Goal: Use online tool/utility: Utilize a website feature to perform a specific function

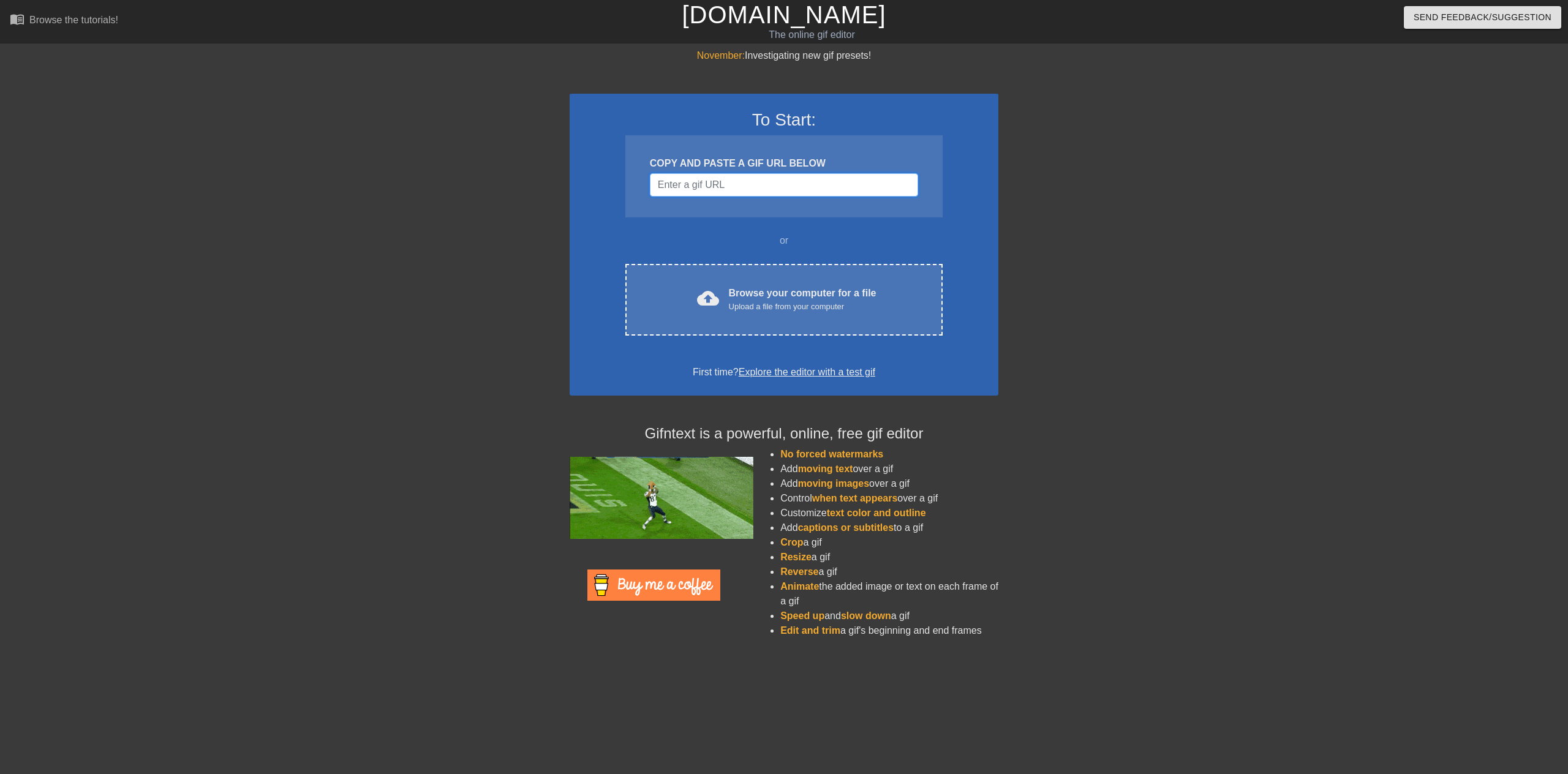
click at [775, 189] on input "Username" at bounding box center [784, 185] width 269 height 23
click at [799, 202] on div "COPY AND PASTE A GIF URL BELOW" at bounding box center [783, 176] width 317 height 82
click at [805, 198] on div "COPY AND PASTE A GIF URL BELOW" at bounding box center [783, 176] width 317 height 82
click at [816, 186] on input "Username" at bounding box center [784, 185] width 269 height 23
paste input "[URL][DOMAIN_NAME]"
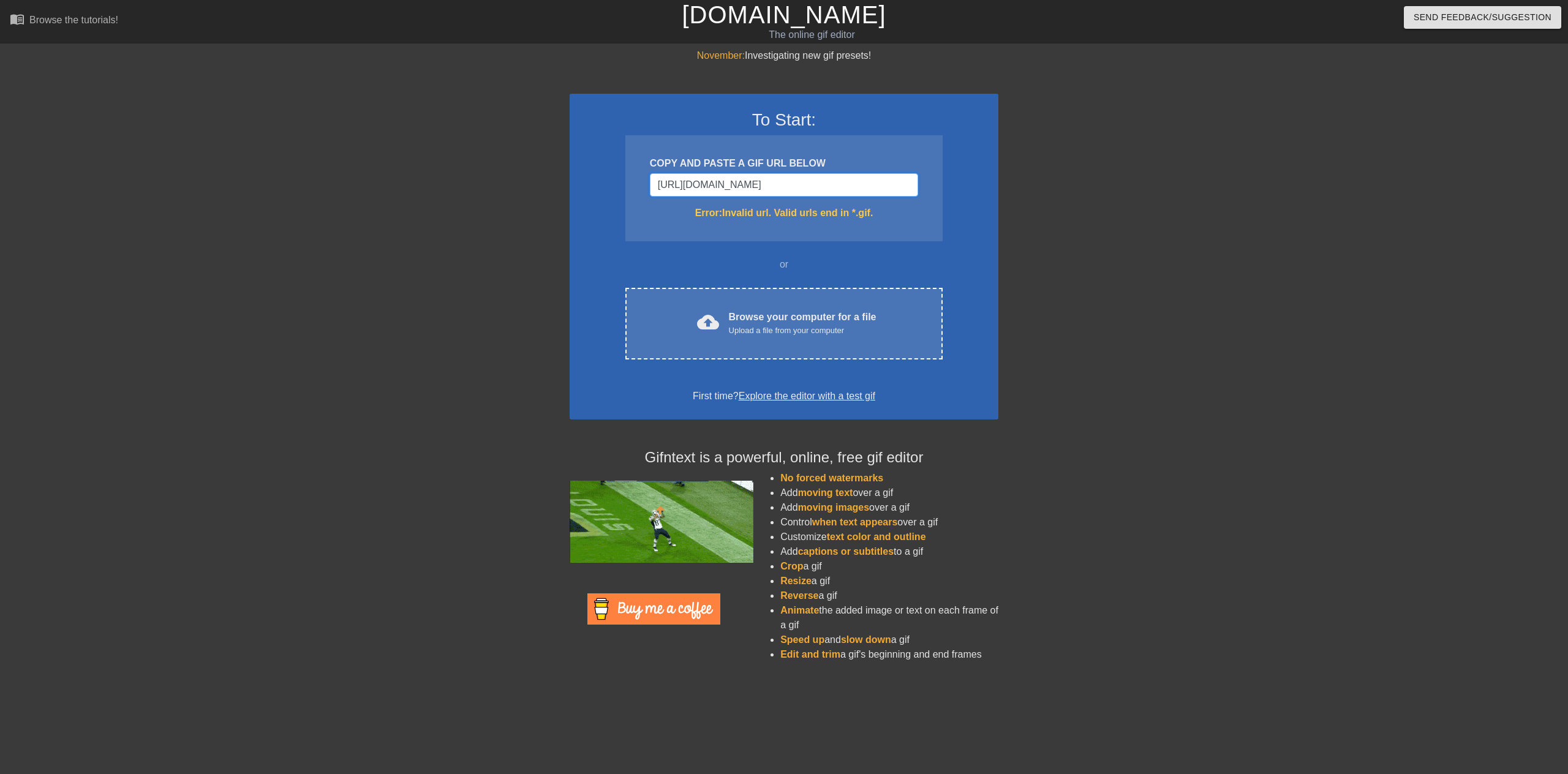
drag, startPoint x: 822, startPoint y: 188, endPoint x: 922, endPoint y: 188, distance: 100.0
click at [922, 188] on div "COPY AND PASTE A GIF URL BELOW [URL][DOMAIN_NAME] Error: Invalid url. Valid url…" at bounding box center [783, 188] width 317 height 106
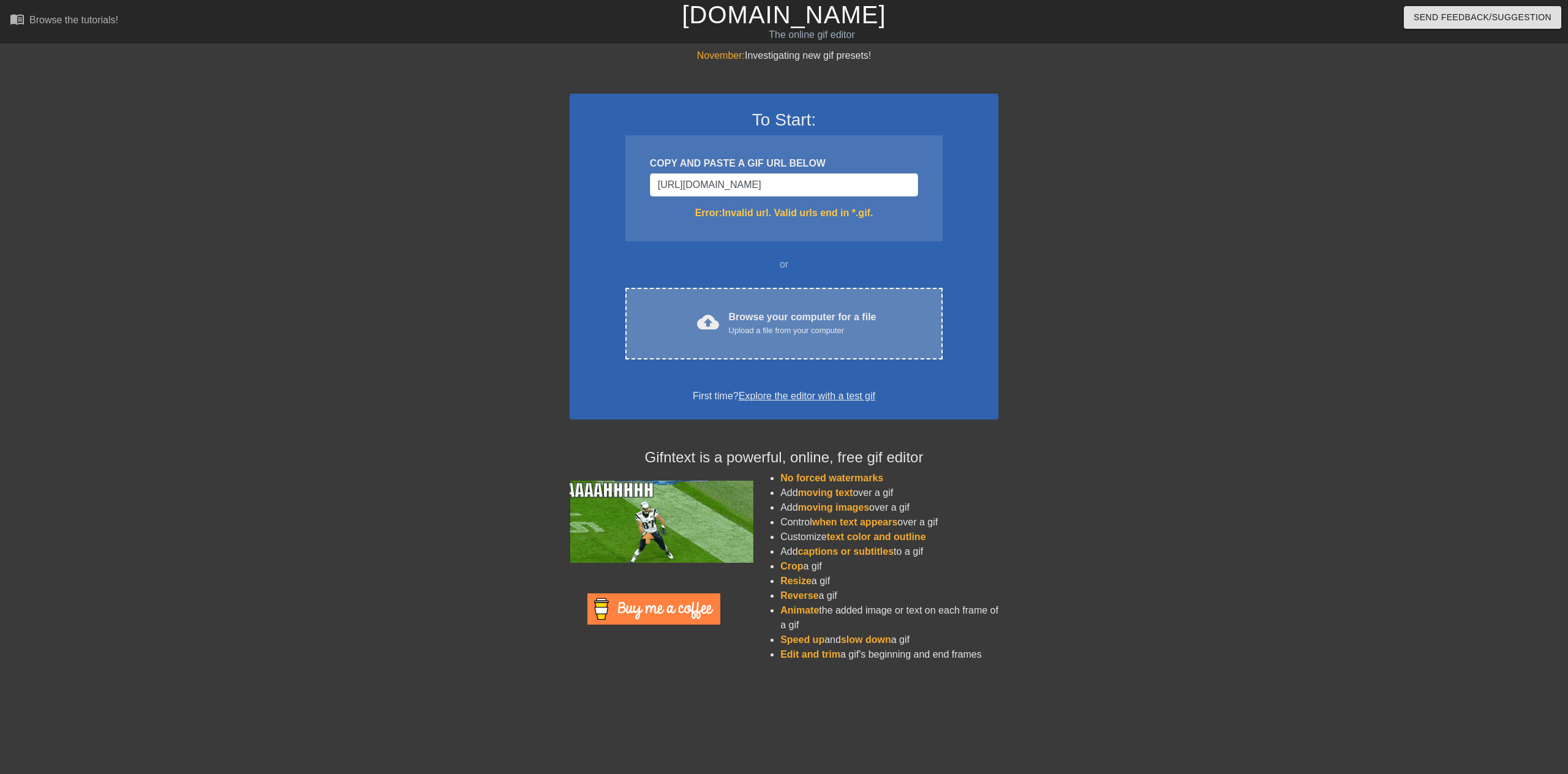
click at [806, 327] on div "Upload a file from your computer" at bounding box center [802, 330] width 148 height 12
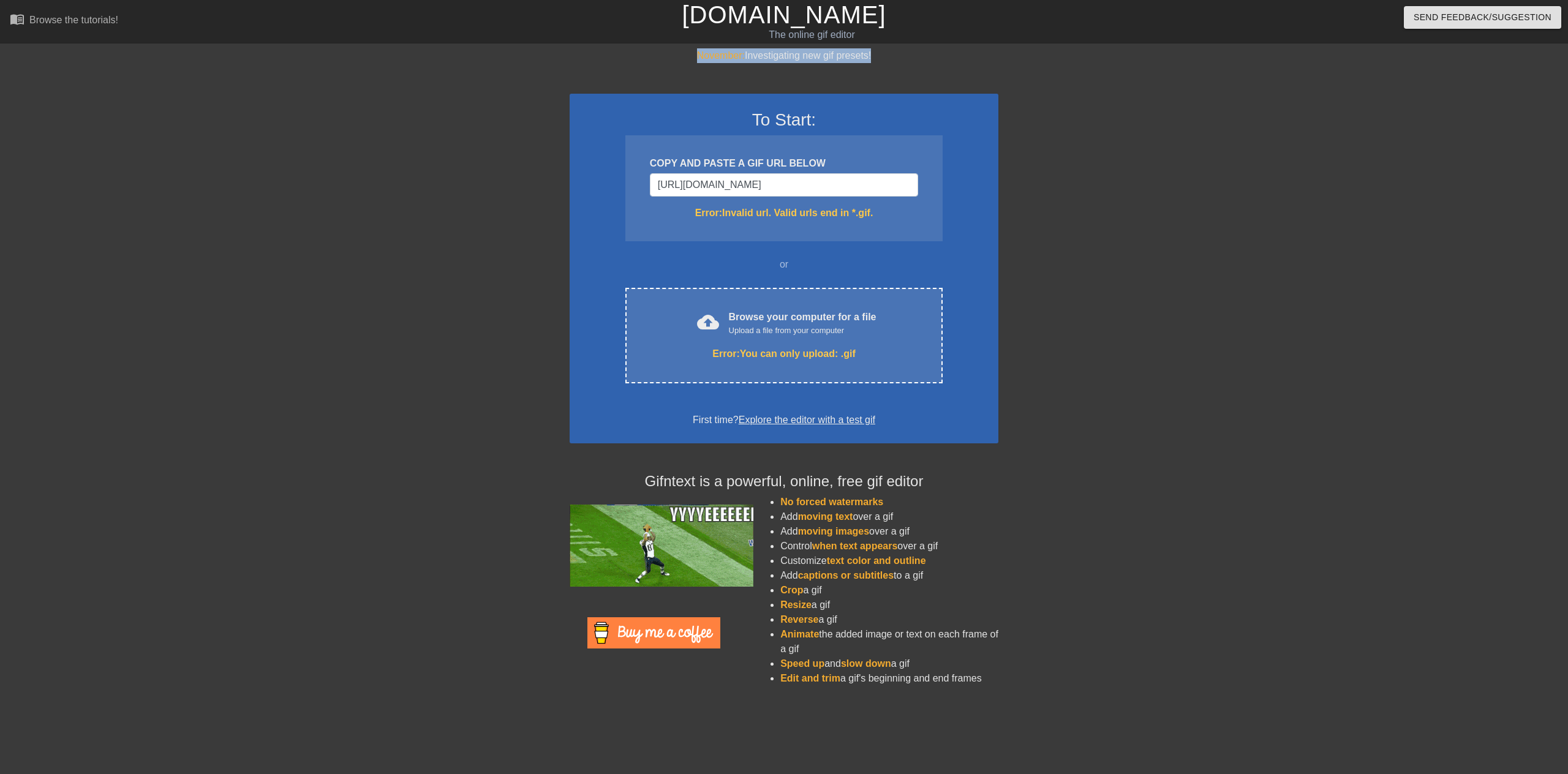
drag, startPoint x: 694, startPoint y: 59, endPoint x: 975, endPoint y: 53, distance: 281.1
click at [975, 53] on div "November: Investigating new gif presets!" at bounding box center [784, 55] width 429 height 14
click at [974, 57] on div "November: Investigating new gif presets!" at bounding box center [784, 55] width 429 height 14
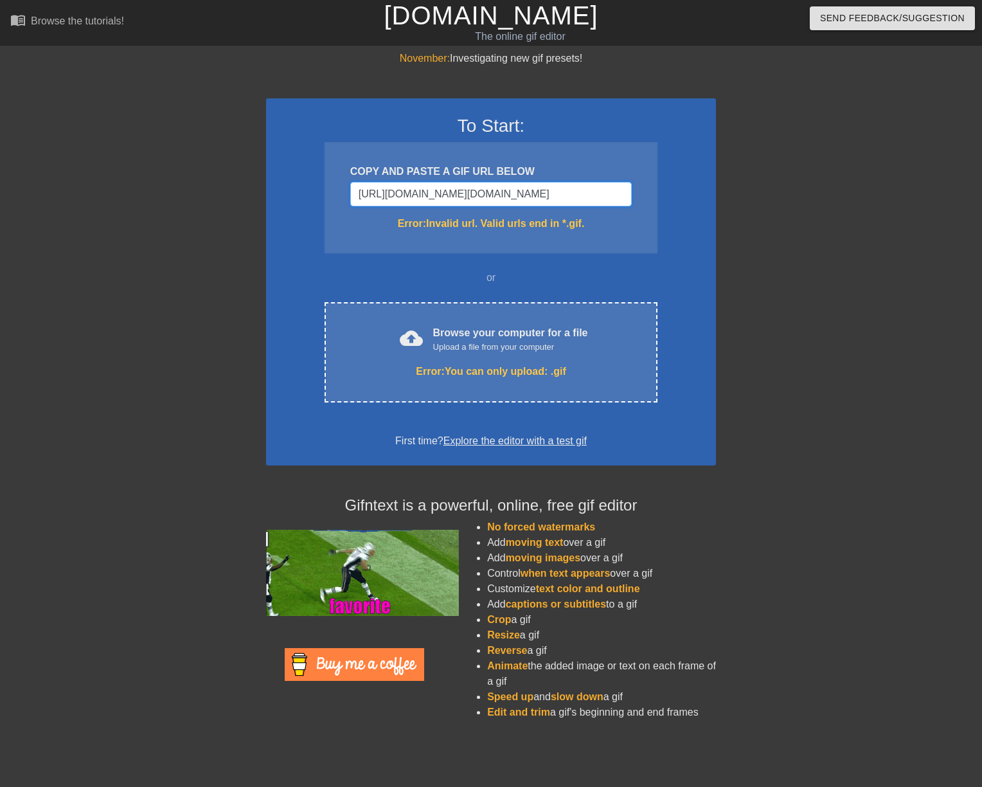
type input "[URL][DOMAIN_NAME][DOMAIN_NAME]"
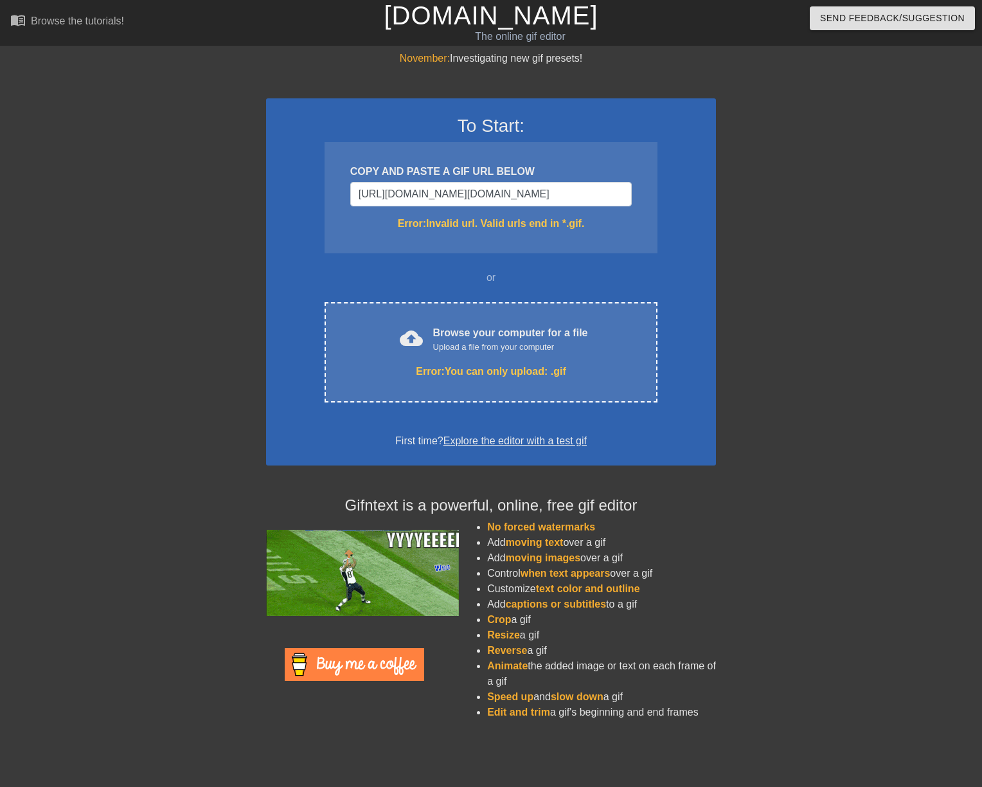
click at [644, 214] on div "COPY AND PASTE A GIF URL BELOW [URL][DOMAIN_NAME][DOMAIN_NAME] Error: Invalid u…" at bounding box center [491, 197] width 333 height 111
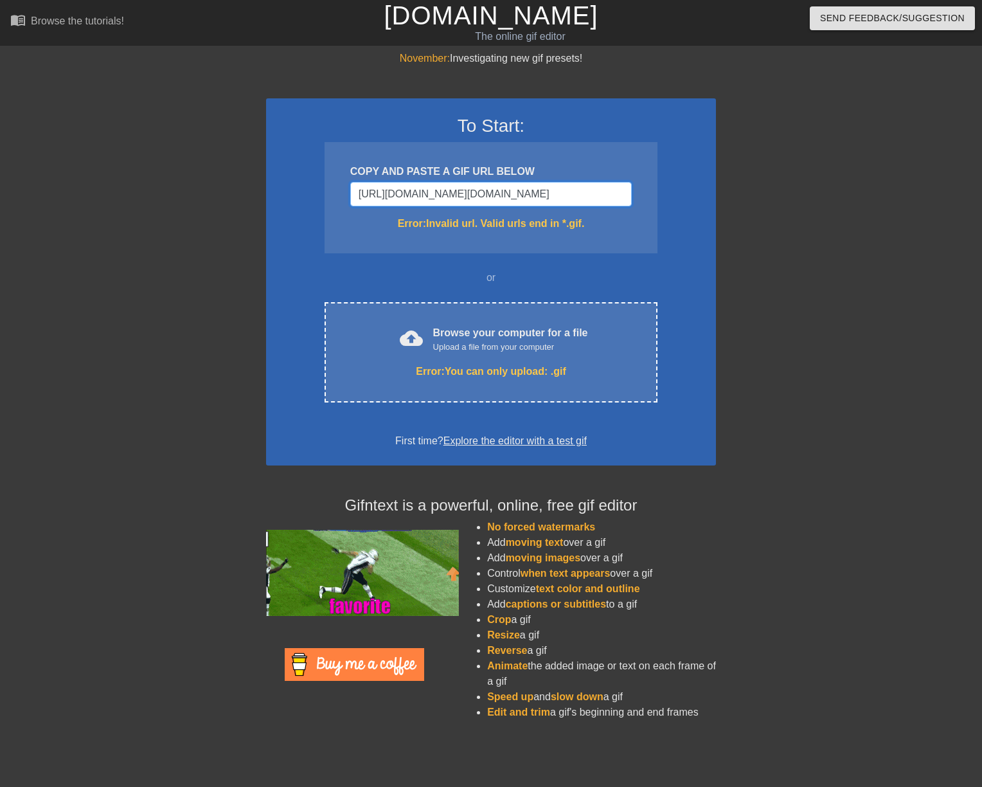
scroll to position [0, 863]
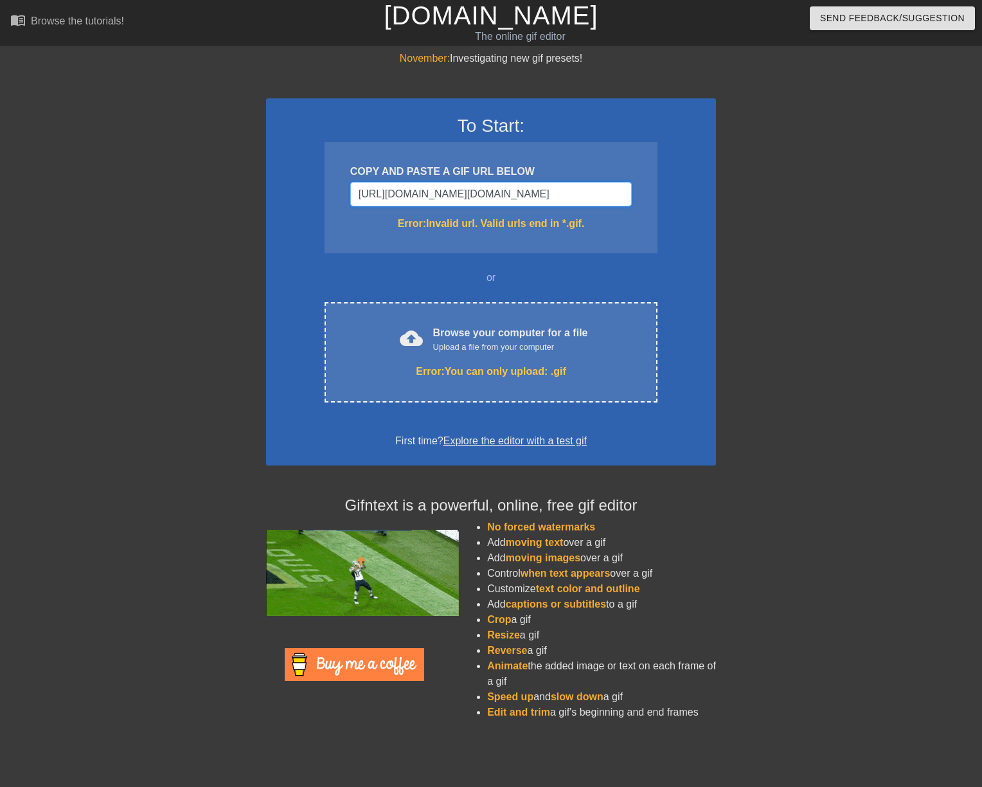
drag, startPoint x: 559, startPoint y: 197, endPoint x: 804, endPoint y: 185, distance: 245.2
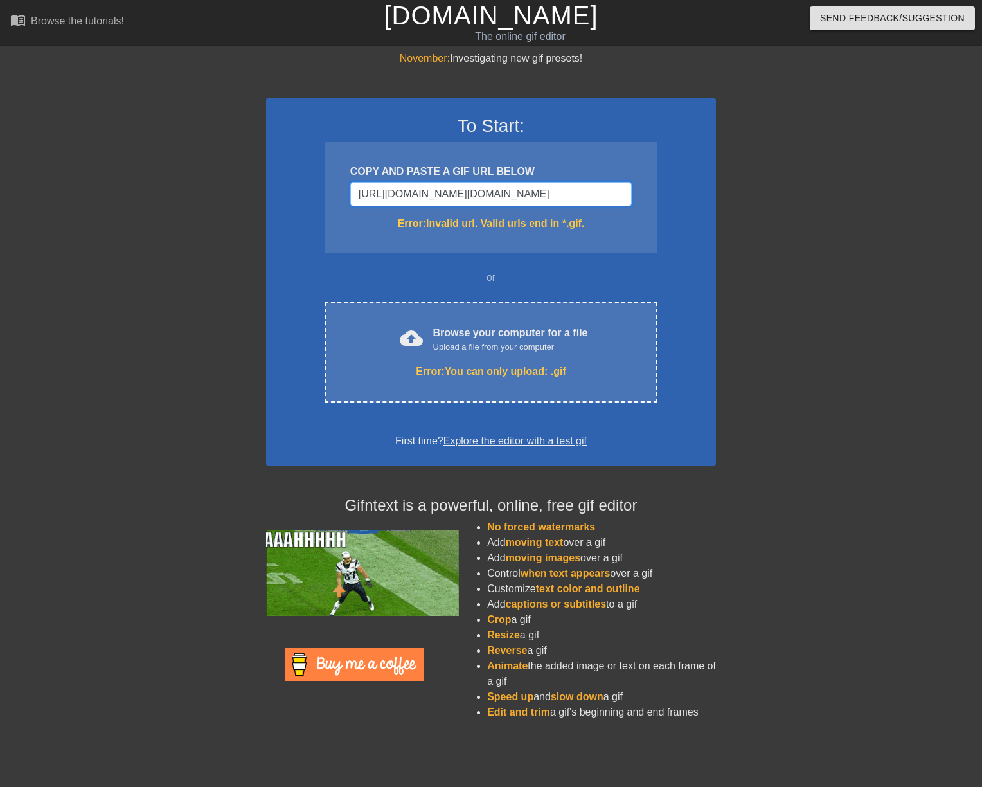
click at [804, 185] on div "November: Investigating new gif presets! To Start: COPY AND PASTE A GIF URL BEL…" at bounding box center [491, 390] width 982 height 679
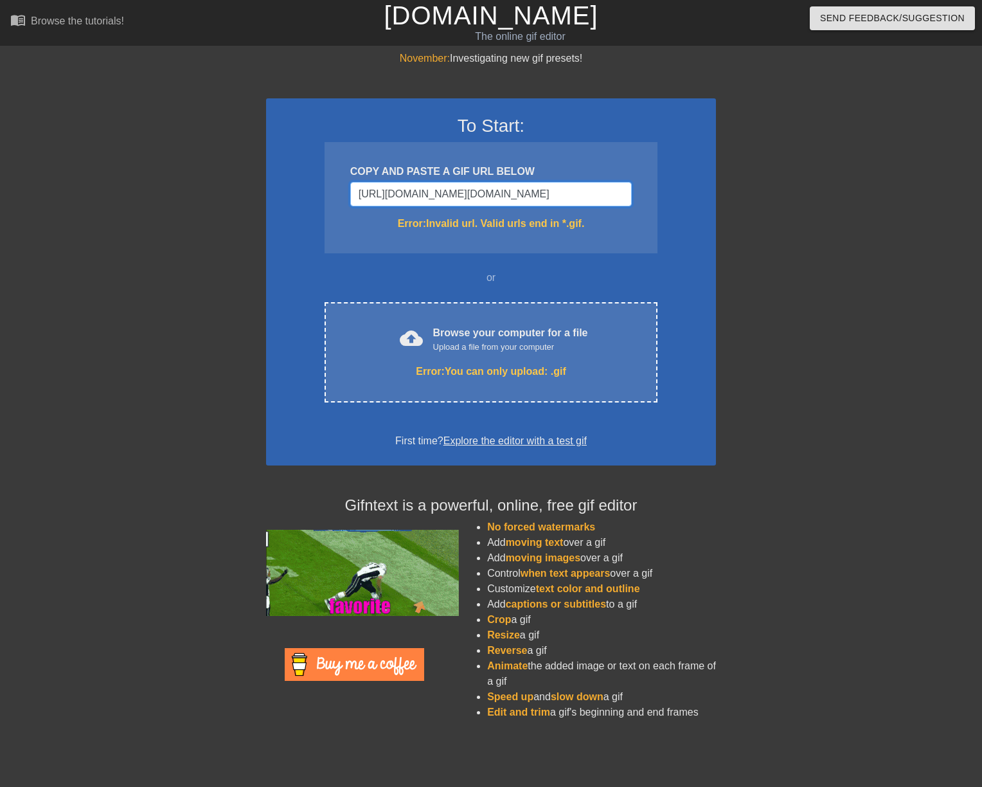
click at [575, 193] on input "[URL][DOMAIN_NAME][DOMAIN_NAME]" at bounding box center [491, 194] width 282 height 24
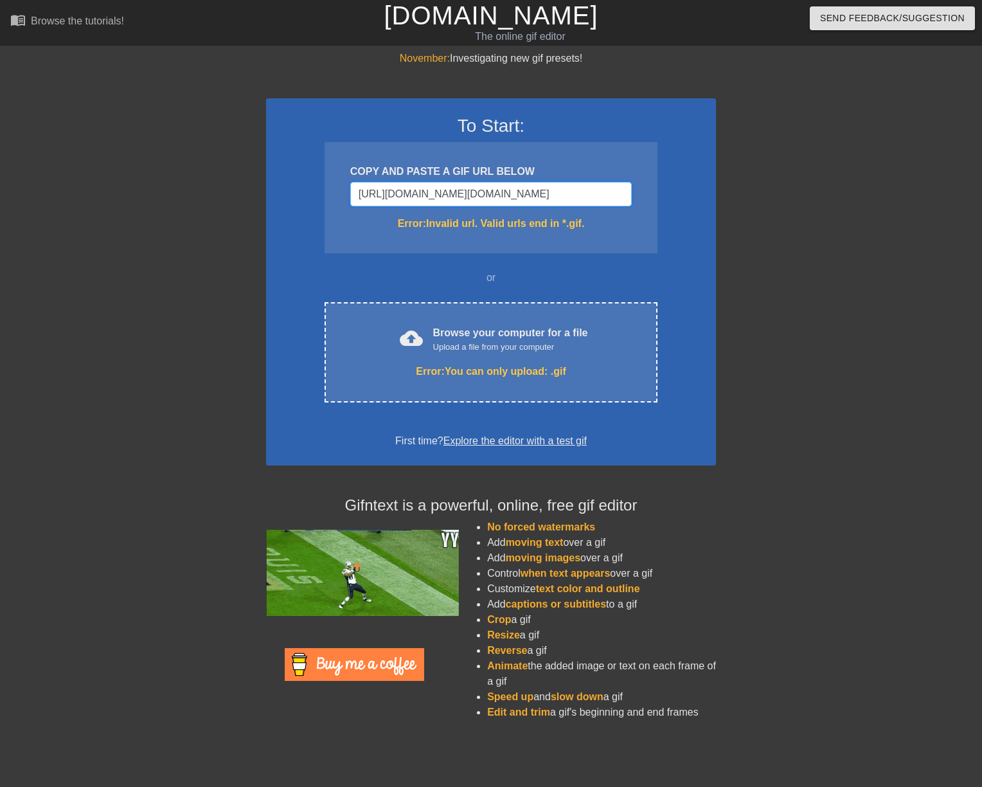
click at [538, 192] on input "[URL][DOMAIN_NAME][DOMAIN_NAME]" at bounding box center [491, 194] width 282 height 24
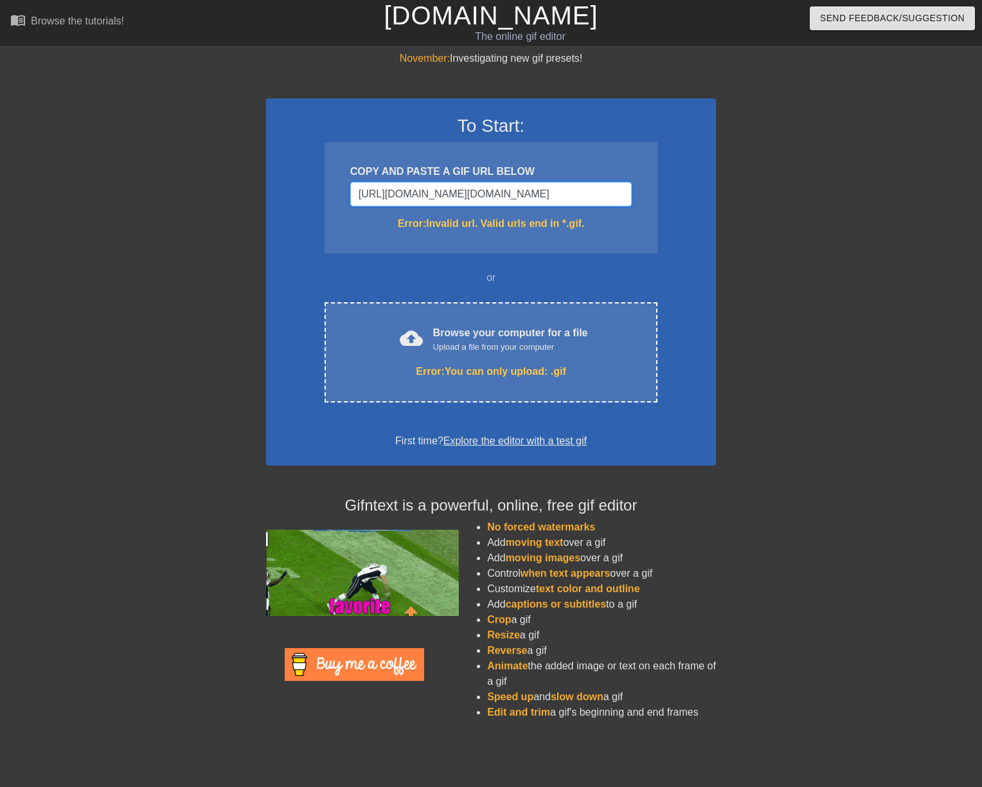
drag, startPoint x: 552, startPoint y: 196, endPoint x: 726, endPoint y: 200, distance: 174.3
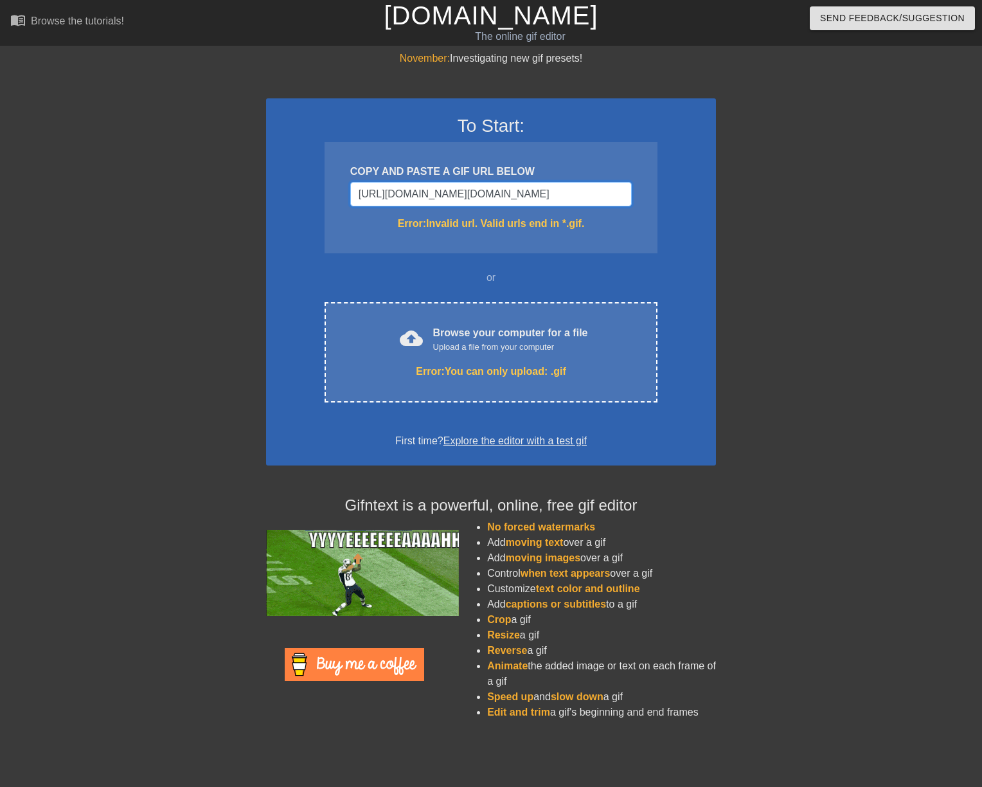
click at [730, 199] on div "November: Investigating new gif presets! To Start: COPY AND PASTE A GIF URL BEL…" at bounding box center [491, 390] width 982 height 679
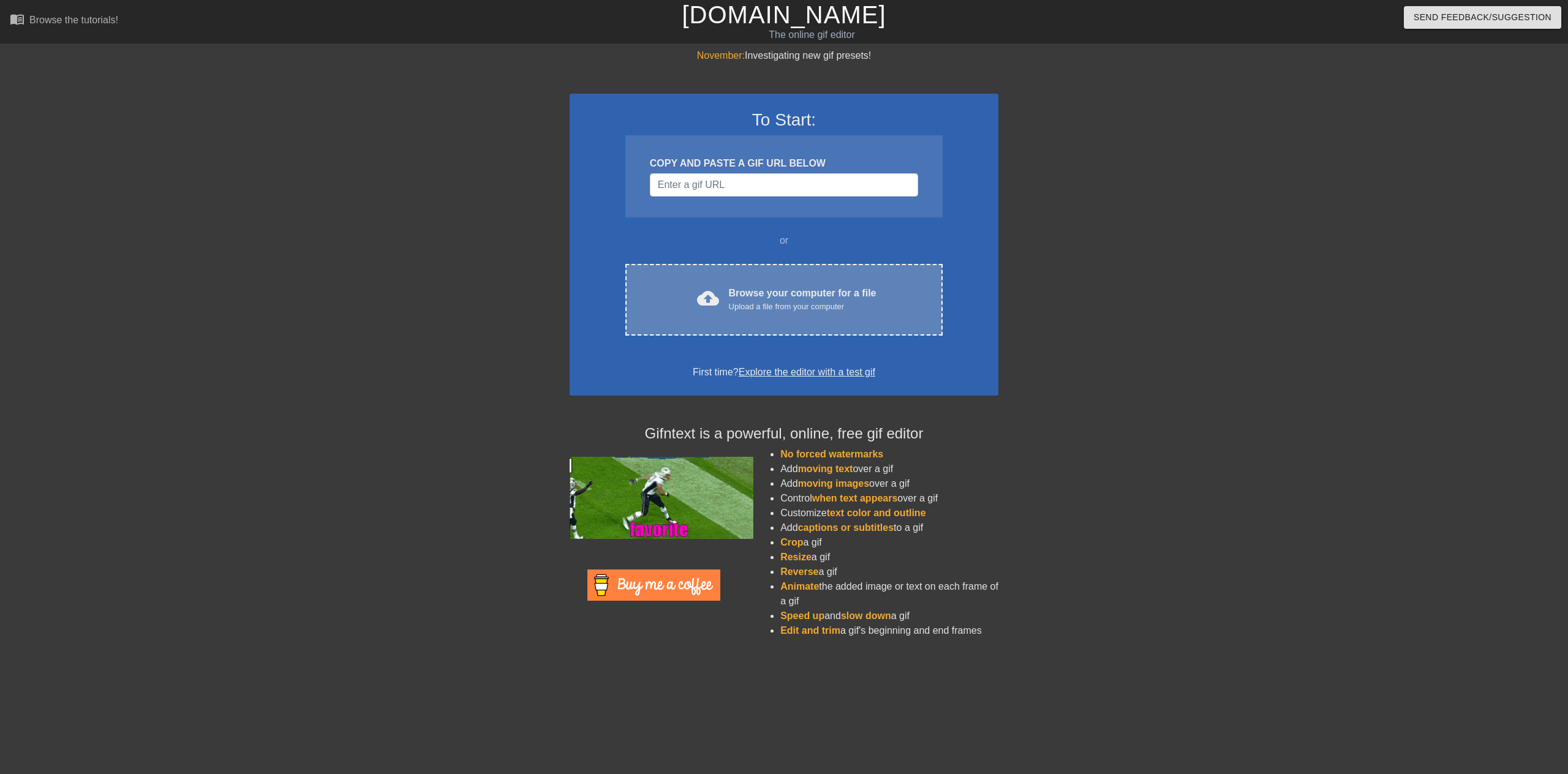
click at [764, 277] on div "cloud_upload Browse your computer for a file Upload a file from your computer C…" at bounding box center [783, 299] width 317 height 71
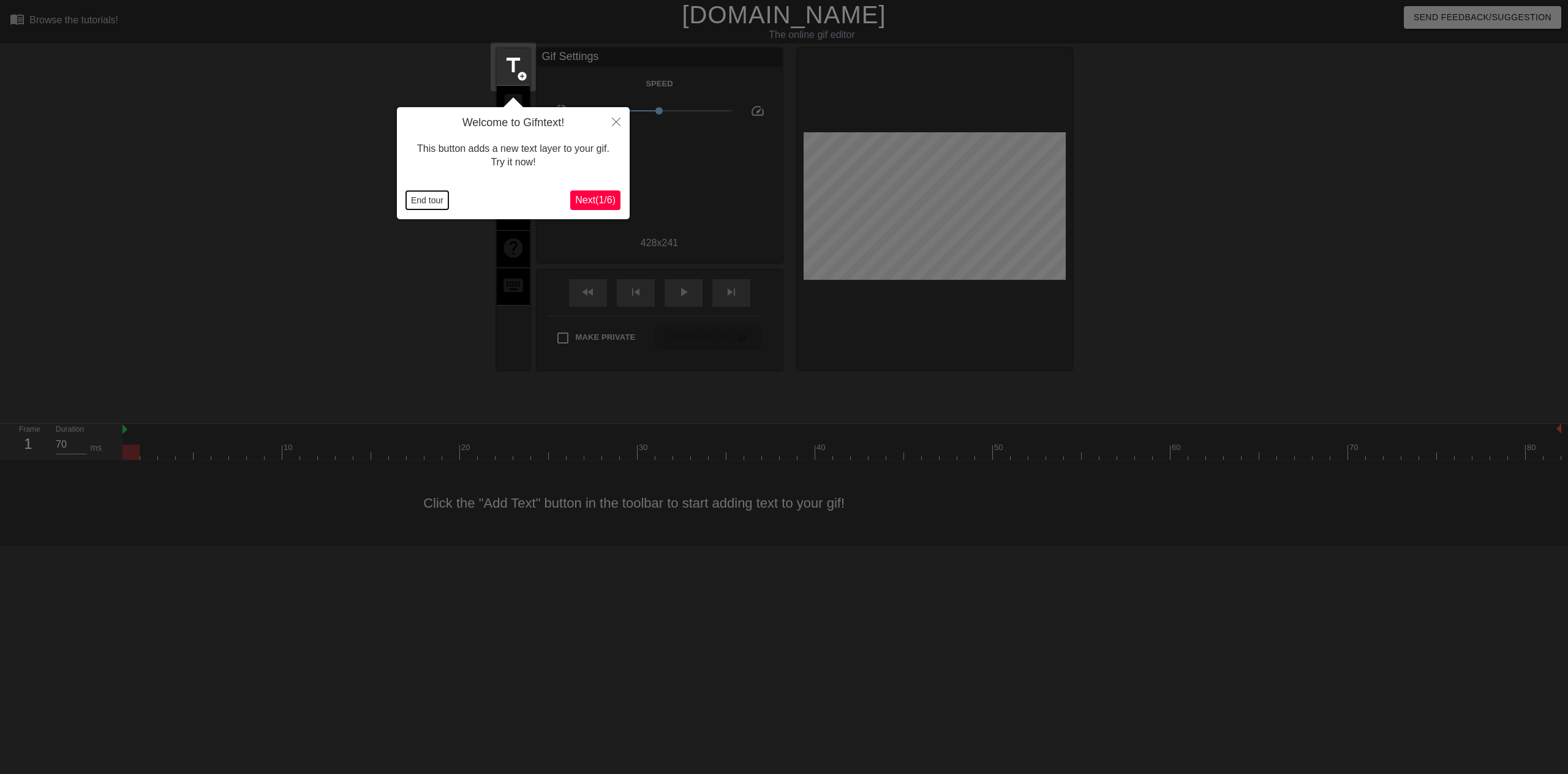
click at [424, 201] on button "End tour" at bounding box center [427, 200] width 42 height 18
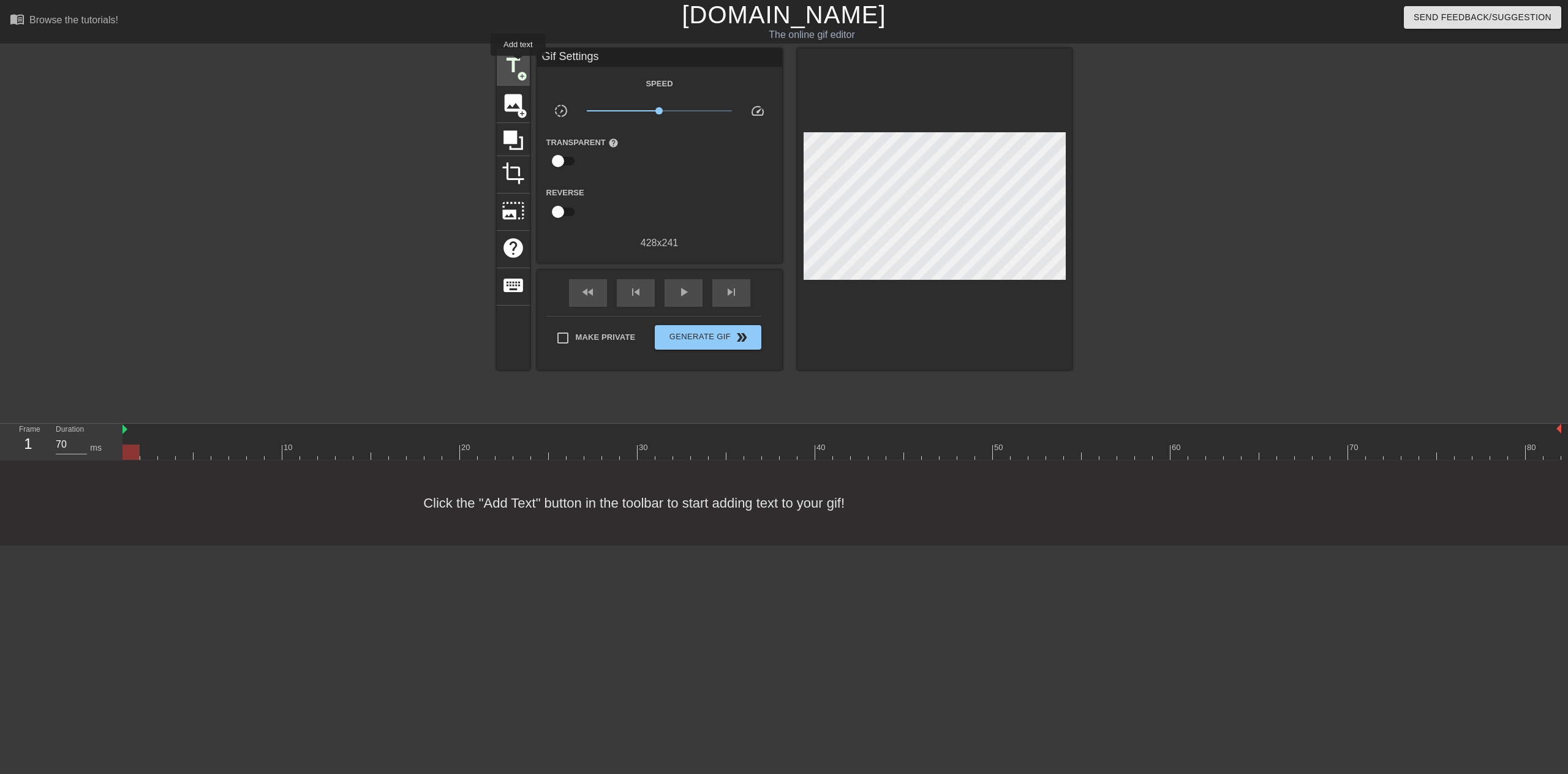
click at [518, 64] on span "title" at bounding box center [513, 66] width 23 height 23
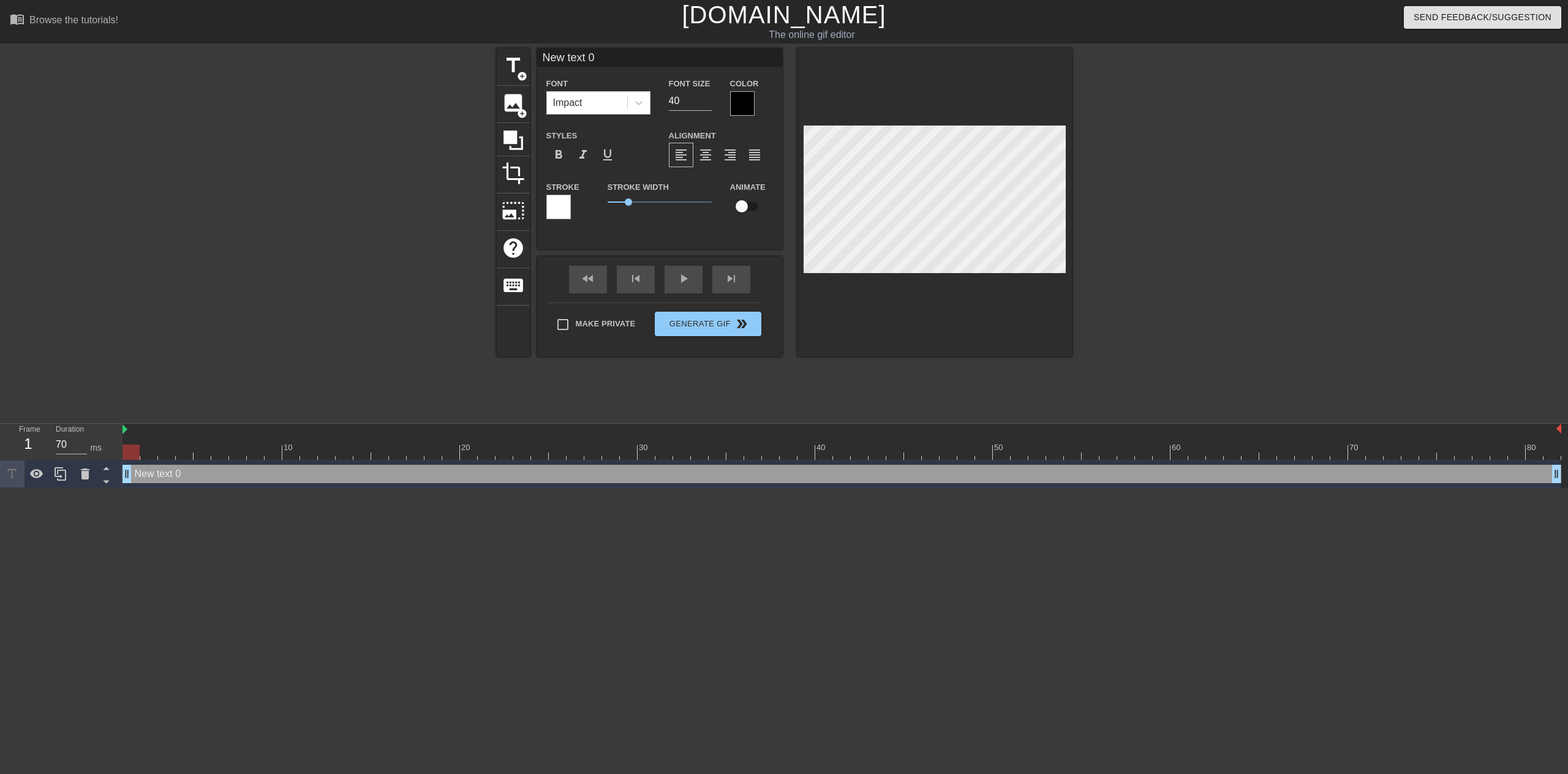
type input "g"
type textarea "g"
type input "gr"
type textarea "gr8"
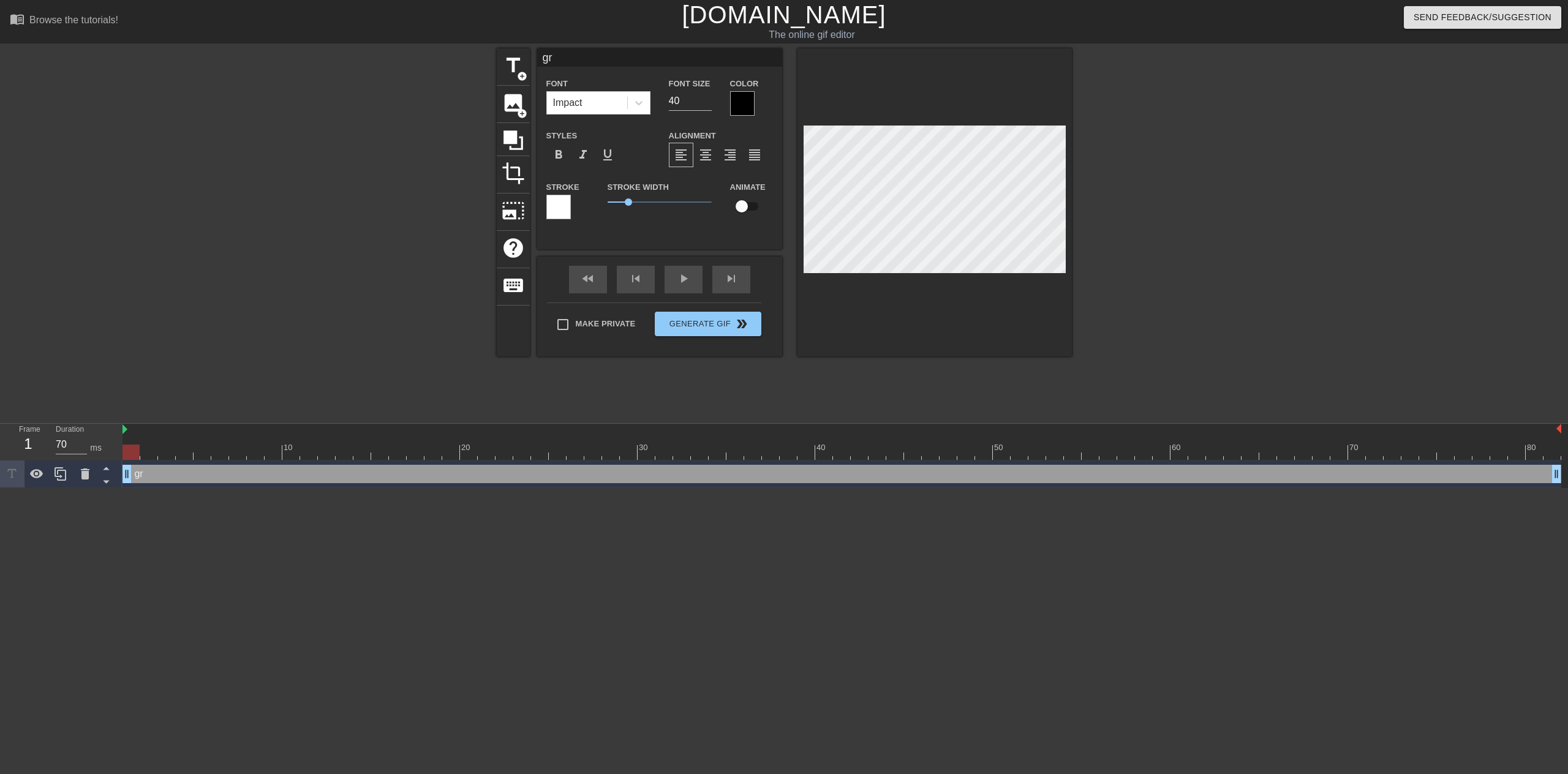
type input "gr86"
type textarea "gr86"
type input "gr8"
type textarea "gr8"
type input "gr"
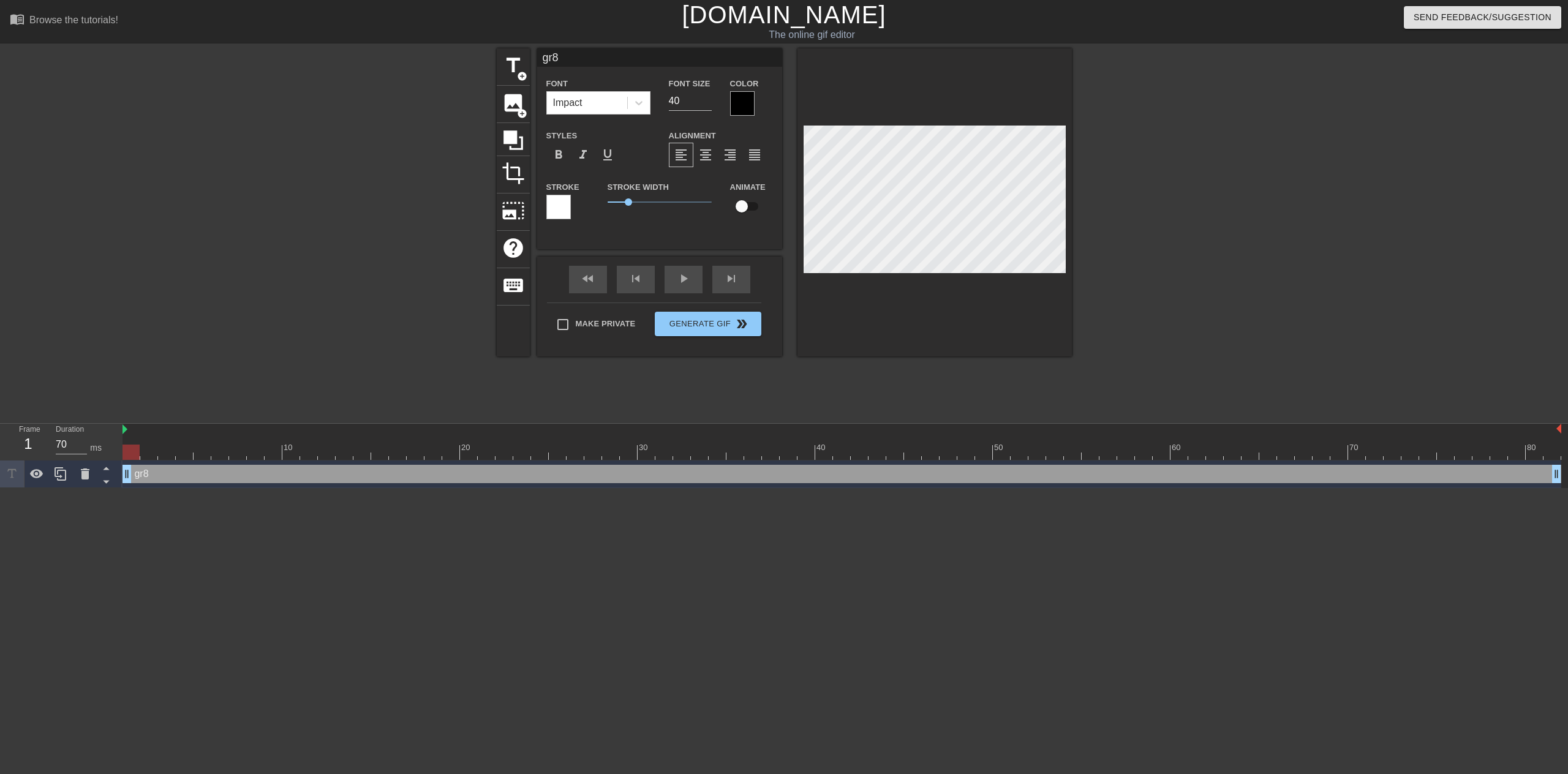
type textarea "gr"
type input "gr_"
type textarea "gr_"
type input "gr_8"
type textarea "gr_8"
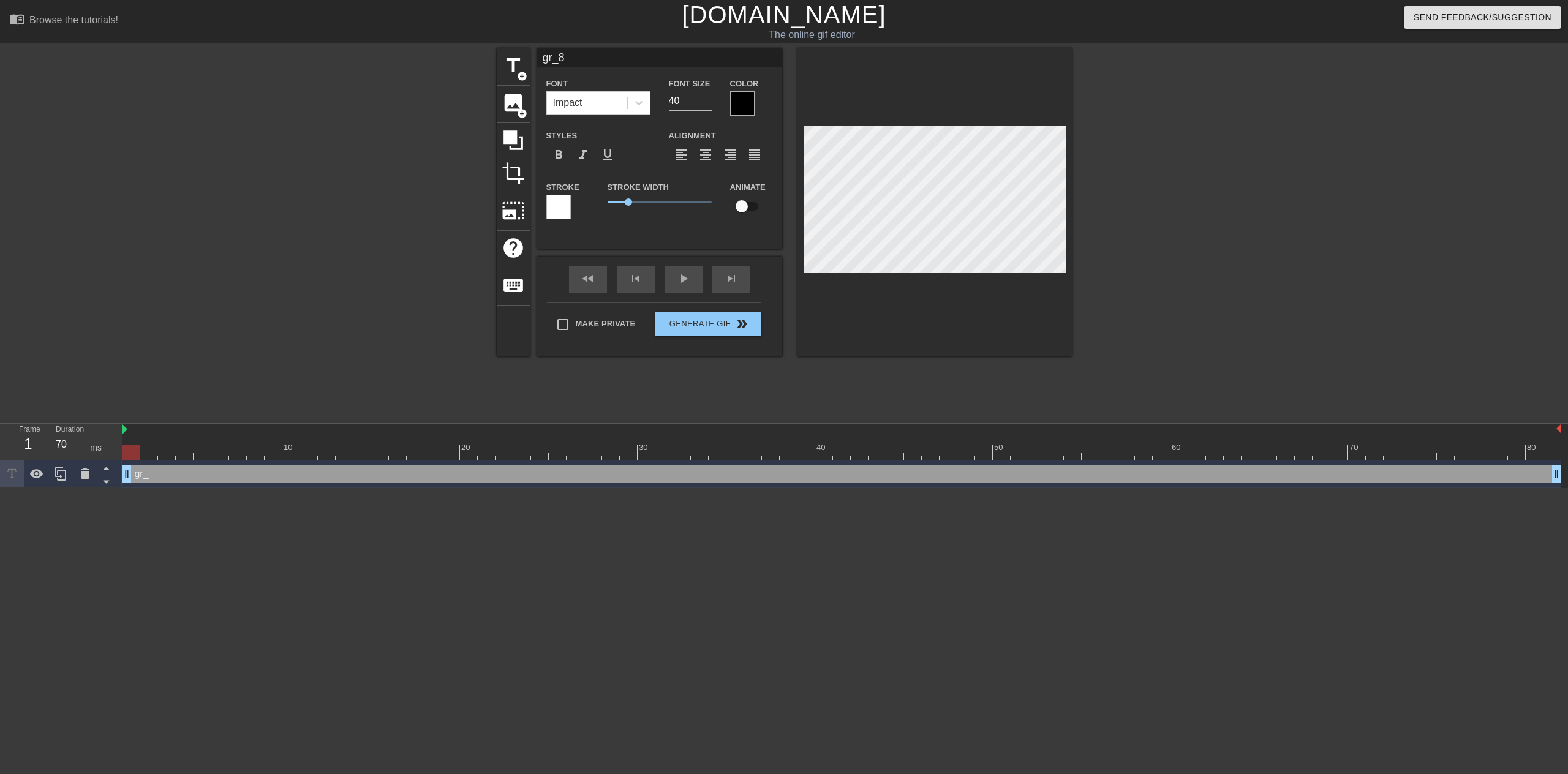
type input "gr_86"
type textarea "gr_86"
drag, startPoint x: 136, startPoint y: 453, endPoint x: 858, endPoint y: 448, distance: 722.0
click at [858, 448] on div at bounding box center [859, 452] width 17 height 15
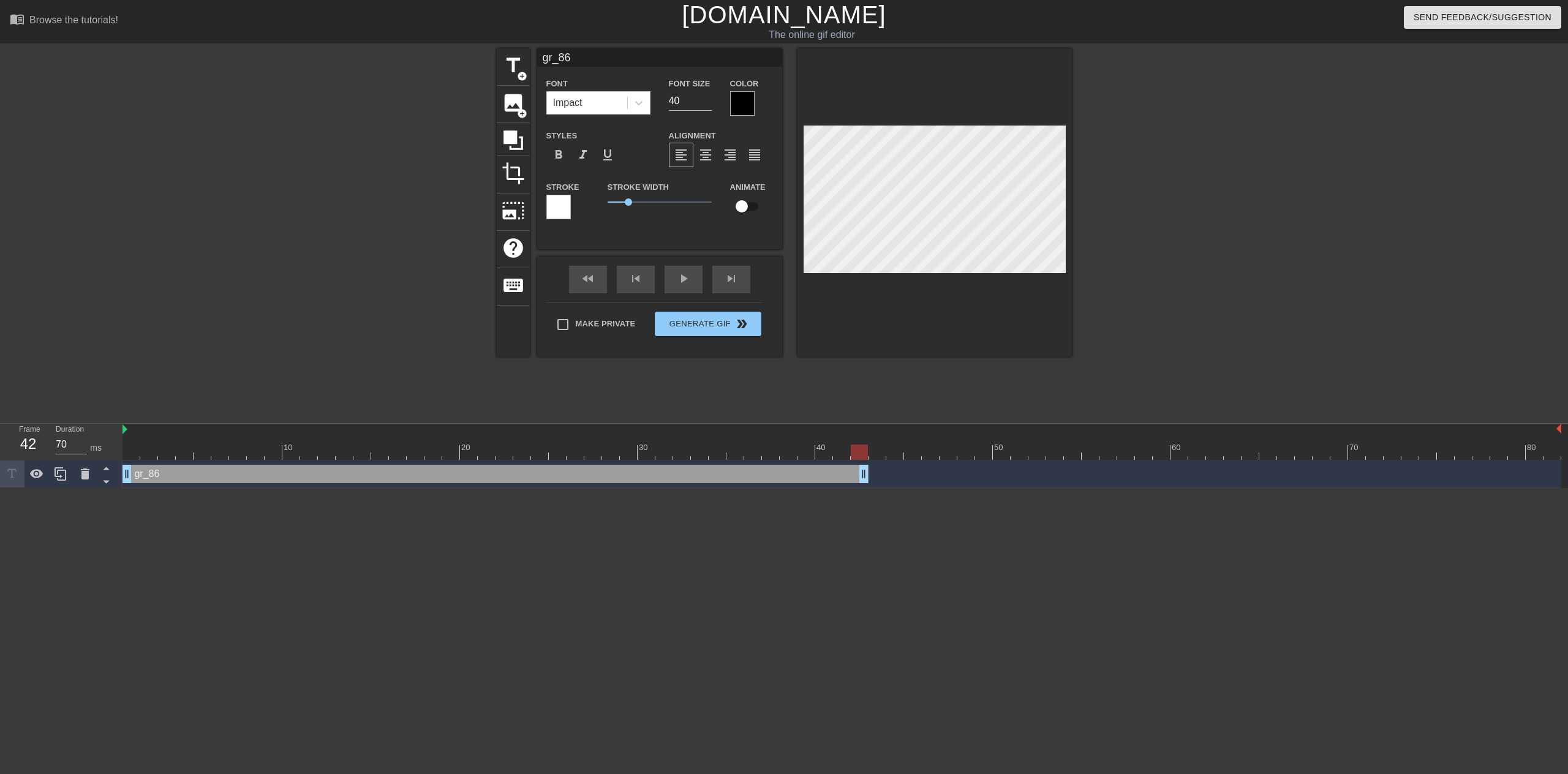
drag, startPoint x: 1559, startPoint y: 472, endPoint x: 859, endPoint y: 480, distance: 700.0
click at [405, 487] on html "menu_book Browse the tutorials! Gifntext.com The online gif editor Send Feedbac…" at bounding box center [784, 244] width 1568 height 487
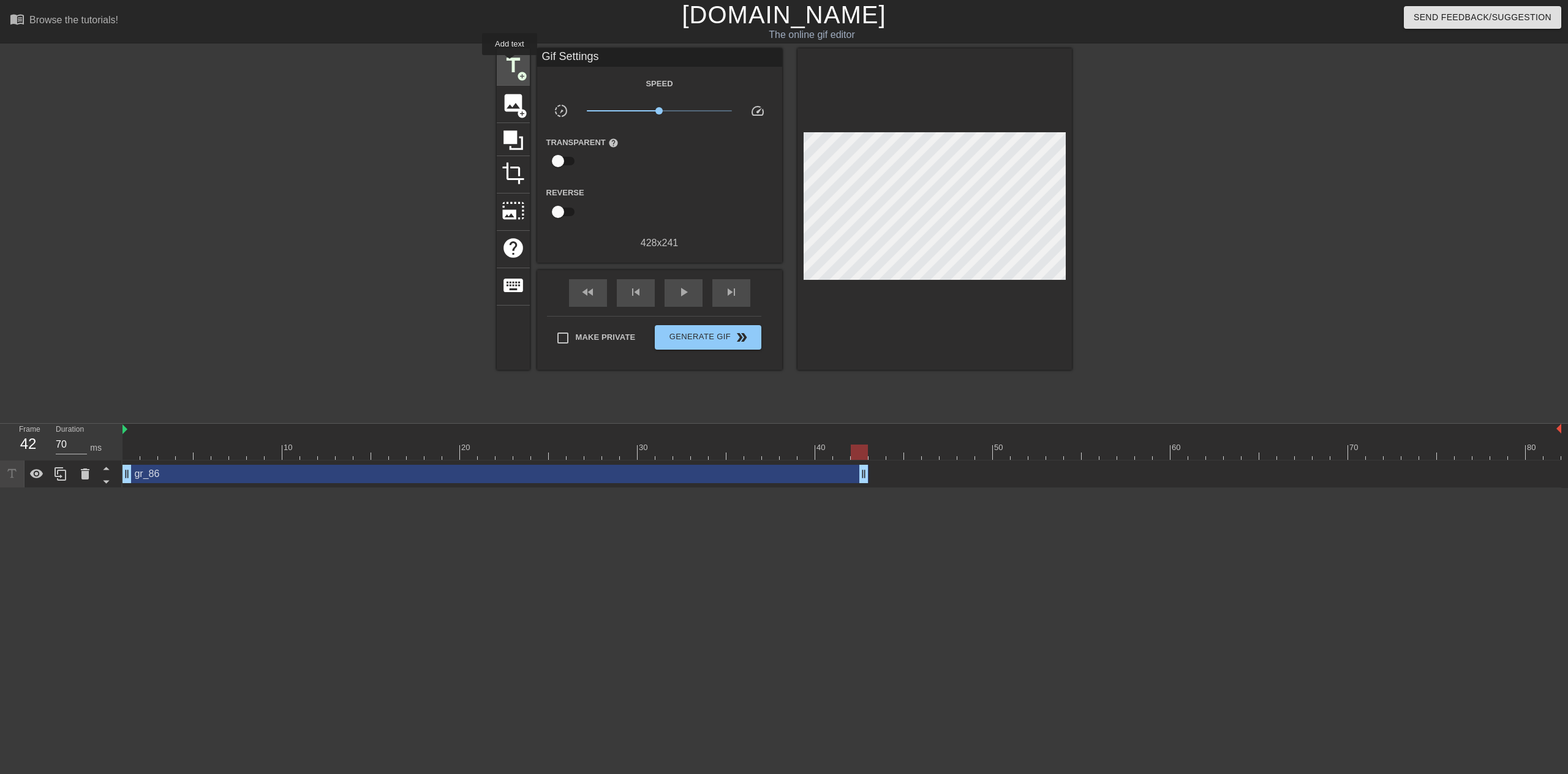
click at [510, 64] on span "title" at bounding box center [513, 66] width 23 height 23
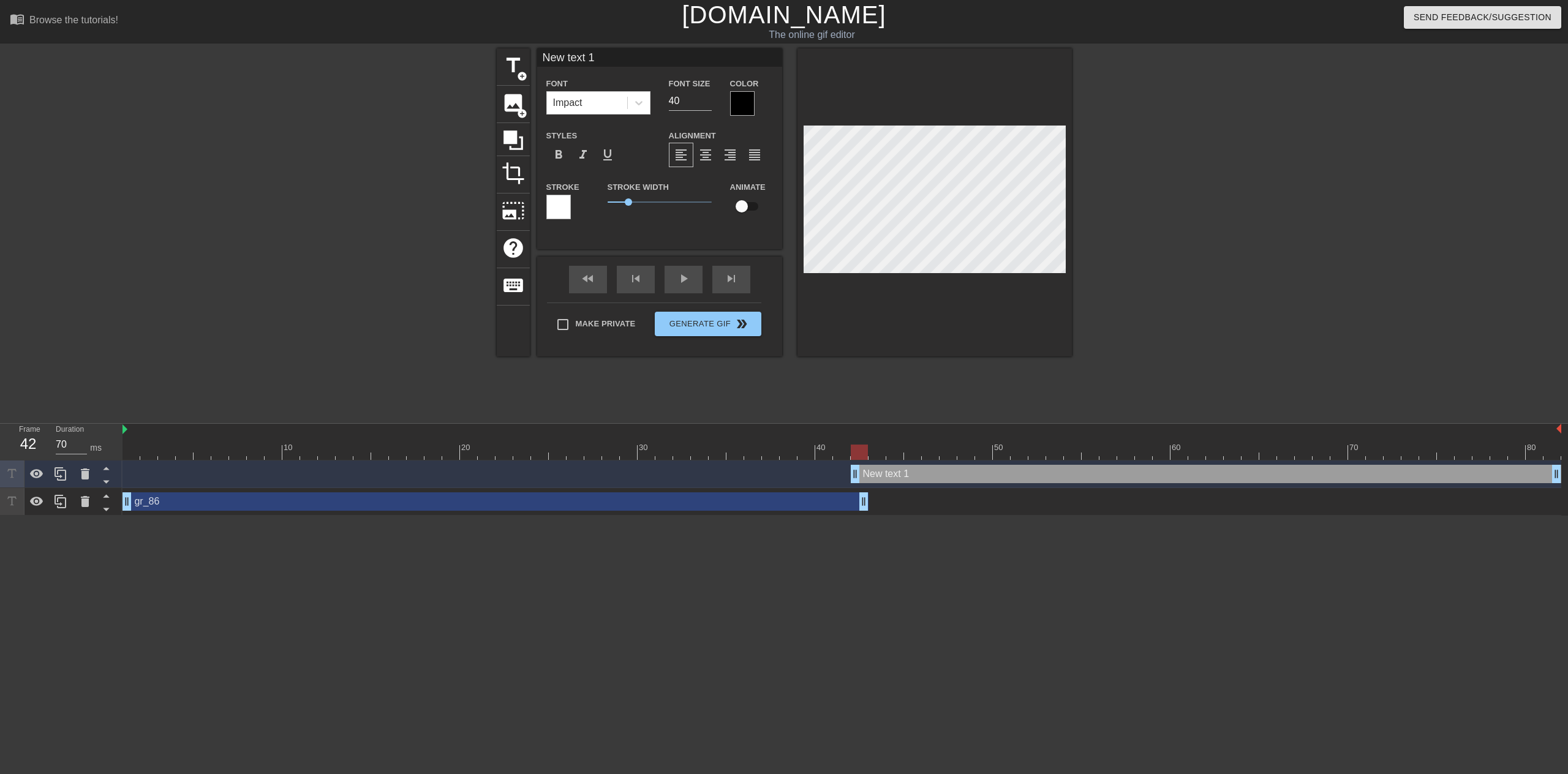
scroll to position [2, 3]
type input "g"
type textarea "g"
type input "gr"
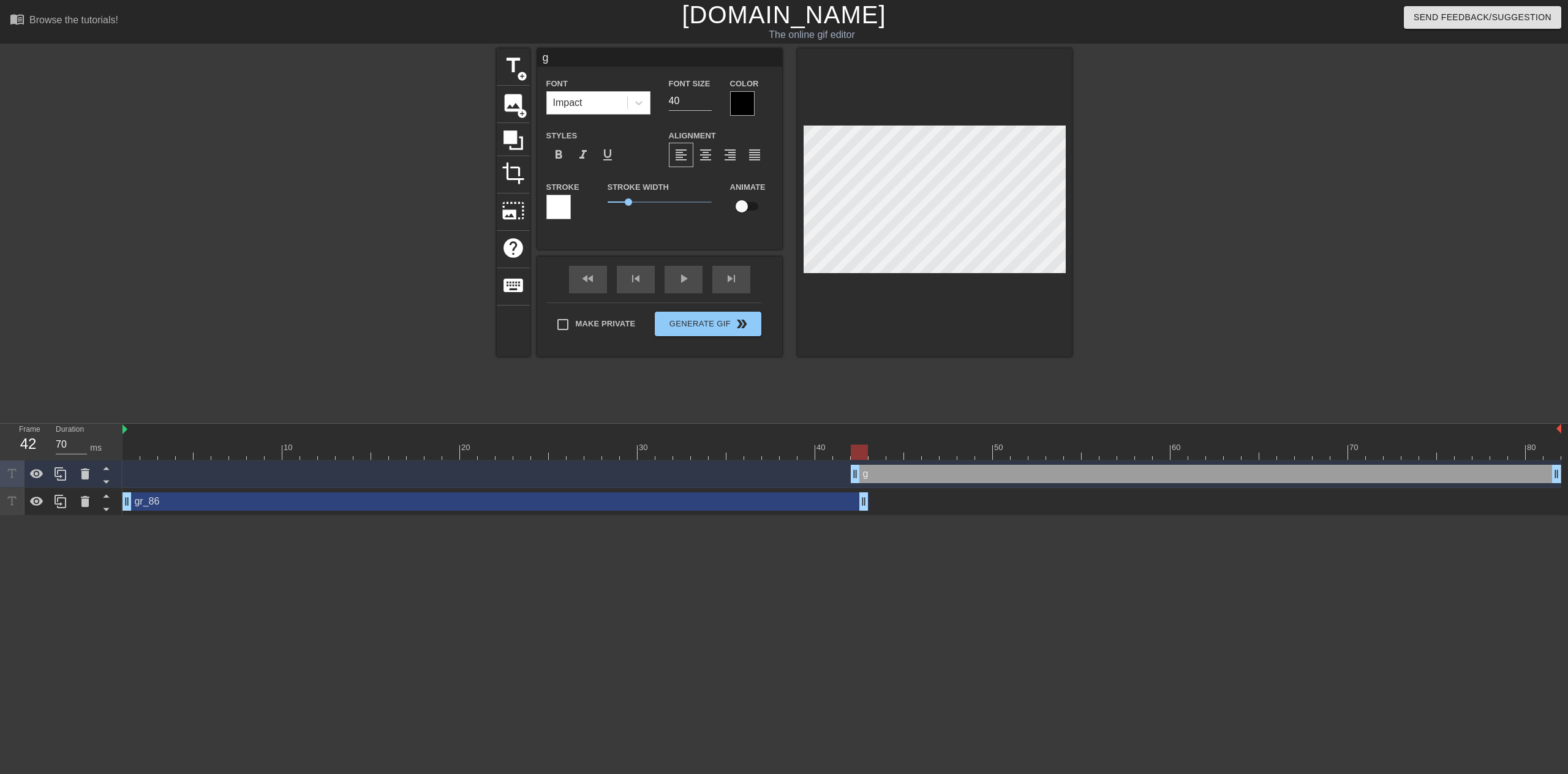
type textarea "gr"
type input "gr8"
type textarea "gr8"
type input "gr86"
type textarea "gr86"
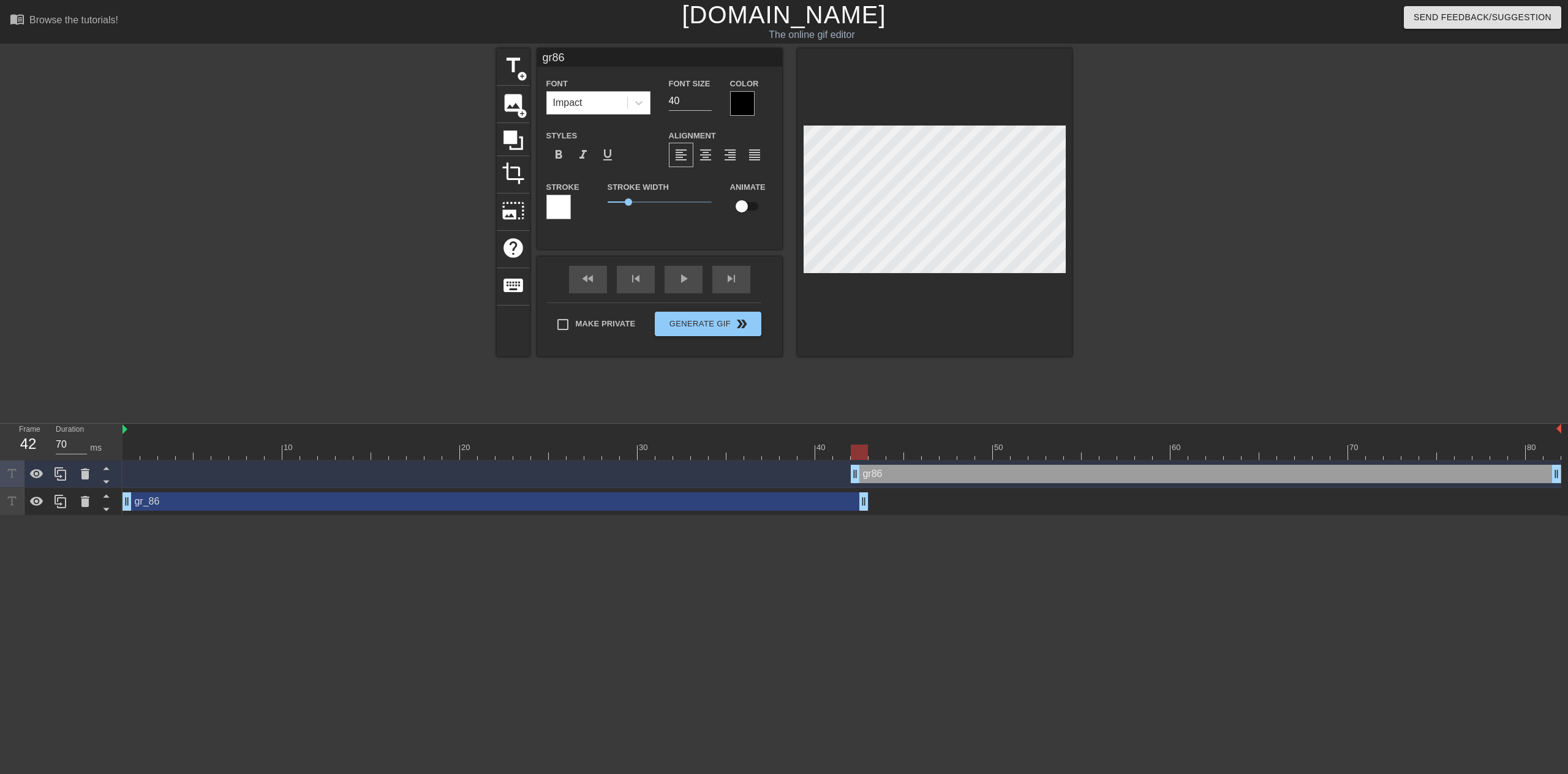
type input "gr86"
type textarea "gr86"
drag, startPoint x: 853, startPoint y: 474, endPoint x: 877, endPoint y: 474, distance: 24.0
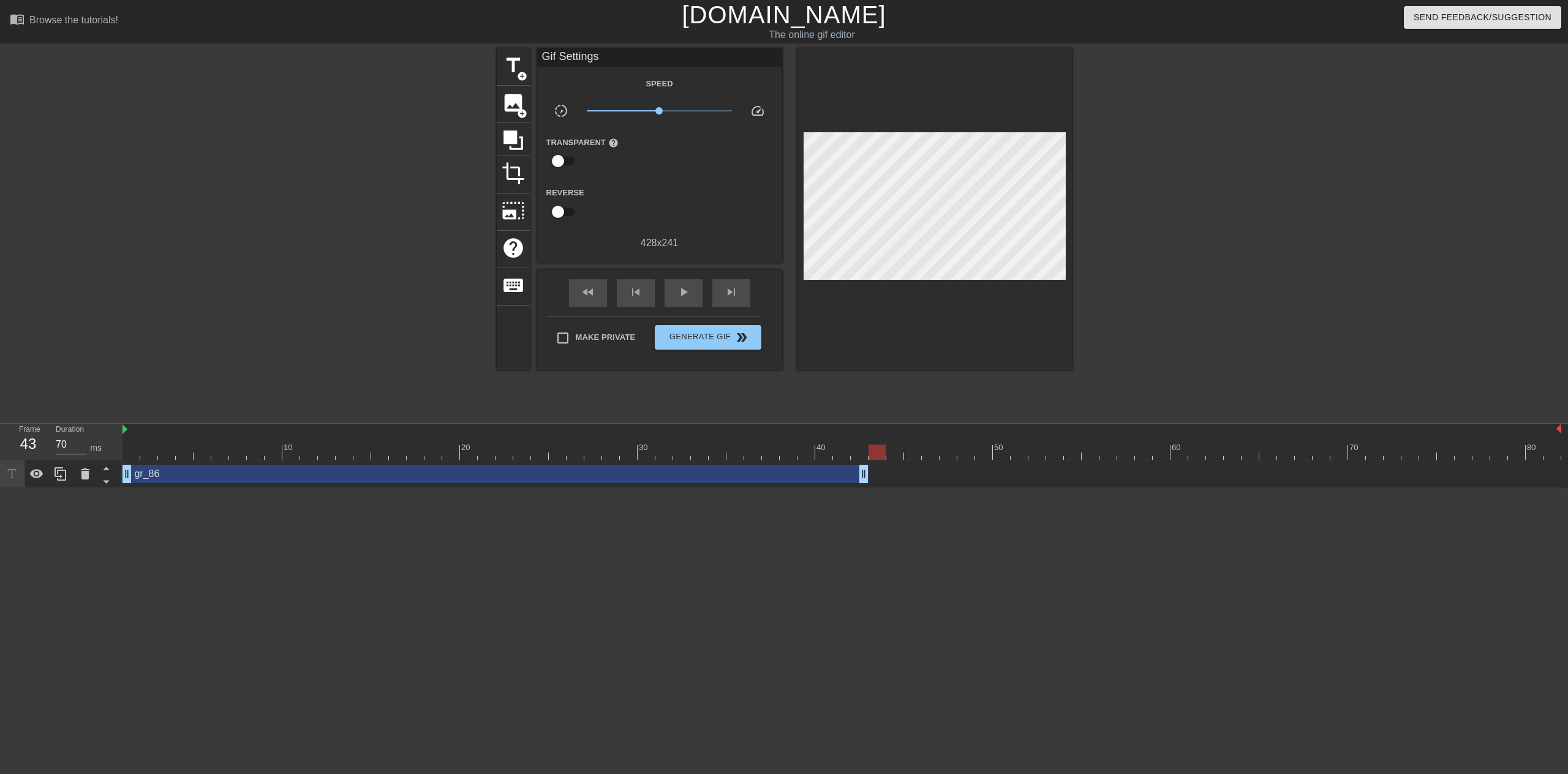
click at [892, 472] on div "gr_86 drag_handle drag_handle" at bounding box center [842, 473] width 1438 height 18
click at [515, 74] on span "title" at bounding box center [513, 66] width 23 height 23
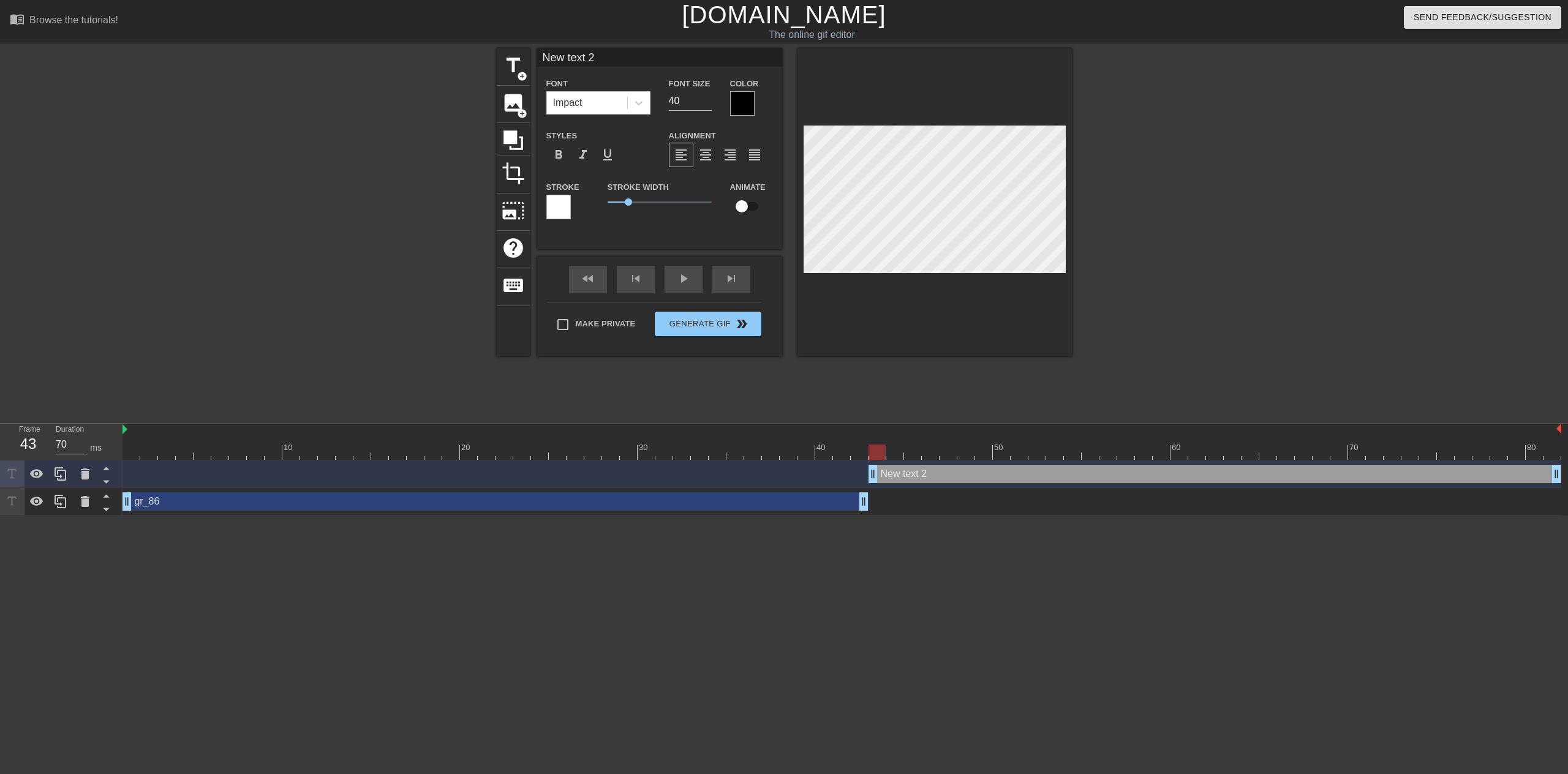
type input "g"
type textarea "g"
type input "gr"
type textarea "gr"
type input "gr8"
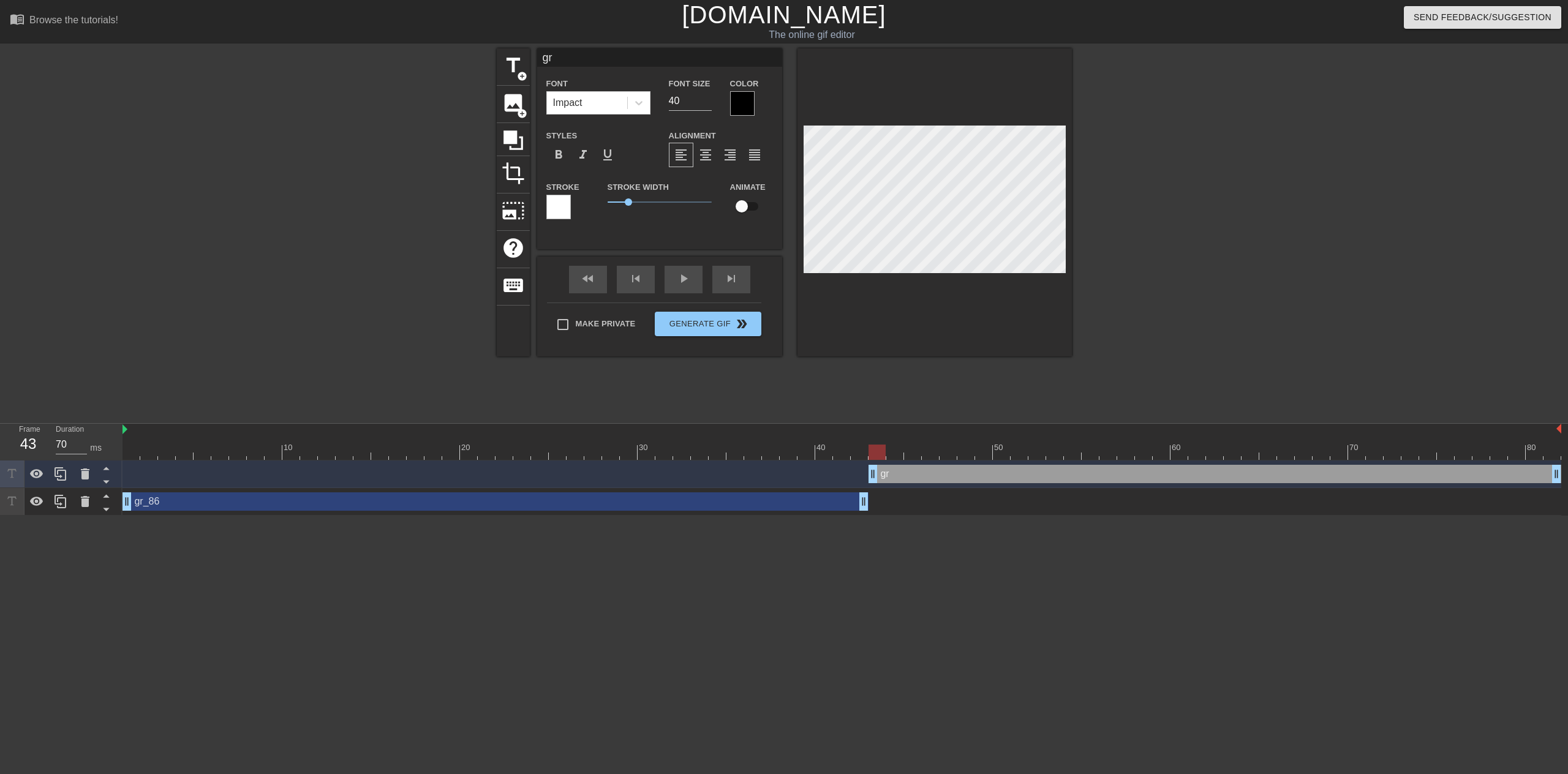
type textarea "gr8"
type input "gr86"
type textarea "gr86"
click at [1133, 237] on div at bounding box center [1177, 232] width 184 height 367
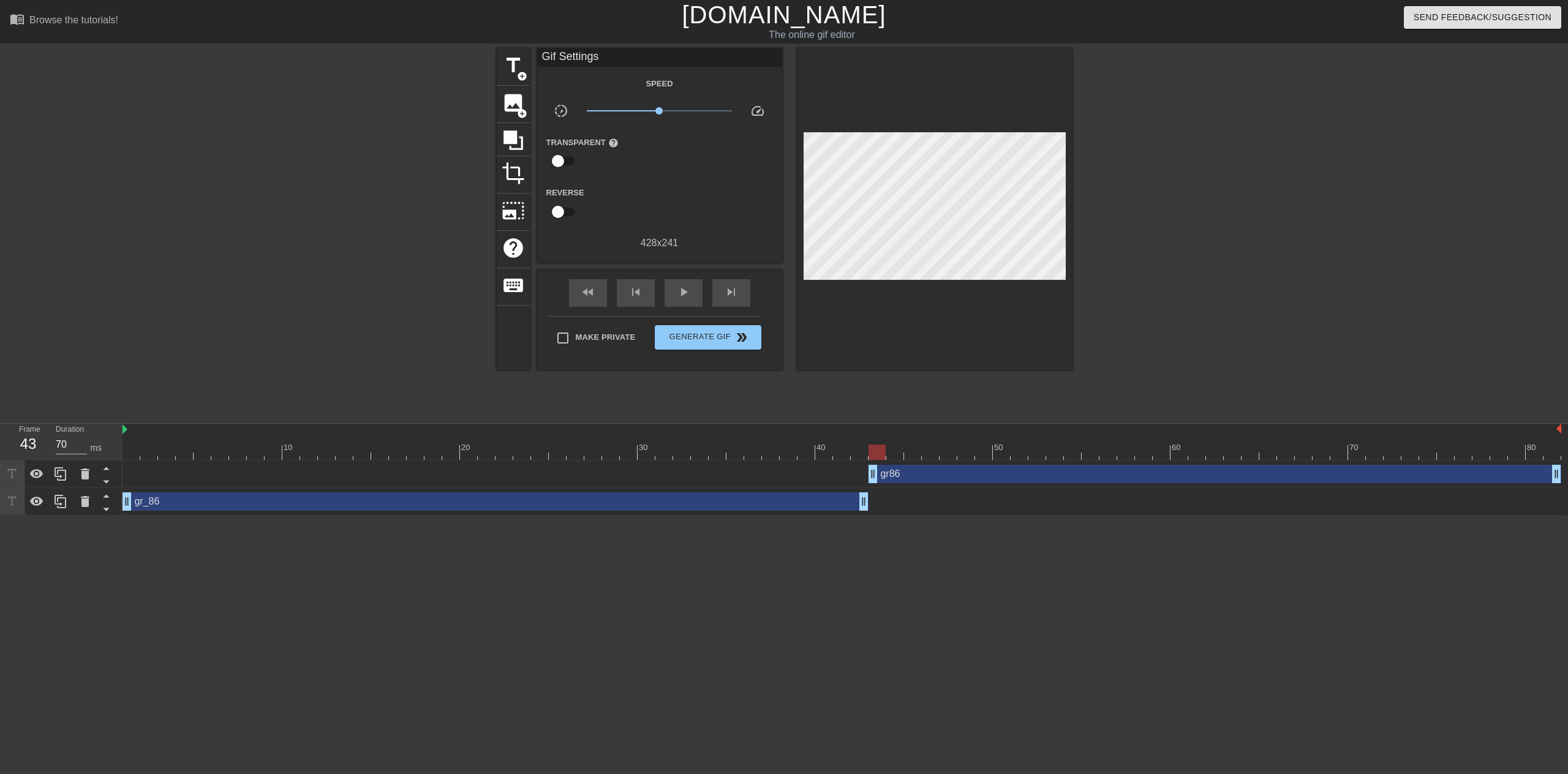
drag, startPoint x: 860, startPoint y: 458, endPoint x: 869, endPoint y: 458, distance: 9.0
click at [869, 458] on div at bounding box center [877, 452] width 17 height 15
drag, startPoint x: 880, startPoint y: 455, endPoint x: 853, endPoint y: 458, distance: 27.2
click at [853, 458] on div at bounding box center [842, 452] width 1438 height 15
drag, startPoint x: 874, startPoint y: 474, endPoint x: 831, endPoint y: 474, distance: 43.0
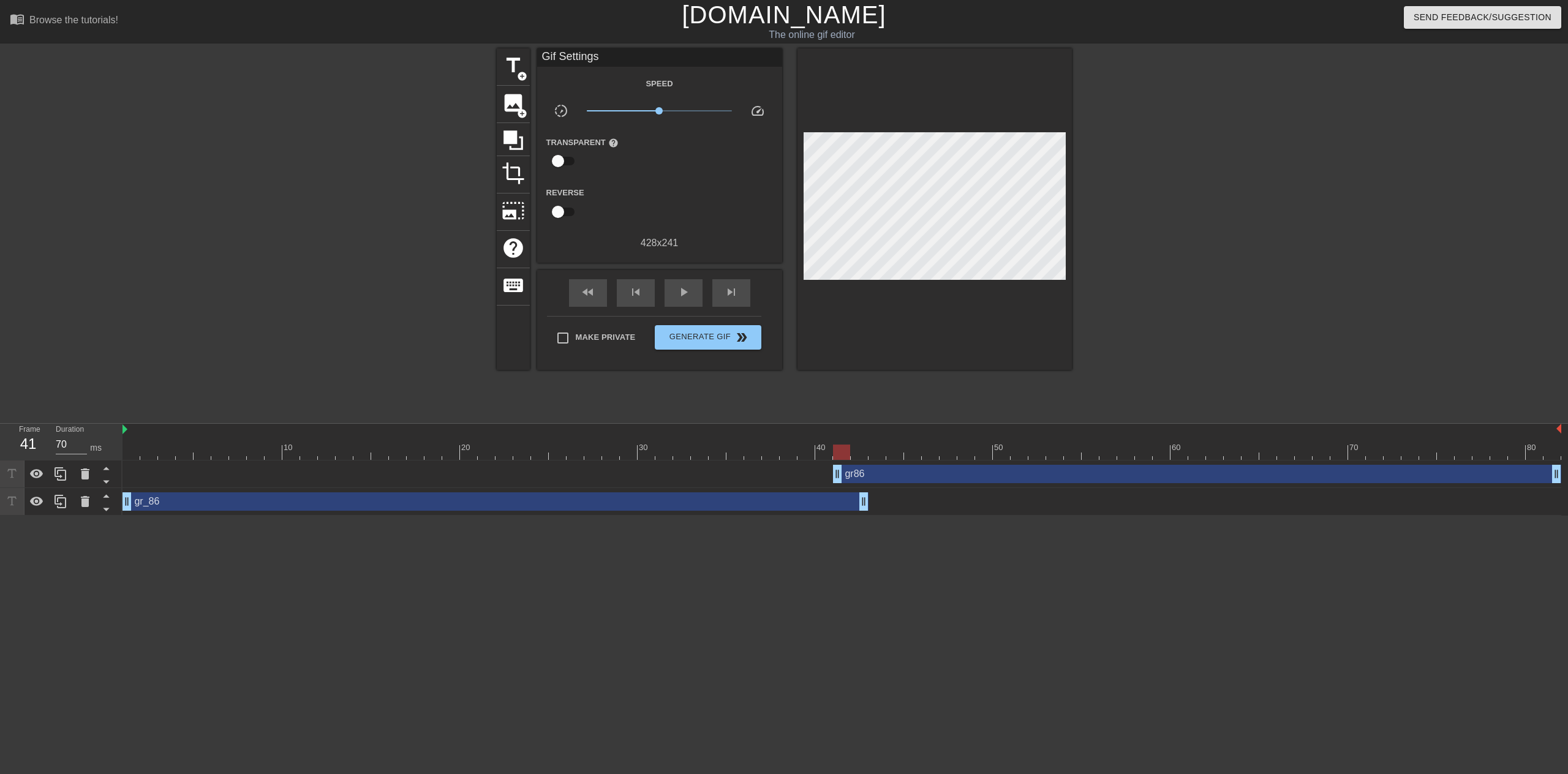
click at [831, 474] on div "gr86 drag_handle drag_handle" at bounding box center [842, 473] width 1438 height 18
click at [853, 469] on div "gr86 drag_handle drag_handle" at bounding box center [1196, 473] width 728 height 18
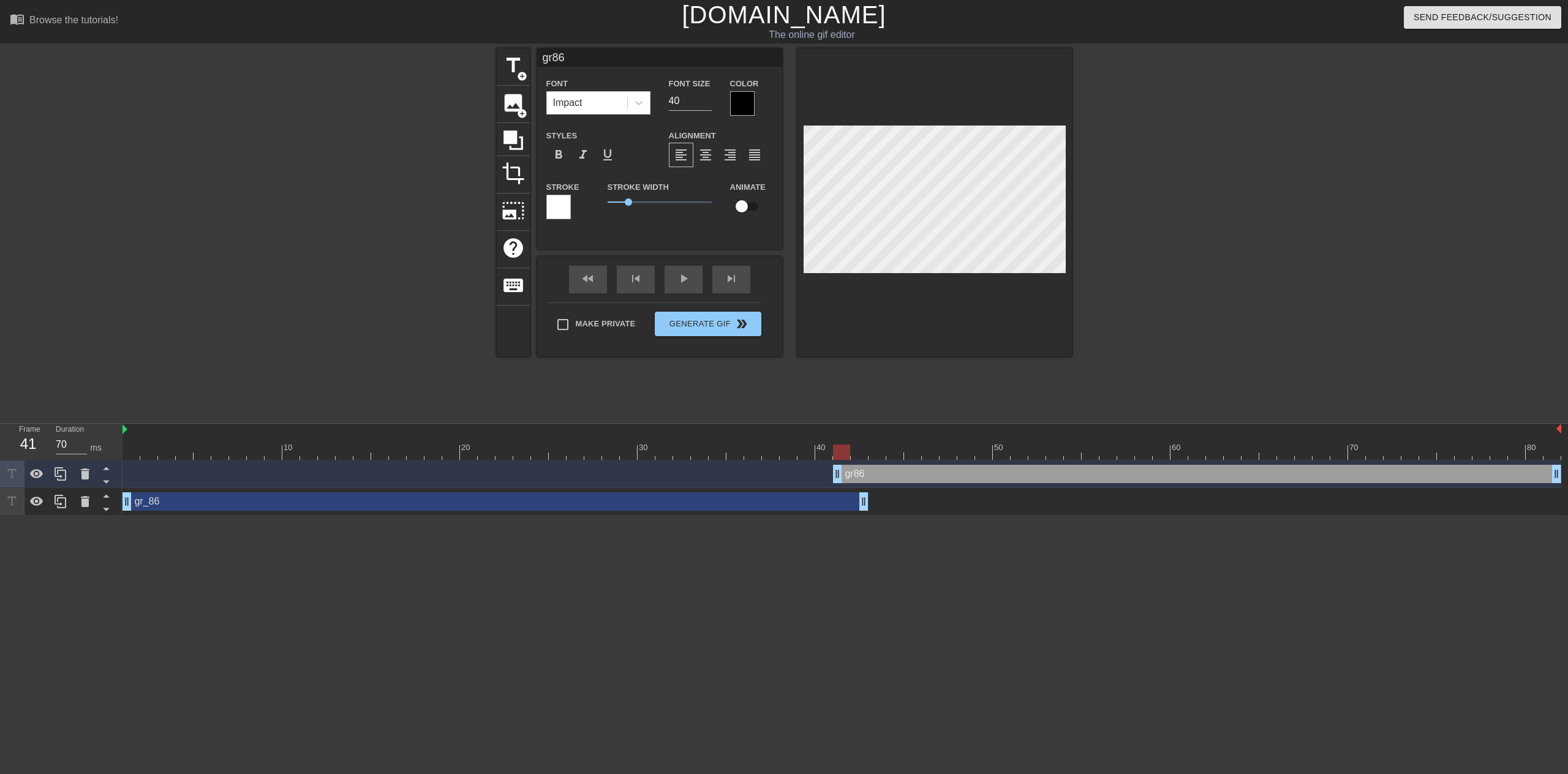
click at [831, 500] on div "gr_86 drag_handle drag_handle" at bounding box center [495, 501] width 746 height 18
type input "gr_86"
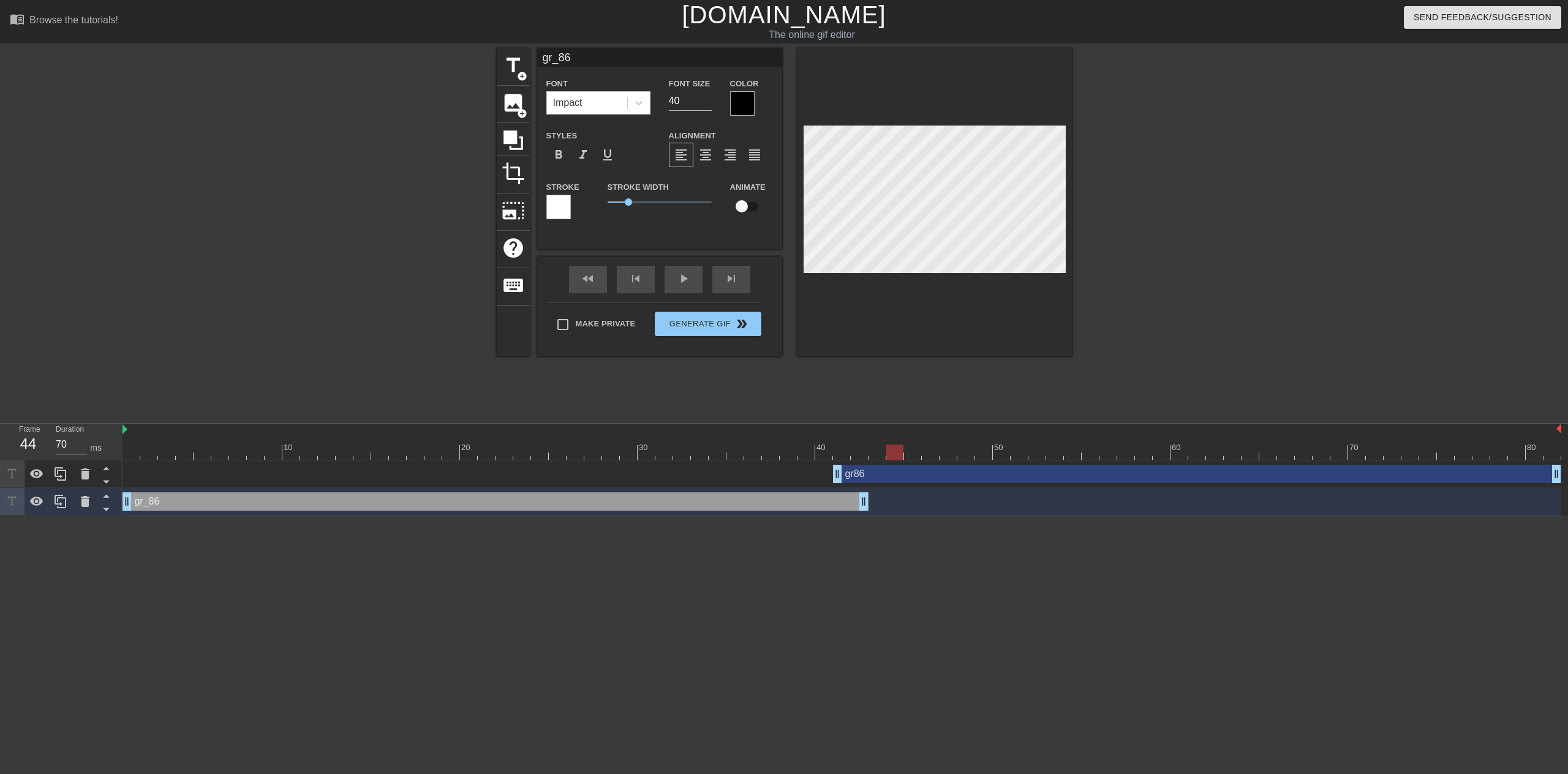
drag, startPoint x: 844, startPoint y: 449, endPoint x: 896, endPoint y: 453, distance: 52.2
click at [896, 453] on div at bounding box center [895, 452] width 17 height 15
drag, startPoint x: 835, startPoint y: 478, endPoint x: 879, endPoint y: 478, distance: 44.0
drag, startPoint x: 878, startPoint y: 451, endPoint x: 853, endPoint y: 455, distance: 25.3
click at [853, 455] on div at bounding box center [859, 452] width 17 height 15
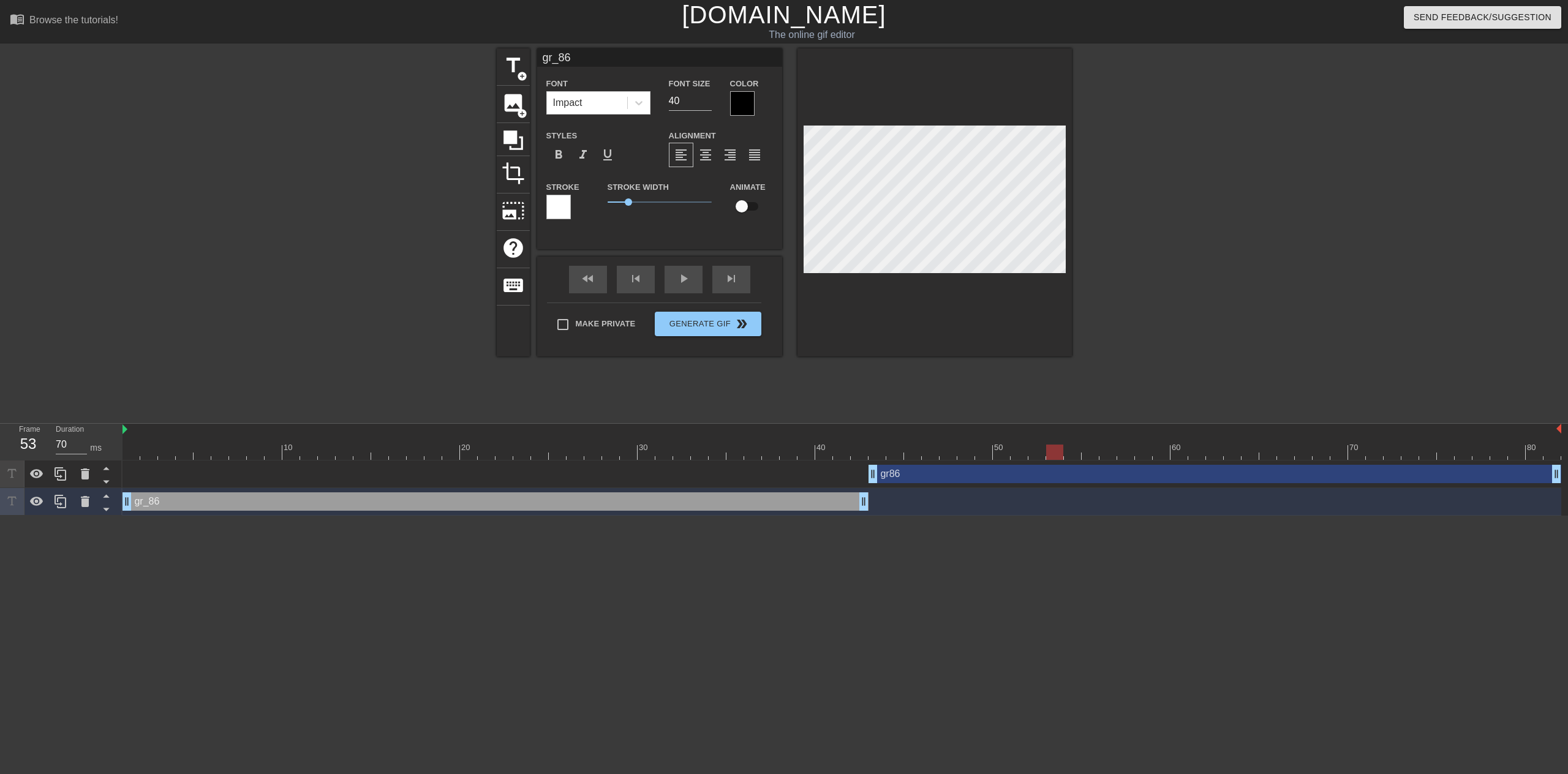
drag, startPoint x: 858, startPoint y: 454, endPoint x: 1059, endPoint y: 457, distance: 201.0
click at [1059, 457] on div at bounding box center [1055, 452] width 17 height 15
click at [742, 203] on input "checkbox" at bounding box center [741, 206] width 70 height 23
checkbox input "true"
type input "gr86"
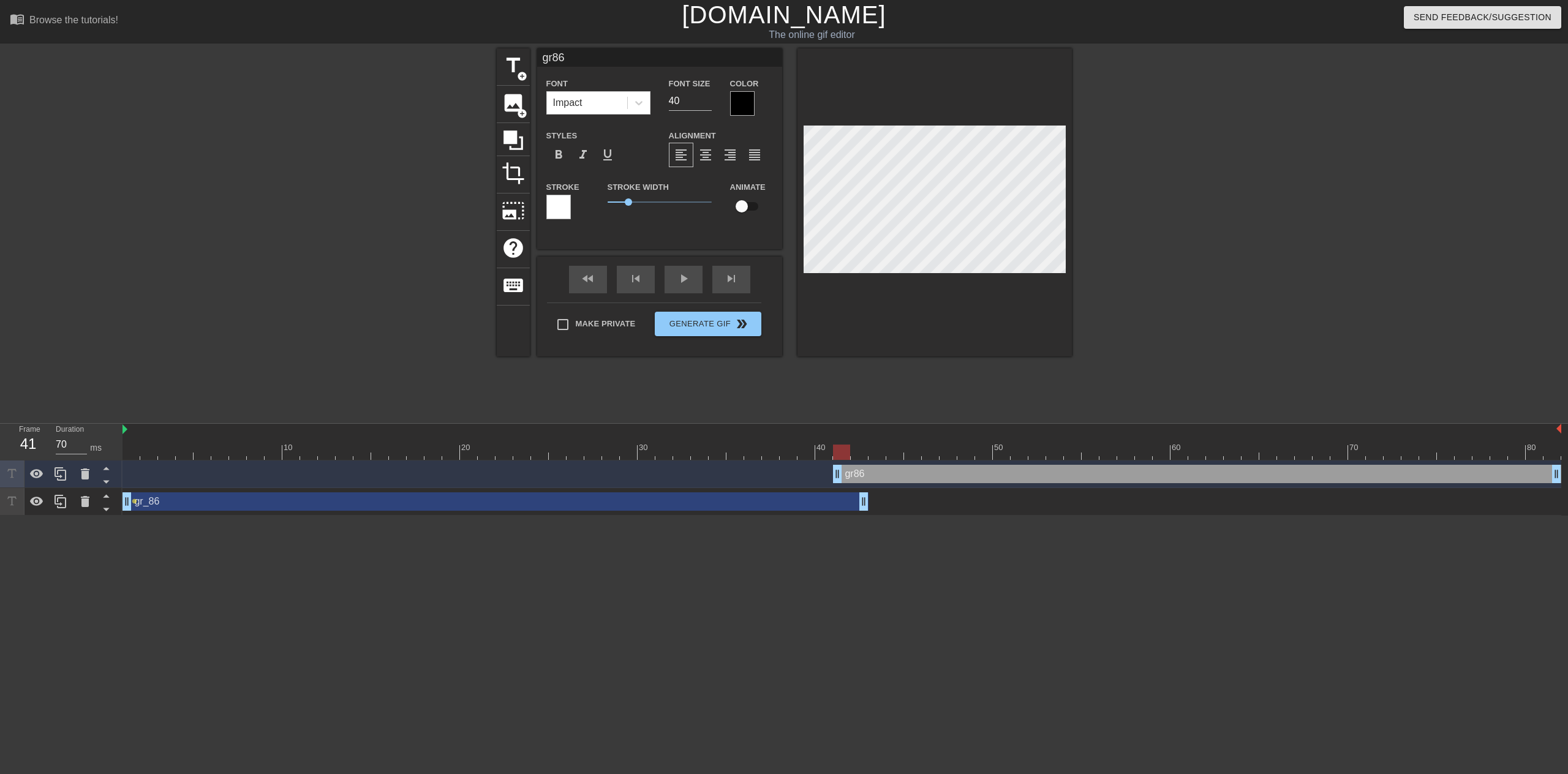
drag, startPoint x: 832, startPoint y: 468, endPoint x: 827, endPoint y: 462, distance: 7.8
drag, startPoint x: 818, startPoint y: 470, endPoint x: 871, endPoint y: 472, distance: 53.0
drag, startPoint x: 879, startPoint y: 449, endPoint x: 1065, endPoint y: 451, distance: 186.0
click at [1063, 451] on div at bounding box center [1055, 452] width 17 height 15
click at [744, 207] on input "checkbox" at bounding box center [741, 206] width 70 height 23
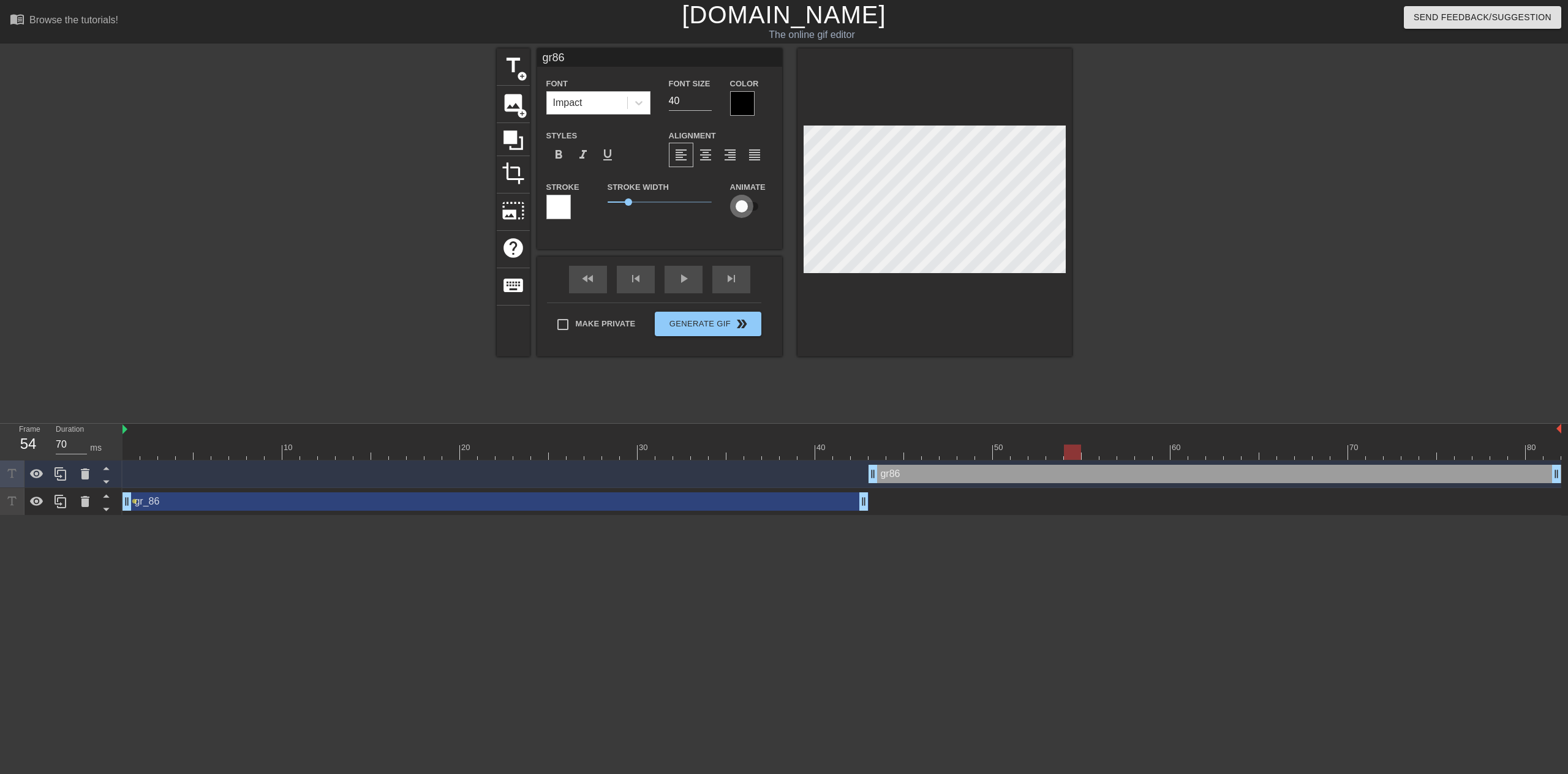
checkbox input "true"
drag, startPoint x: 1074, startPoint y: 449, endPoint x: 1088, endPoint y: 449, distance: 14.0
click at [1088, 449] on div at bounding box center [1090, 452] width 17 height 15
drag, startPoint x: 1096, startPoint y: 449, endPoint x: 1107, endPoint y: 449, distance: 11.0
click at [1107, 449] on div at bounding box center [1108, 452] width 17 height 15
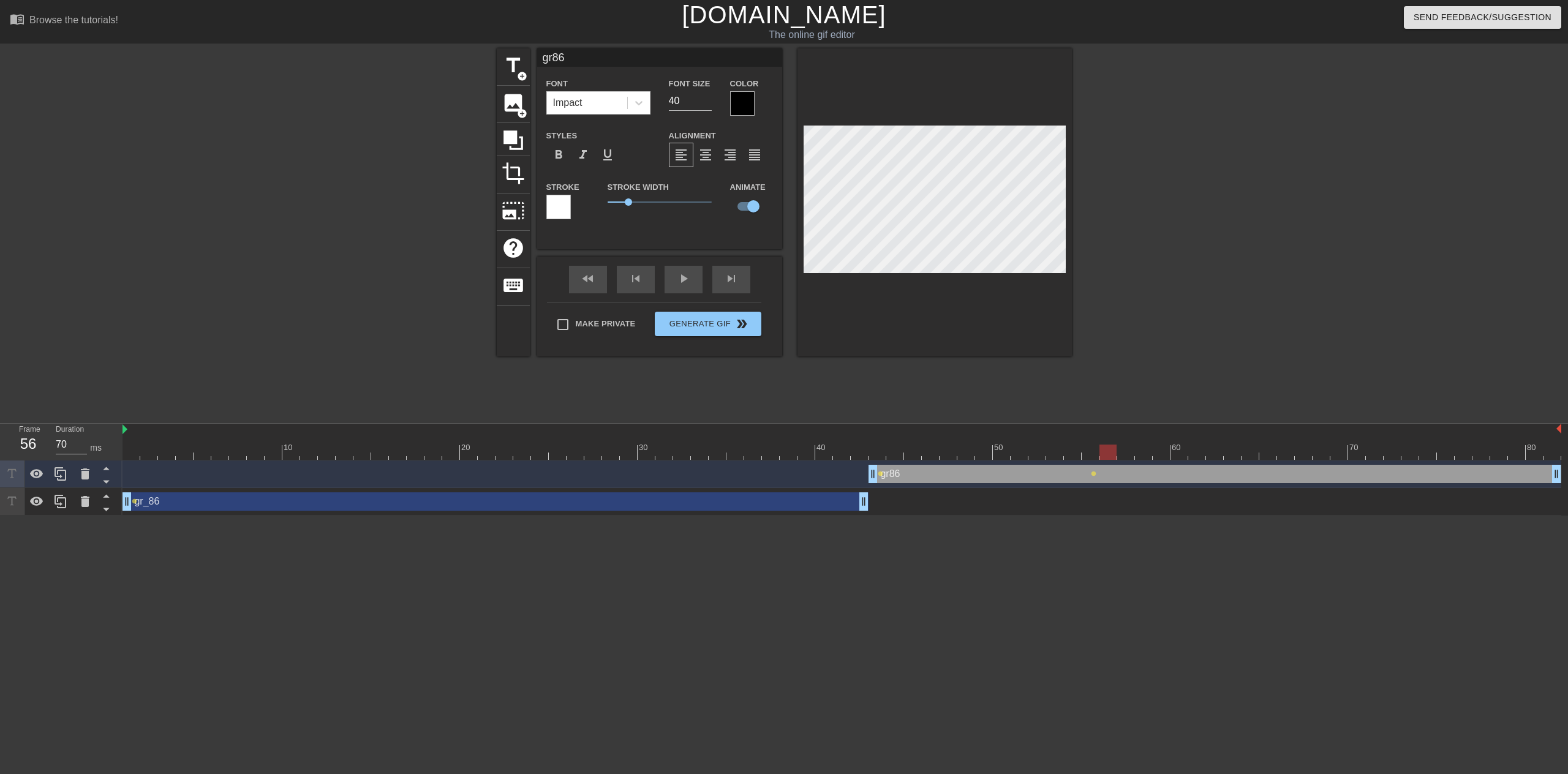
drag, startPoint x: 975, startPoint y: 454, endPoint x: 1110, endPoint y: 454, distance: 135.0
click at [1110, 454] on div at bounding box center [842, 452] width 1438 height 15
drag, startPoint x: 895, startPoint y: 453, endPoint x: 803, endPoint y: 449, distance: 92.1
click at [803, 449] on div at bounding box center [842, 452] width 1438 height 15
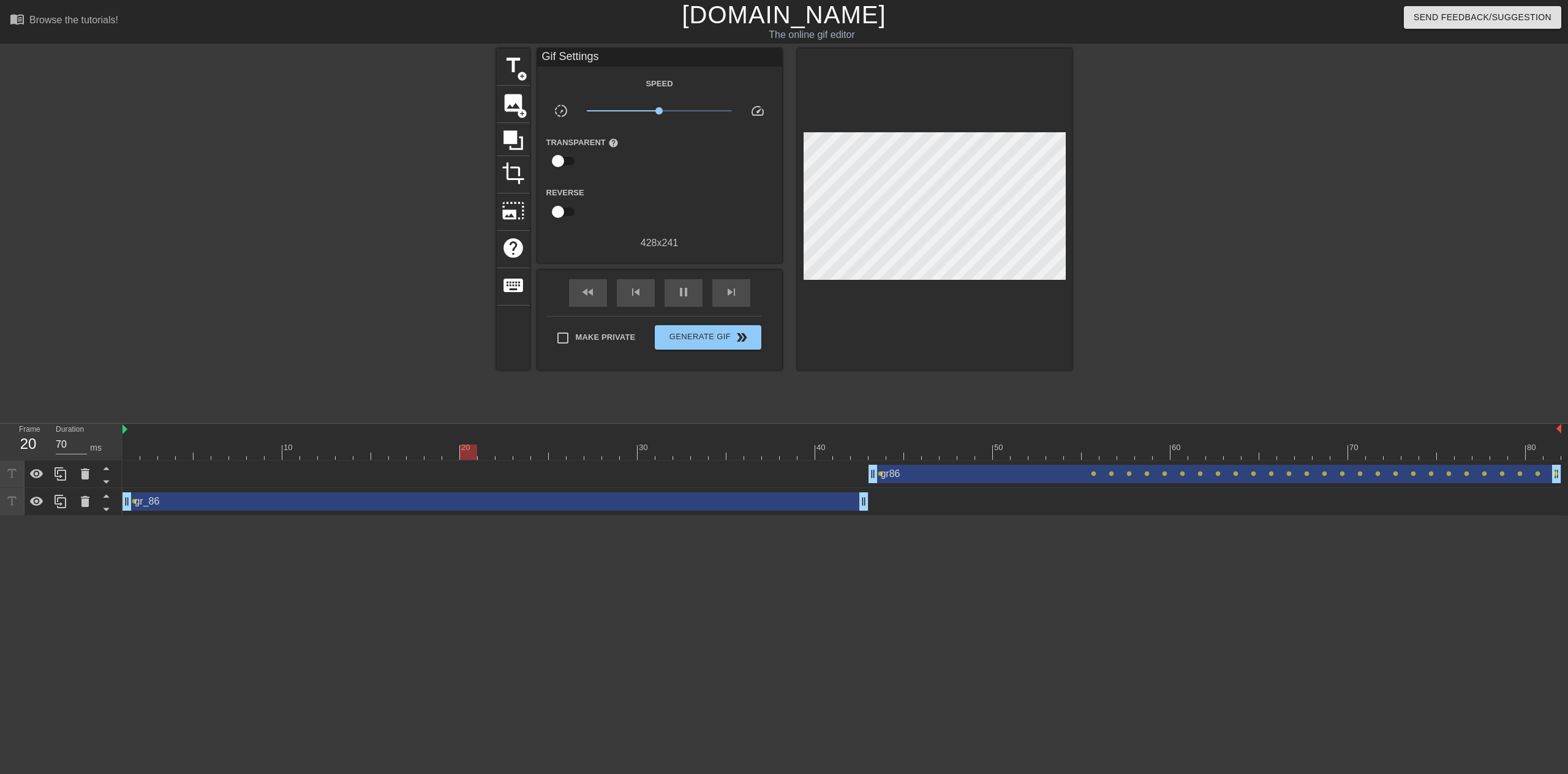
click at [1196, 304] on div at bounding box center [1177, 232] width 184 height 367
click at [683, 294] on span "pause" at bounding box center [683, 291] width 14 height 14
click at [715, 340] on span "Generate Gif double_arrow" at bounding box center [707, 336] width 96 height 14
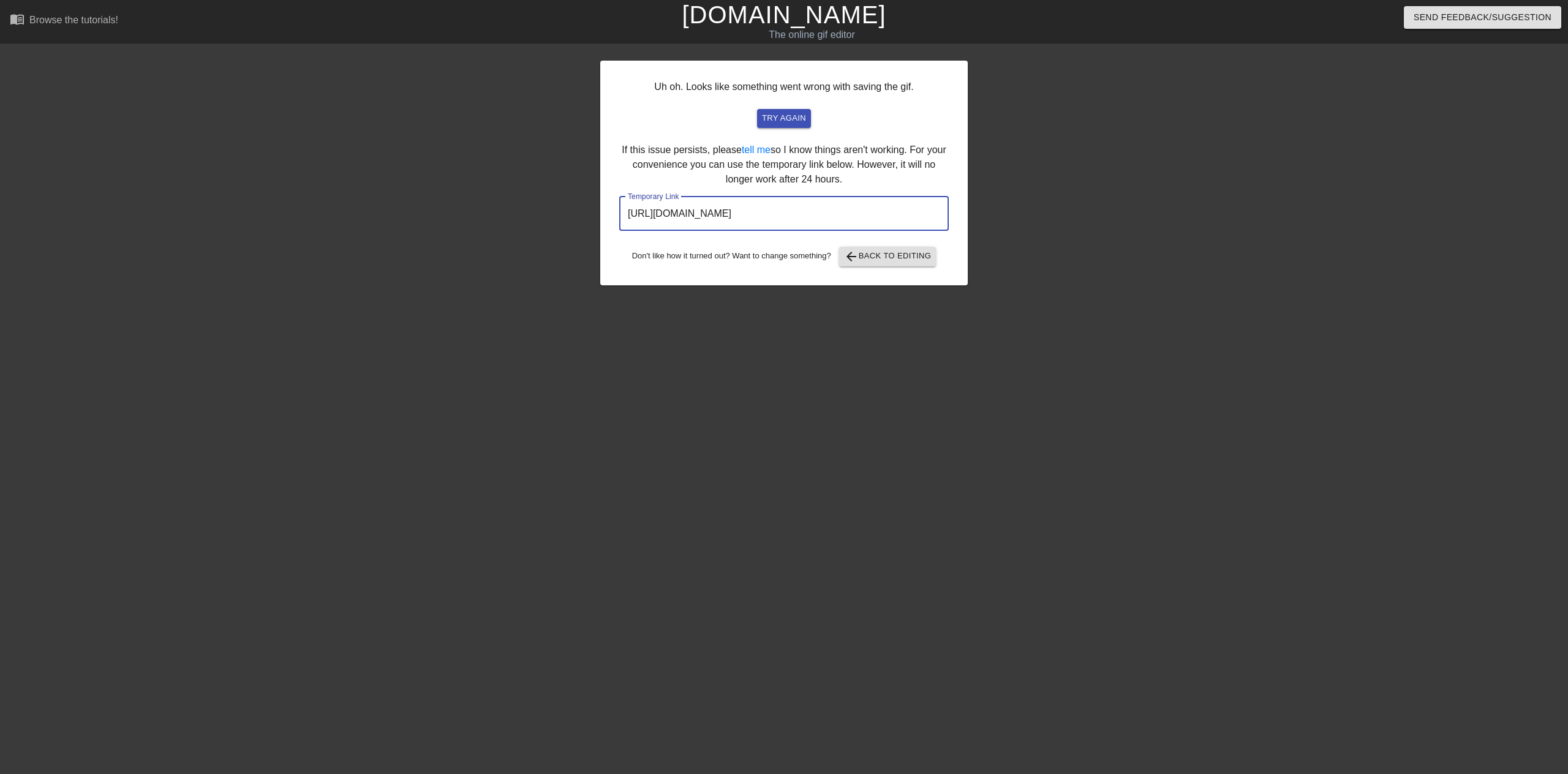
click at [895, 215] on input "https://www.gifntext.com/temp_generations/DUBOxH72.gif" at bounding box center [784, 213] width 330 height 34
drag, startPoint x: 903, startPoint y: 209, endPoint x: 462, endPoint y: 189, distance: 441.5
click at [462, 189] on div "Uh oh. Looks like something went wrong with saving the gif. try again If this i…" at bounding box center [784, 232] width 1568 height 367
click at [889, 260] on span "arrow_back Back to Editing" at bounding box center [888, 256] width 88 height 14
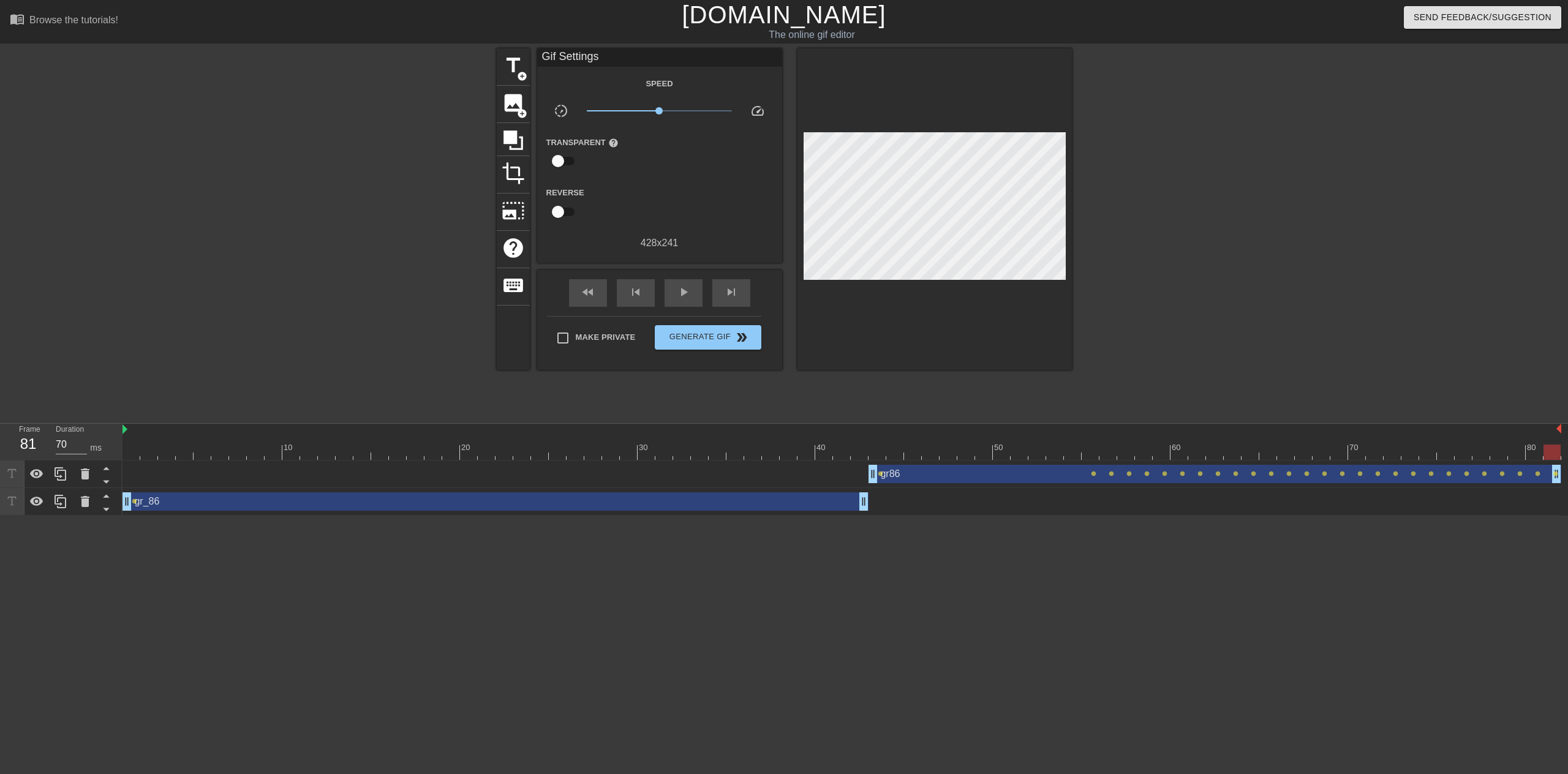
click at [774, 447] on div at bounding box center [842, 452] width 1438 height 15
click at [782, 501] on div "gr_86 drag_handle drag_handle" at bounding box center [495, 501] width 746 height 18
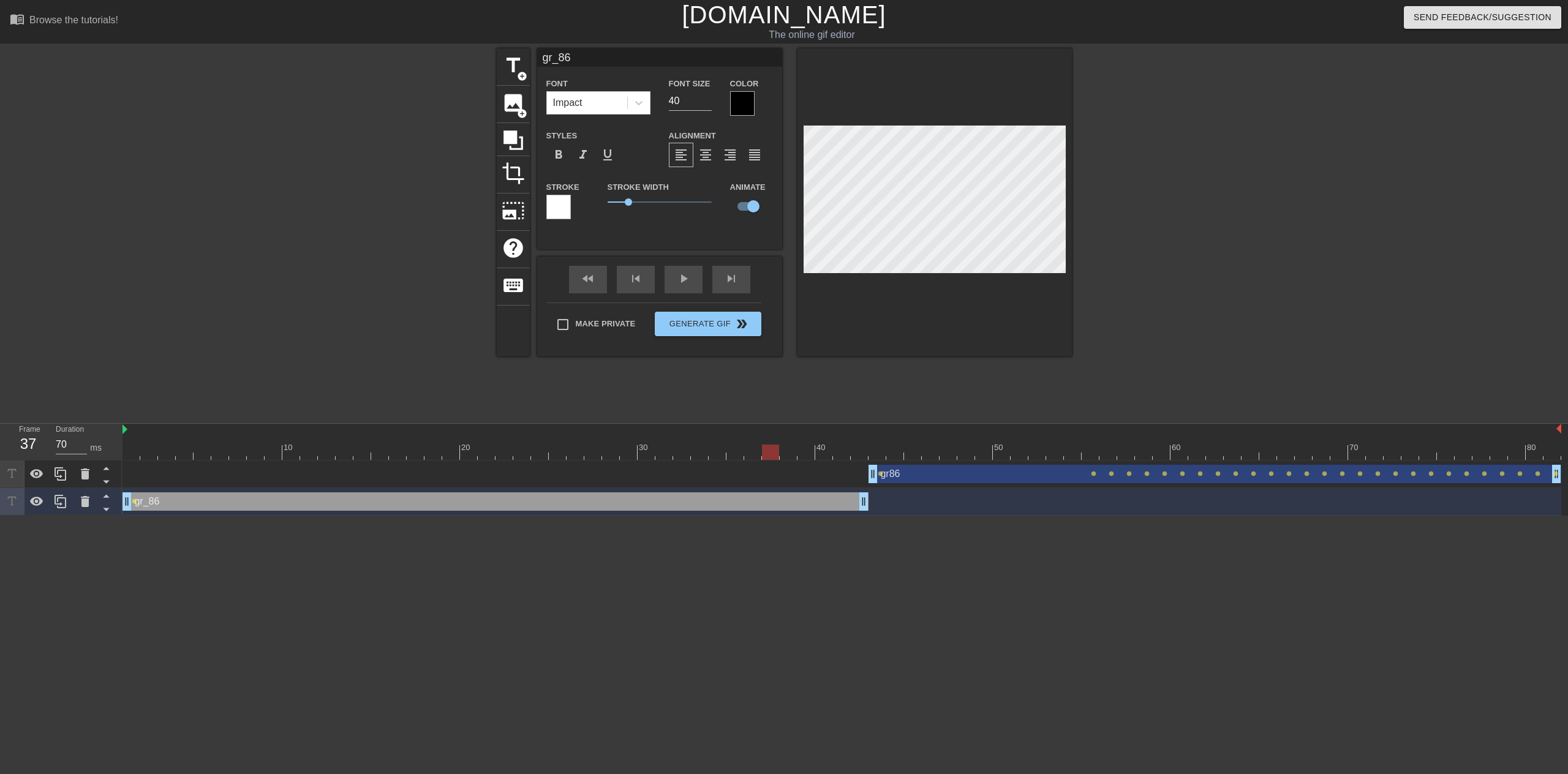
scroll to position [1, 2]
type input "a"
type textarea "a"
type input "as"
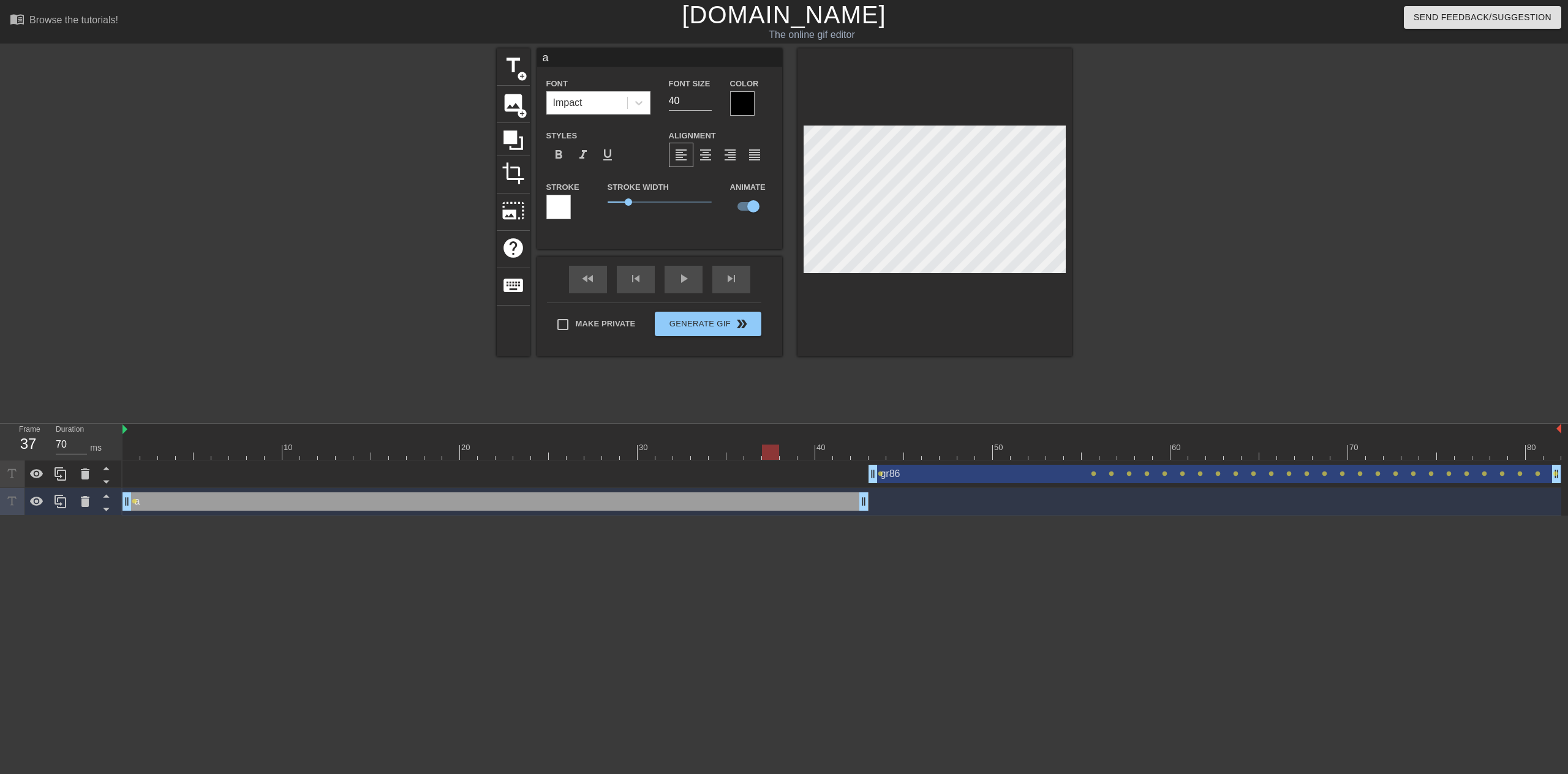
type textarea "as"
type input "ass"
type textarea "ass"
type input "asse"
type textarea "asse"
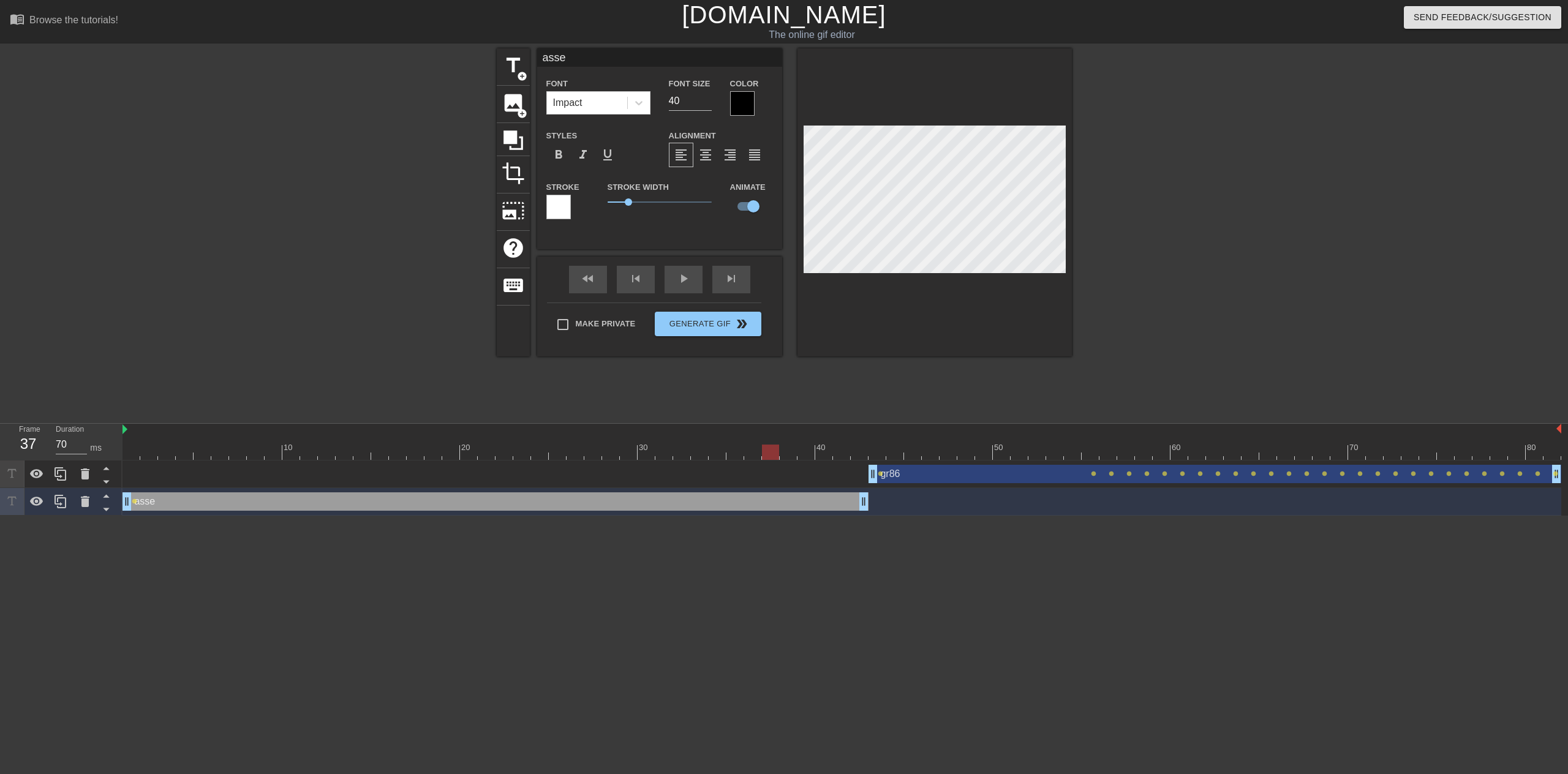
type input "asset"
type textarea "asset"
type input "asset_"
type textarea "asset_"
type input "asset_n"
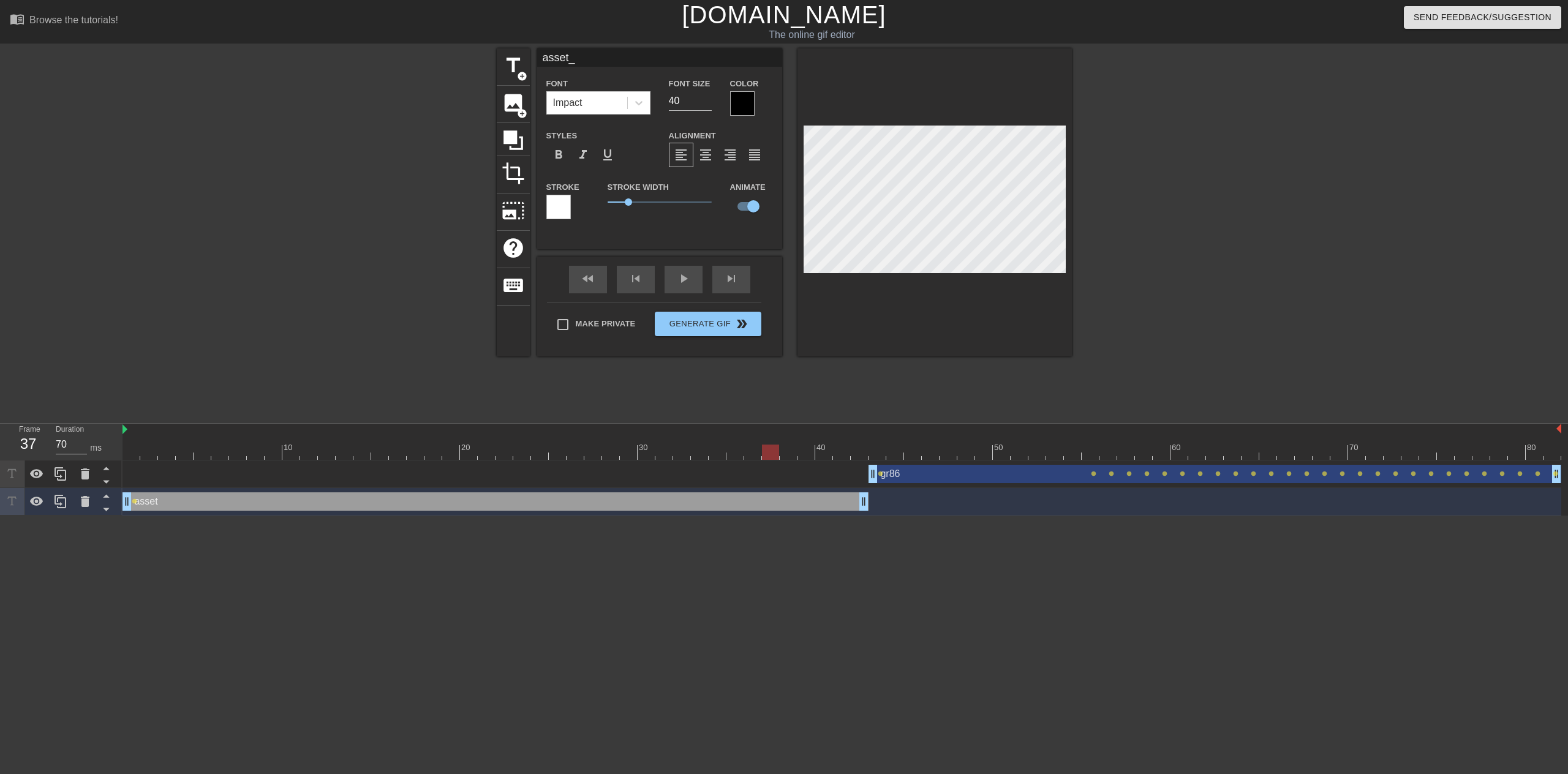
type textarea "asset_n"
type input "asset_na"
type textarea "asset_na"
type input "asset_nam"
type textarea "asset_nam"
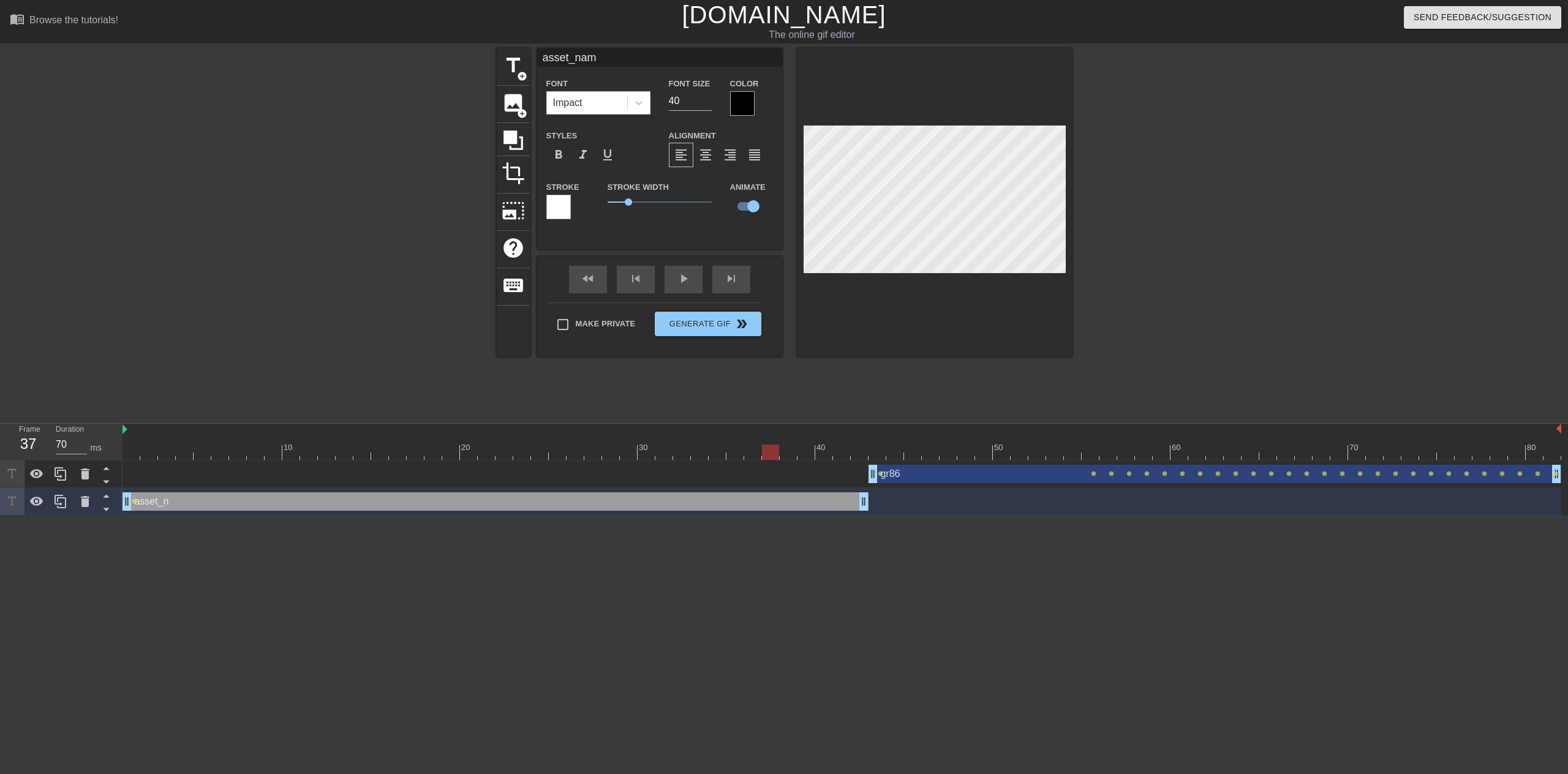
type input "asset_name"
type textarea "asset_name"
click at [921, 474] on div "gr86 drag_handle drag_handle" at bounding box center [1215, 473] width 693 height 18
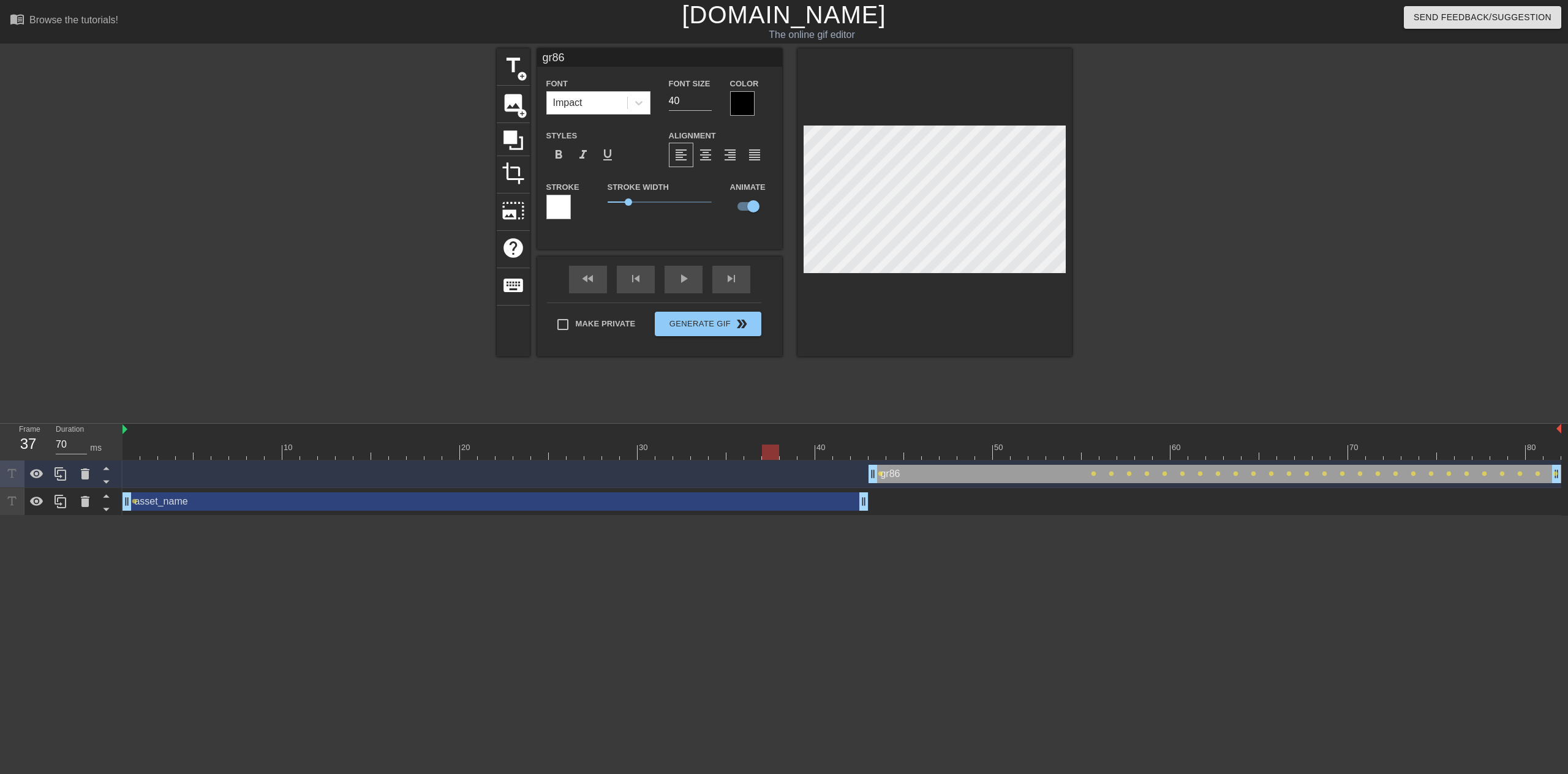
click at [832, 502] on div "asset_name drag_handle drag_handle" at bounding box center [495, 501] width 746 height 18
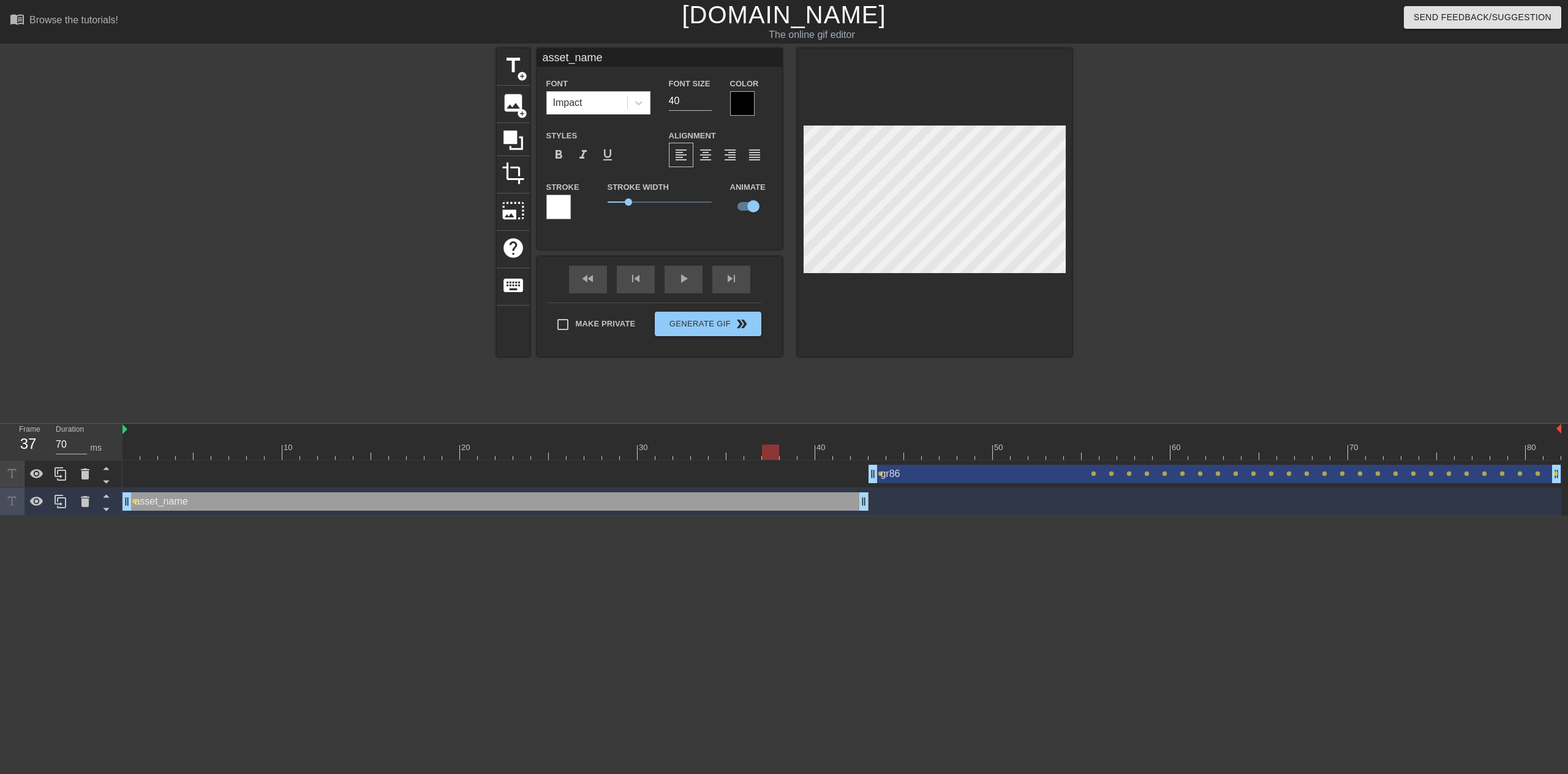
click at [938, 469] on div "gr86 drag_handle drag_handle" at bounding box center [1215, 473] width 693 height 18
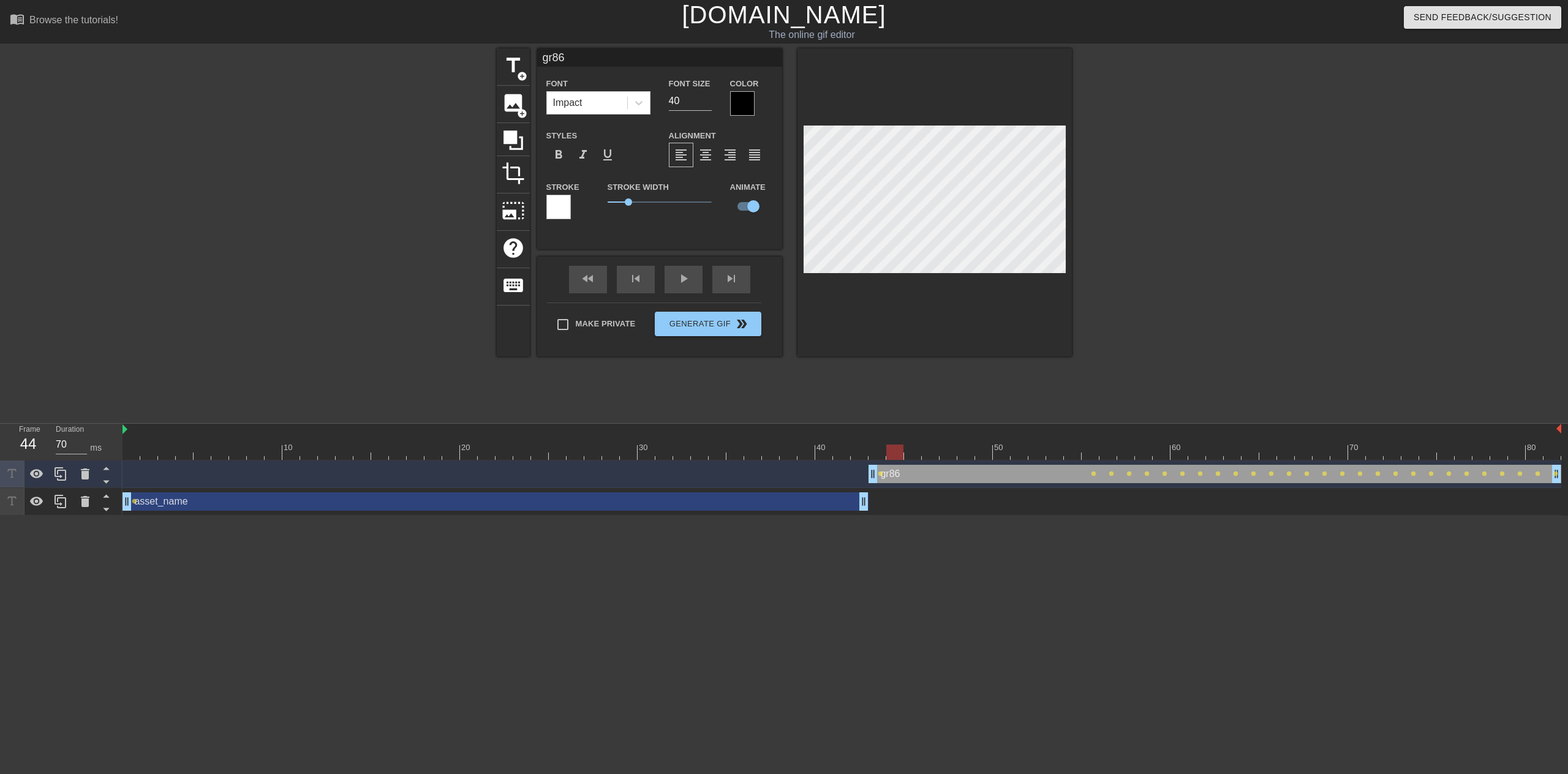
drag, startPoint x: 893, startPoint y: 451, endPoint x: 934, endPoint y: 397, distance: 67.8
click at [920, 451] on div at bounding box center [842, 452] width 1438 height 15
type input "asset_name"
type textarea "asset_name"
type input "assetname"
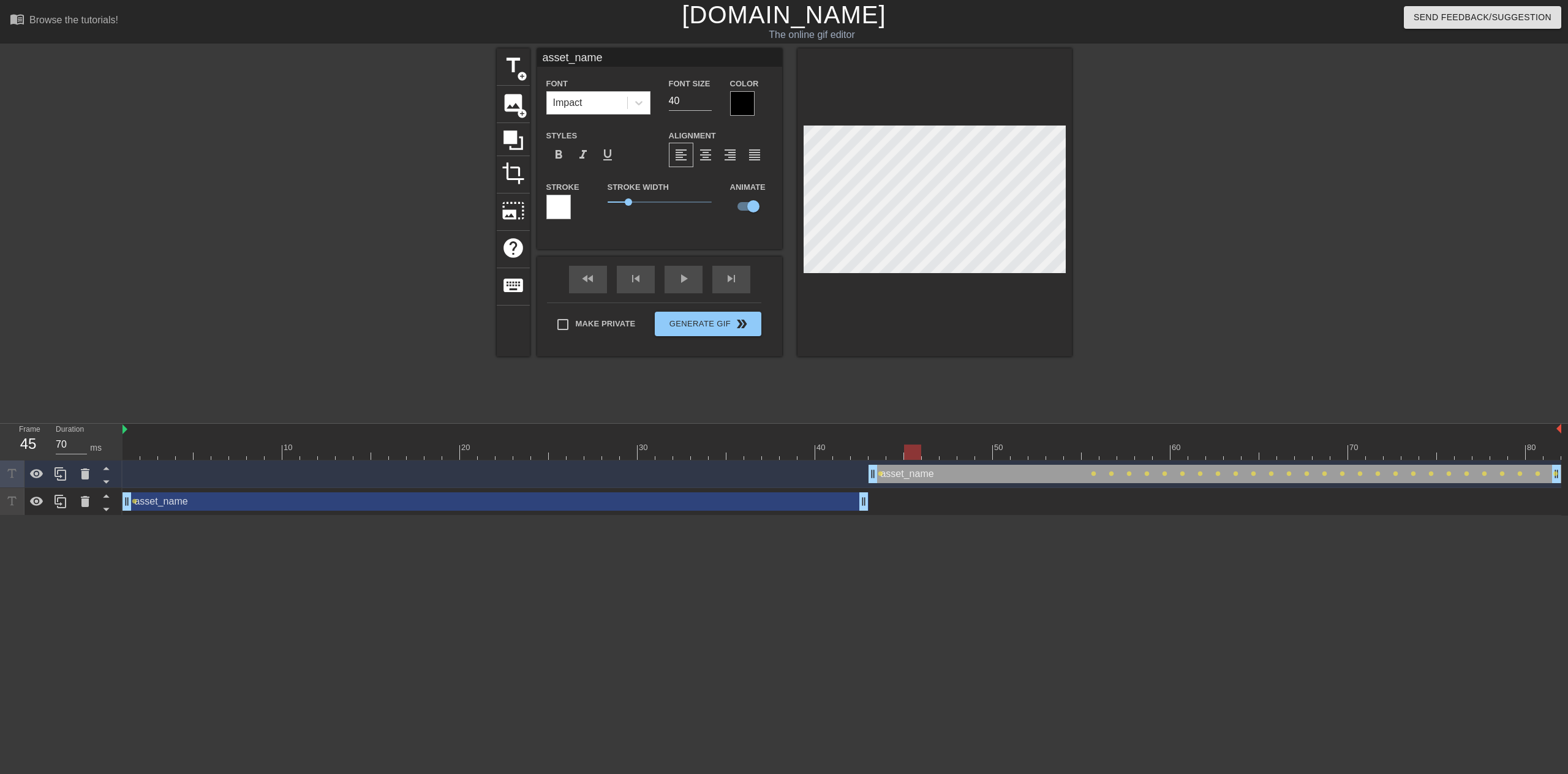
type textarea "assetname"
click at [1124, 268] on div at bounding box center [1177, 232] width 184 height 367
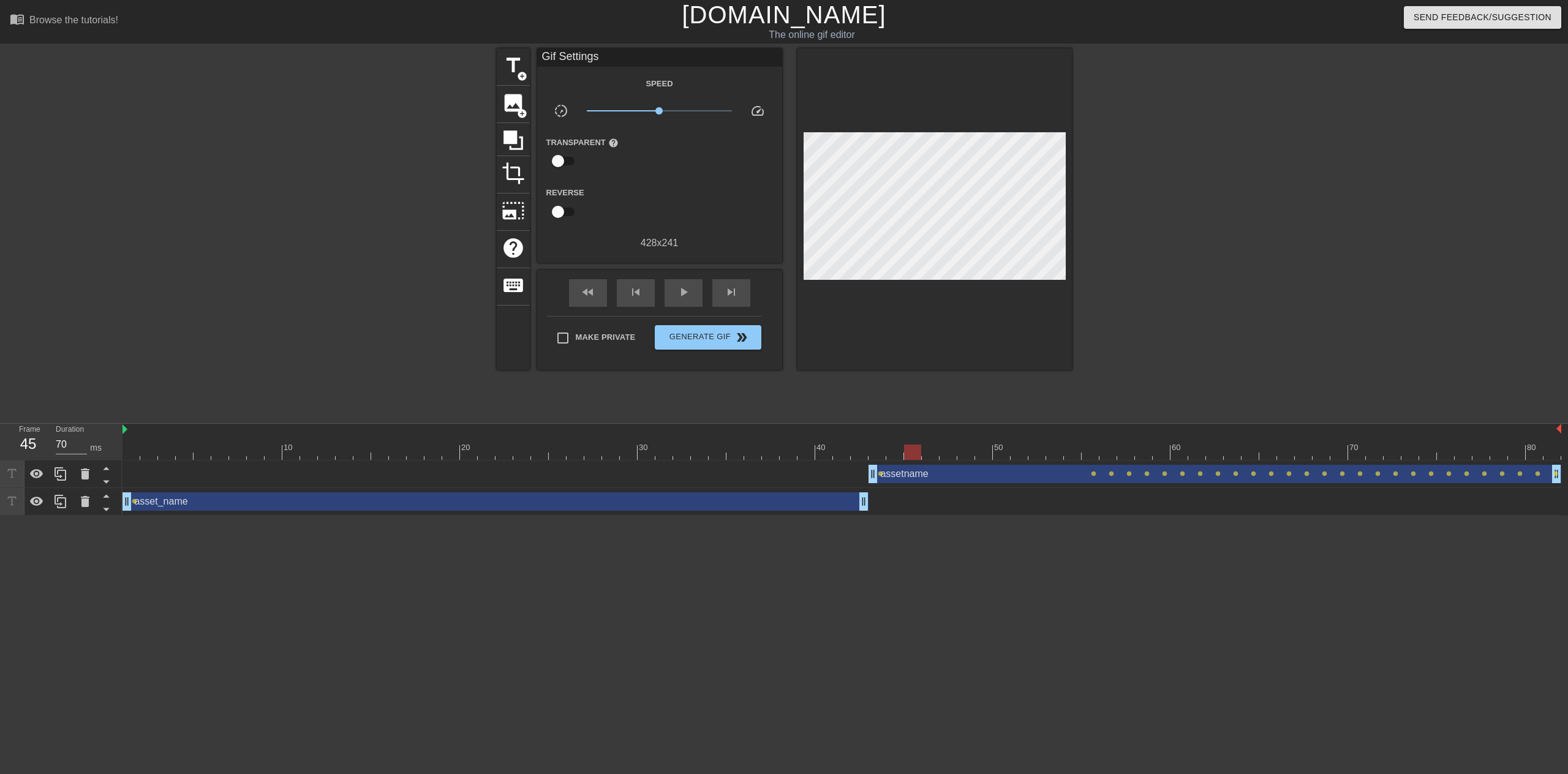
click at [821, 500] on div "asset_name drag_handle drag_handle" at bounding box center [495, 501] width 746 height 18
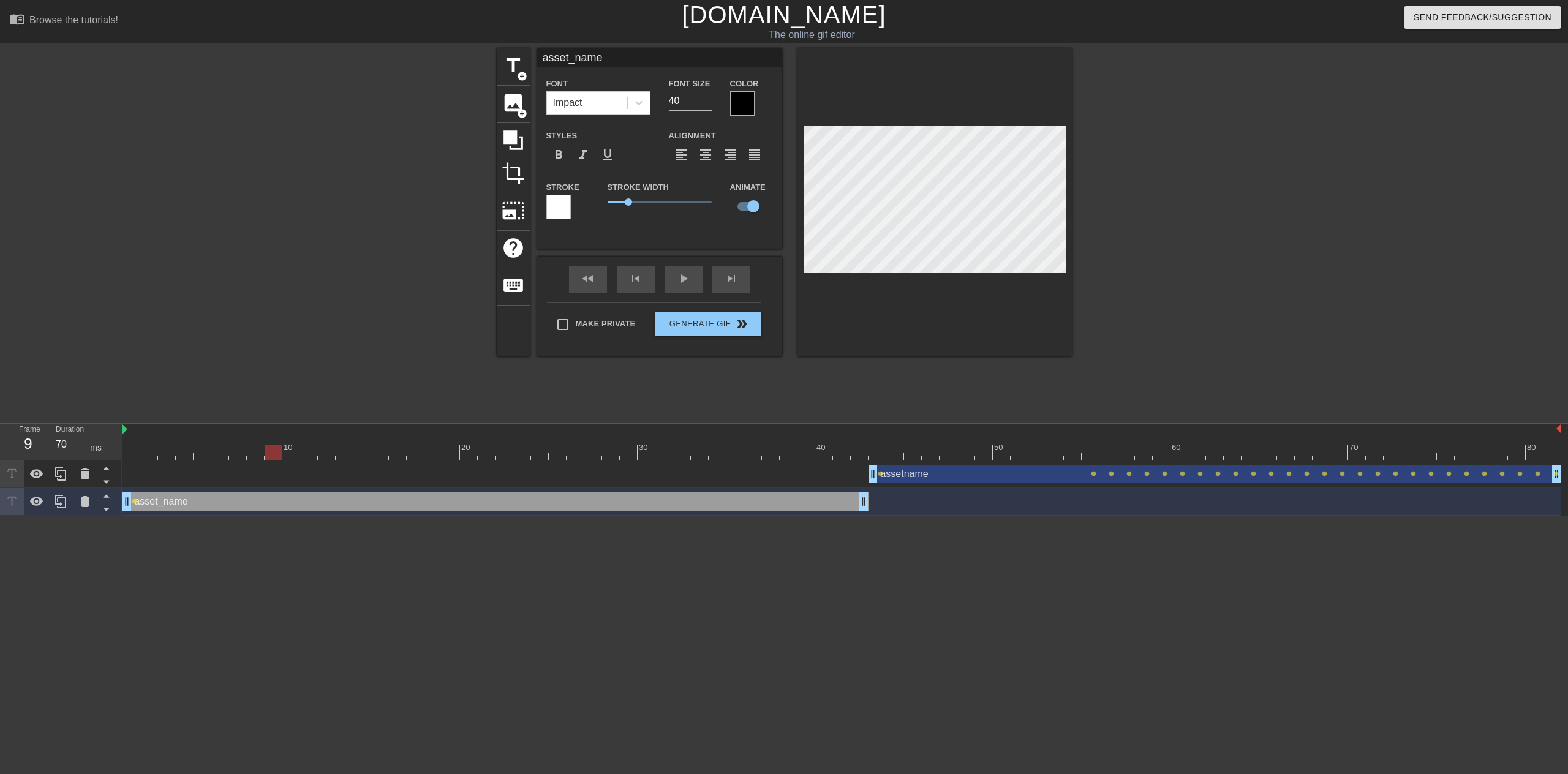
drag, startPoint x: 917, startPoint y: 452, endPoint x: 274, endPoint y: 472, distance: 643.3
click at [258, 470] on div "10 20 30 40 50 60 70 80 assetname drag_handle drag_handle lens lens lens lens l…" at bounding box center [845, 469] width 1445 height 91
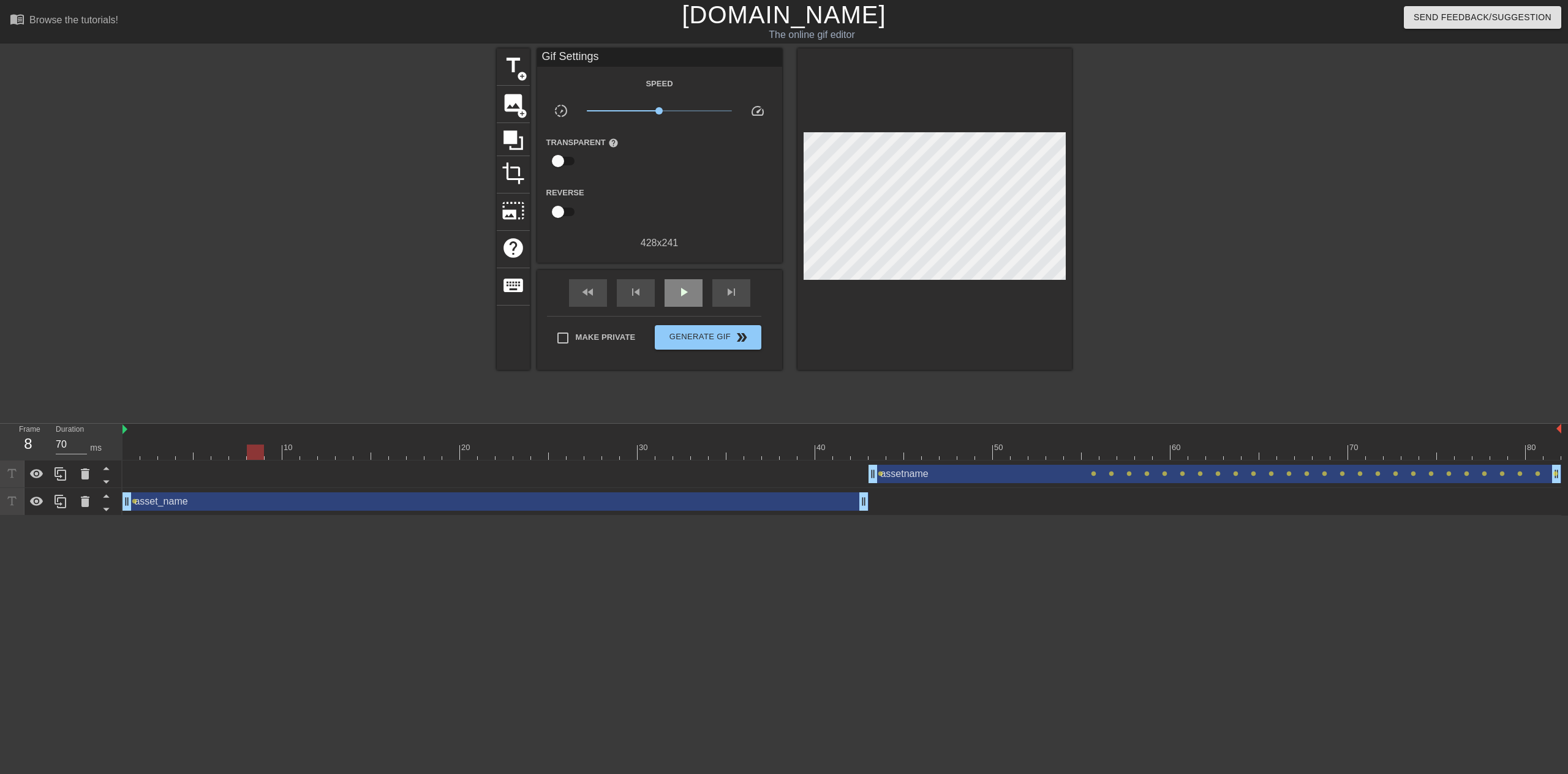
click at [674, 277] on div "fast_rewind skip_previous play_arrow skip_next" at bounding box center [660, 292] width 200 height 46
click at [743, 450] on div at bounding box center [842, 452] width 1438 height 15
click at [694, 291] on div "play_arrow" at bounding box center [683, 292] width 38 height 28
click at [694, 291] on div "pause" at bounding box center [683, 292] width 38 height 28
click at [717, 338] on span "Generate Gif double_arrow" at bounding box center [707, 336] width 96 height 14
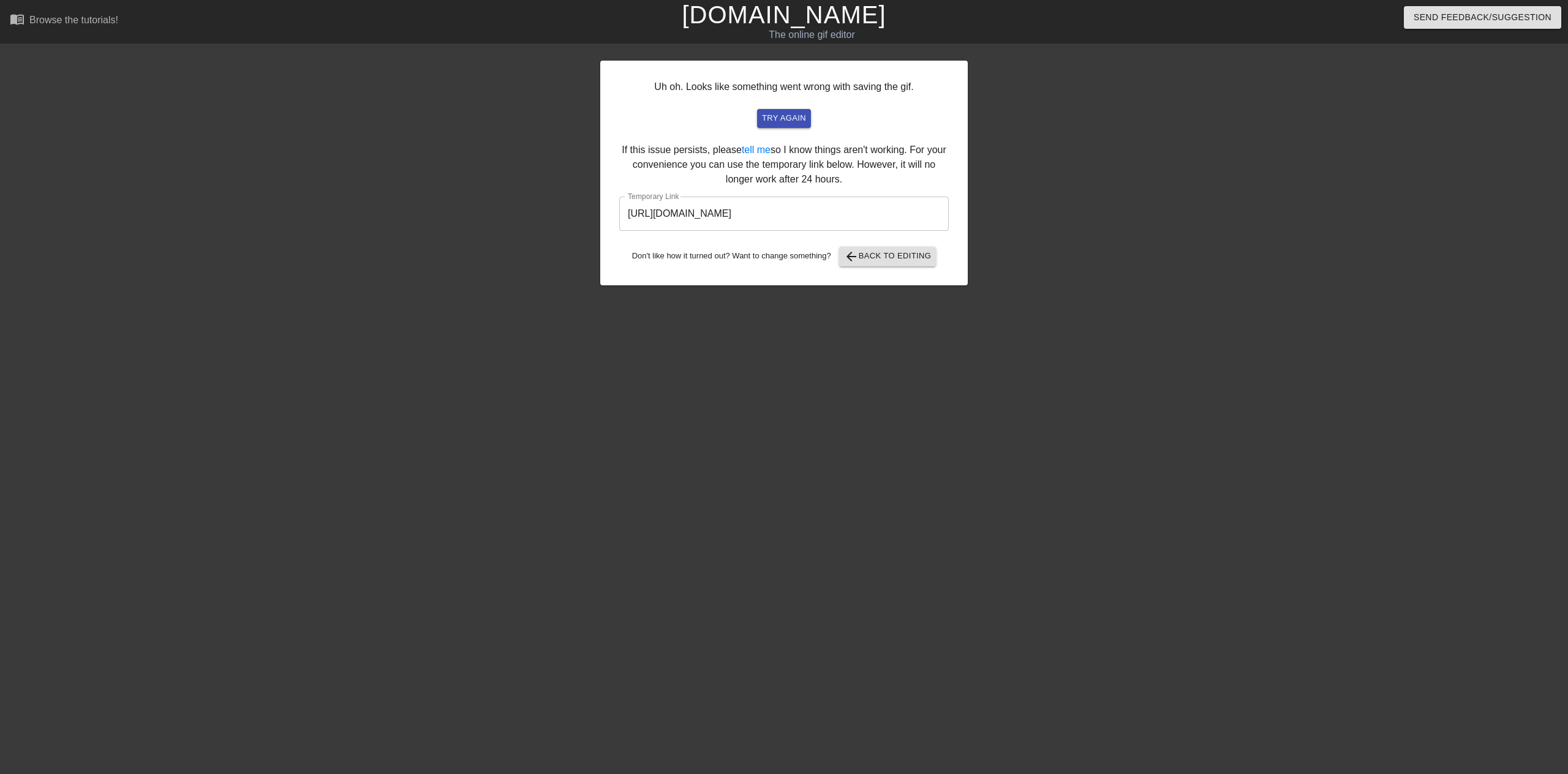
click at [887, 208] on input "https://www.gifntext.com/temp_generations/PiydDgyM.gif" at bounding box center [784, 213] width 330 height 34
drag, startPoint x: 898, startPoint y: 215, endPoint x: 561, endPoint y: 172, distance: 339.7
click at [561, 172] on div "Uh oh. Looks like something went wrong with saving the gif. try again If this i…" at bounding box center [784, 232] width 1568 height 367
click at [895, 259] on span "arrow_back Back to Editing" at bounding box center [888, 256] width 88 height 14
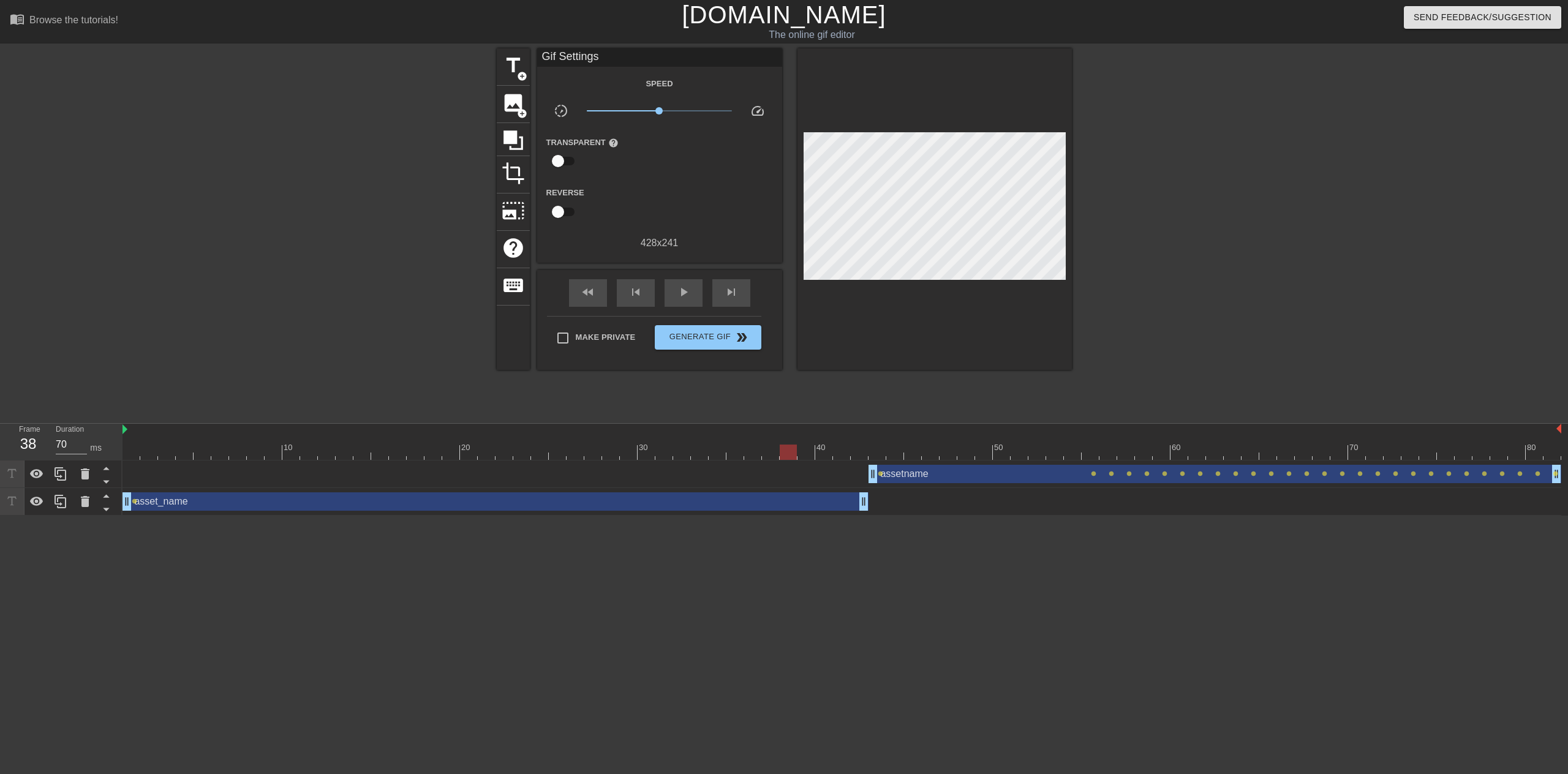
click at [796, 454] on div at bounding box center [842, 452] width 1438 height 15
click at [762, 498] on div "asset_name drag_handle drag_handle" at bounding box center [495, 501] width 746 height 18
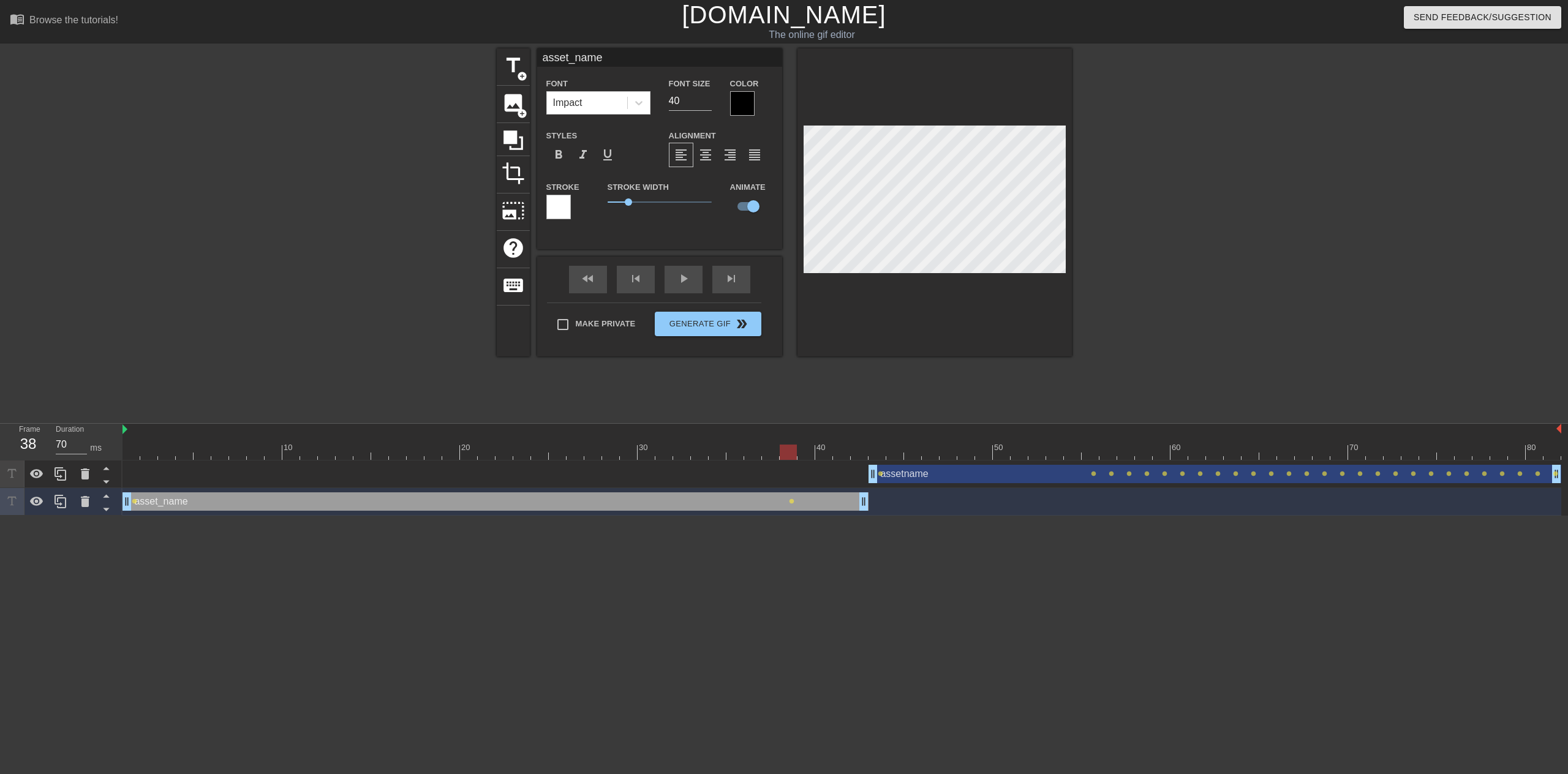
click at [929, 475] on div "assetname drag_handle drag_handle" at bounding box center [1215, 473] width 693 height 18
type input "assetname"
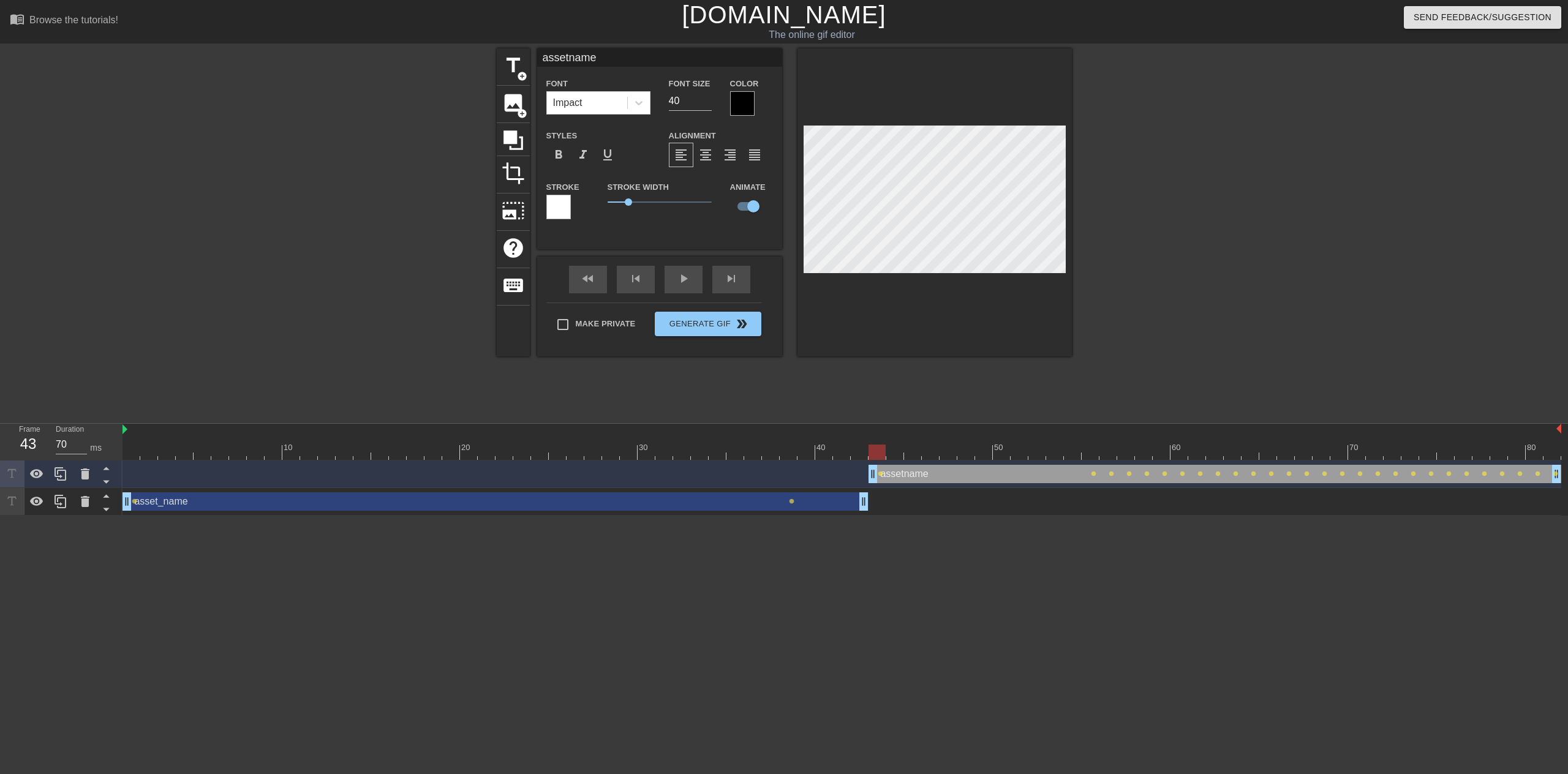
drag, startPoint x: 895, startPoint y: 447, endPoint x: 884, endPoint y: 449, distance: 11.2
click at [884, 449] on div at bounding box center [842, 452] width 1438 height 15
drag, startPoint x: 863, startPoint y: 451, endPoint x: 786, endPoint y: 451, distance: 77.0
click at [786, 451] on div at bounding box center [842, 452] width 1438 height 15
click at [790, 501] on span "lens" at bounding box center [792, 501] width 6 height 6
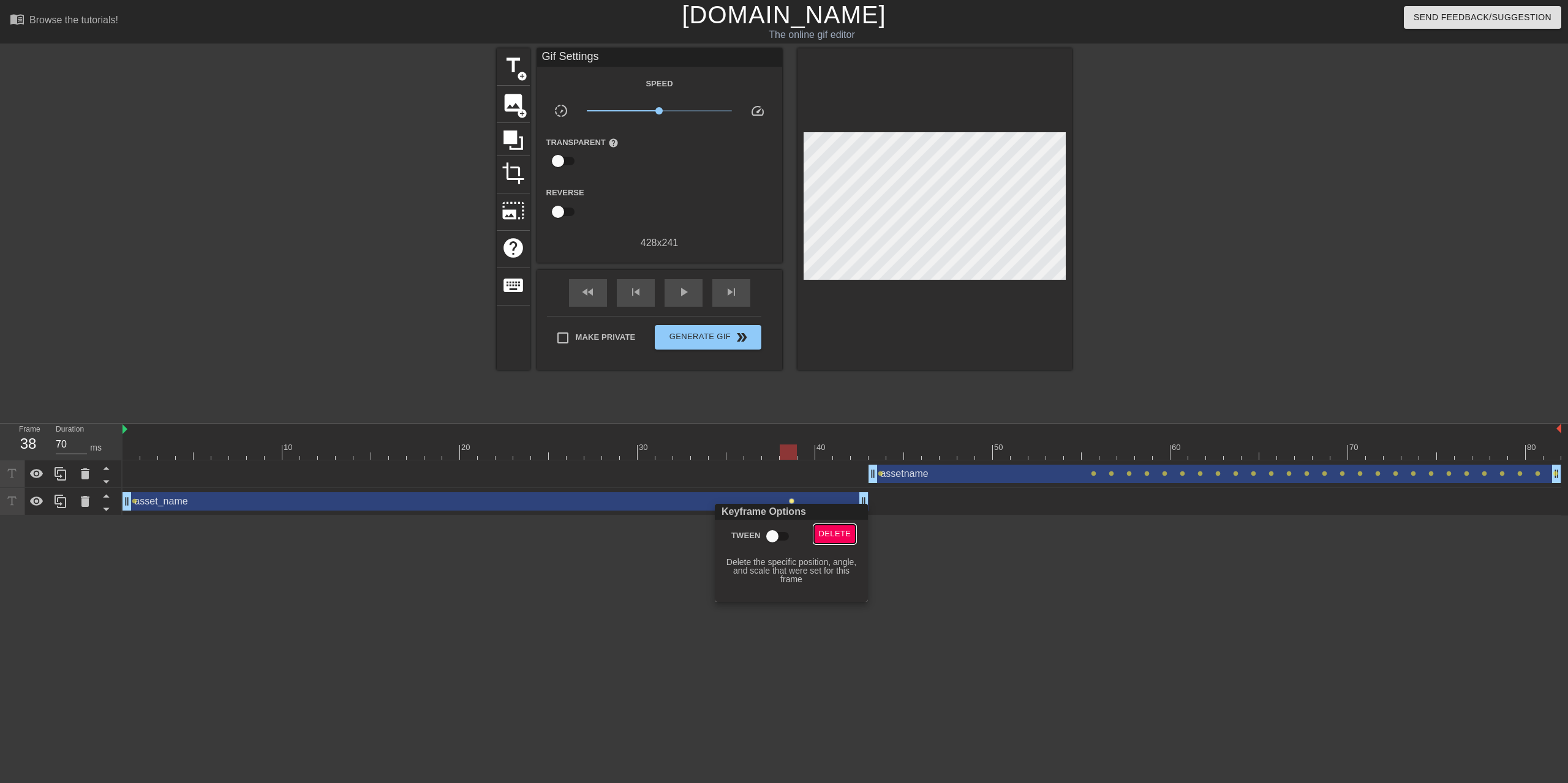
click at [827, 538] on span "Delete" at bounding box center [834, 533] width 32 height 14
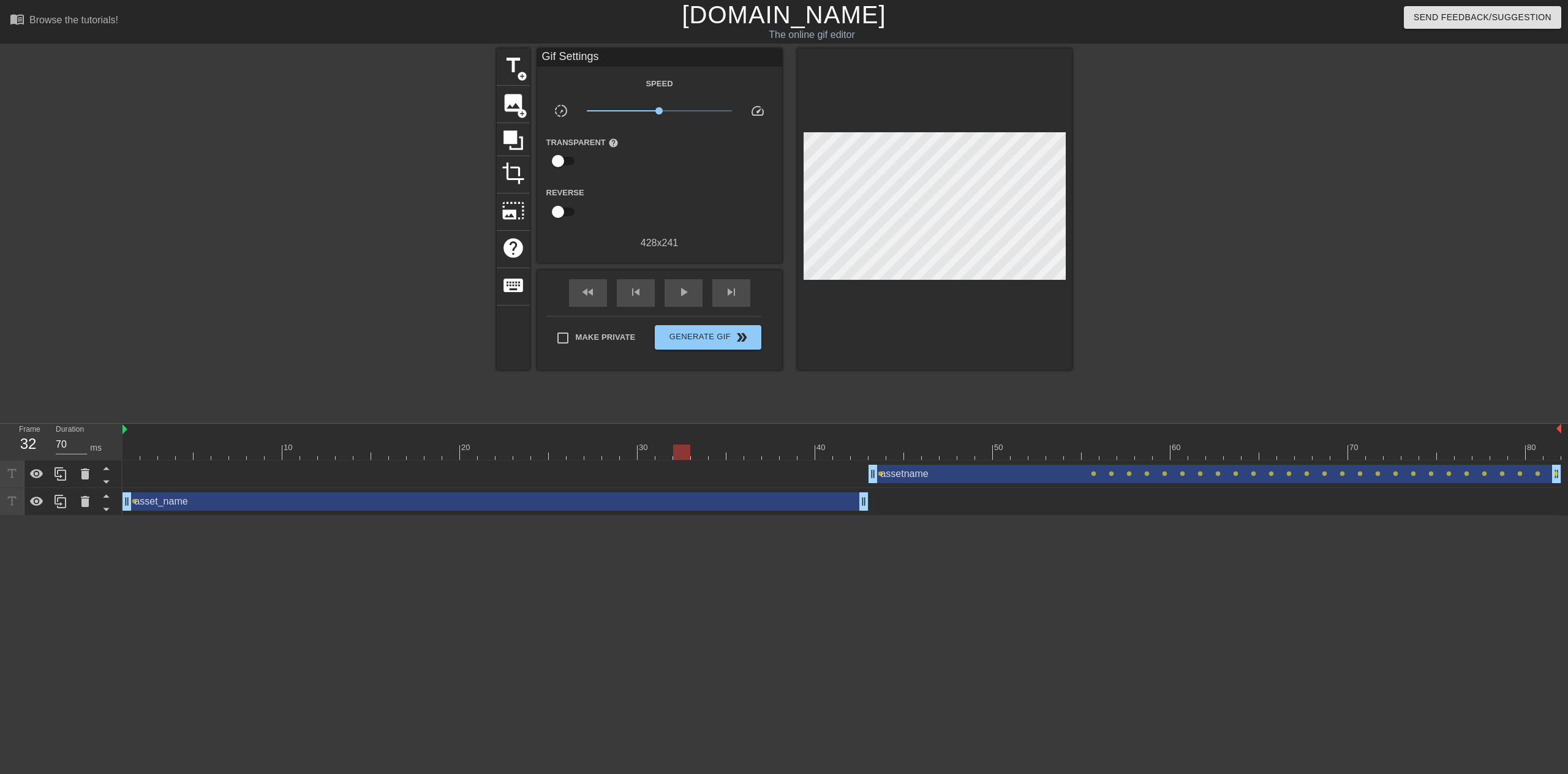
drag, startPoint x: 792, startPoint y: 449, endPoint x: 685, endPoint y: 458, distance: 107.4
click at [685, 458] on div at bounding box center [681, 452] width 17 height 15
click at [690, 505] on div "asset_name drag_handle drag_handle" at bounding box center [495, 501] width 746 height 18
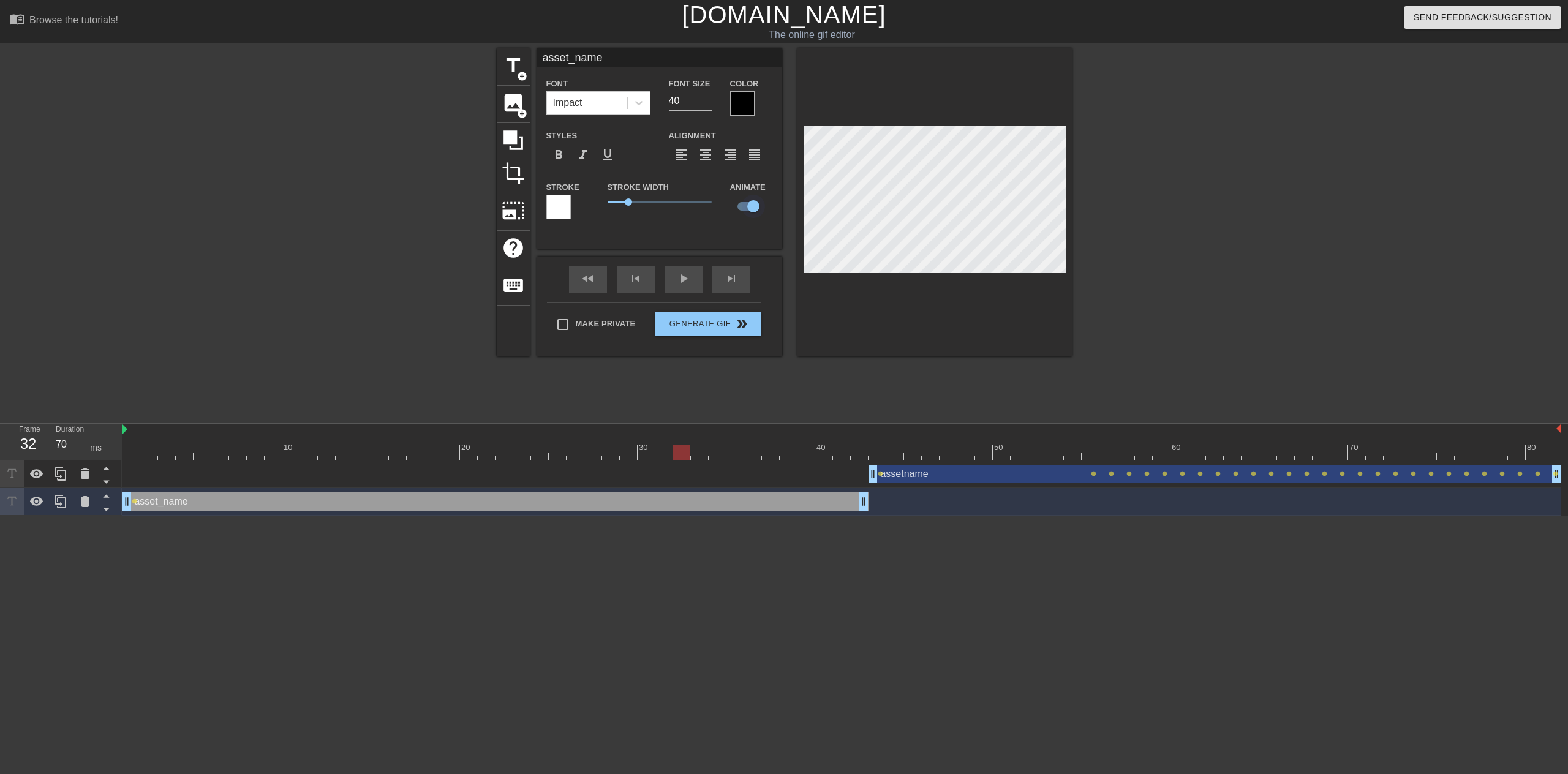
click at [745, 203] on input "checkbox" at bounding box center [753, 206] width 70 height 23
checkbox input "false"
drag, startPoint x: 793, startPoint y: 447, endPoint x: 891, endPoint y: 447, distance: 98.0
click at [891, 447] on div at bounding box center [842, 452] width 1438 height 15
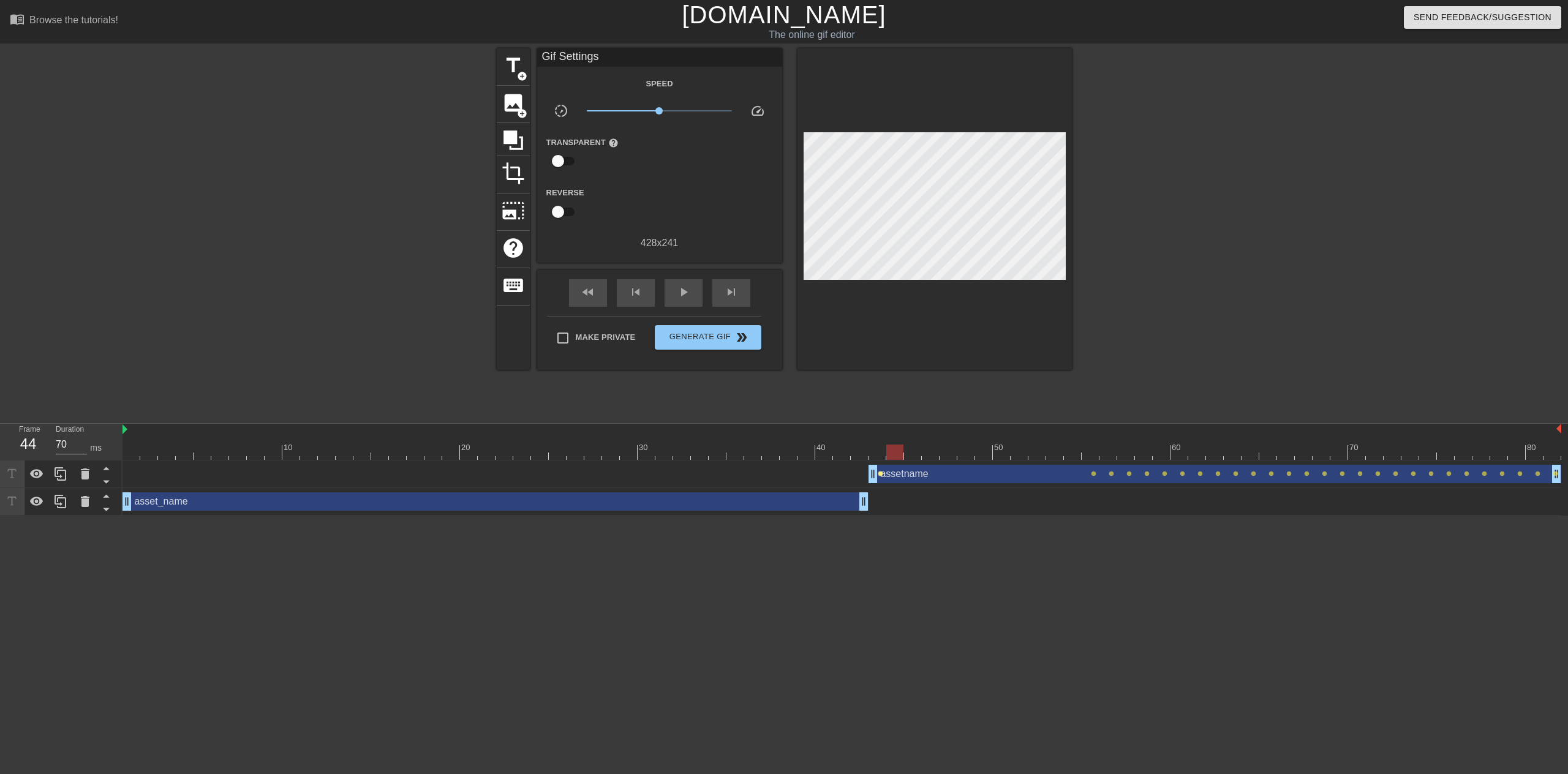
click at [881, 472] on span "lens" at bounding box center [880, 473] width 6 height 6
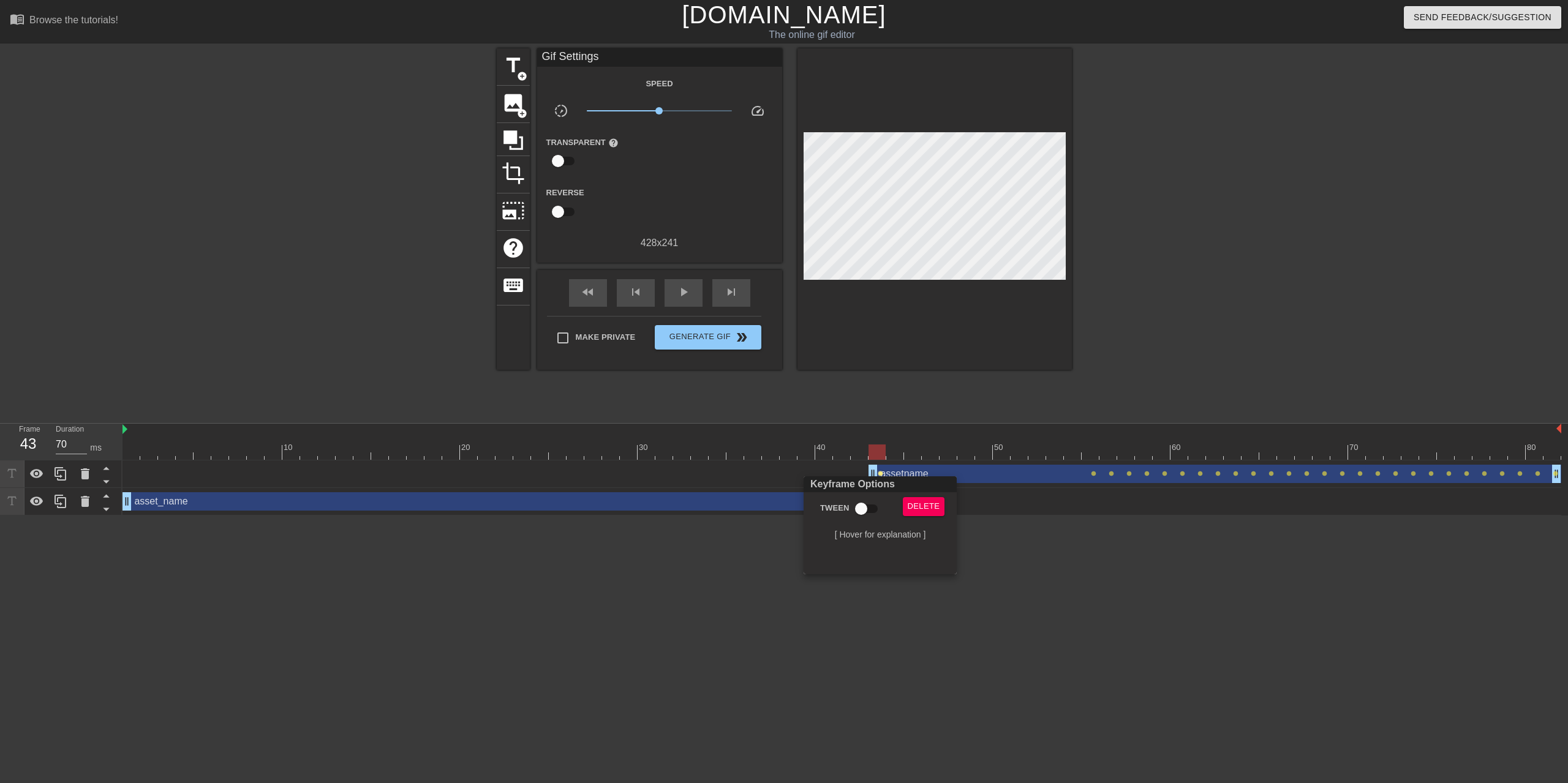
click at [987, 561] on div at bounding box center [784, 392] width 1568 height 783
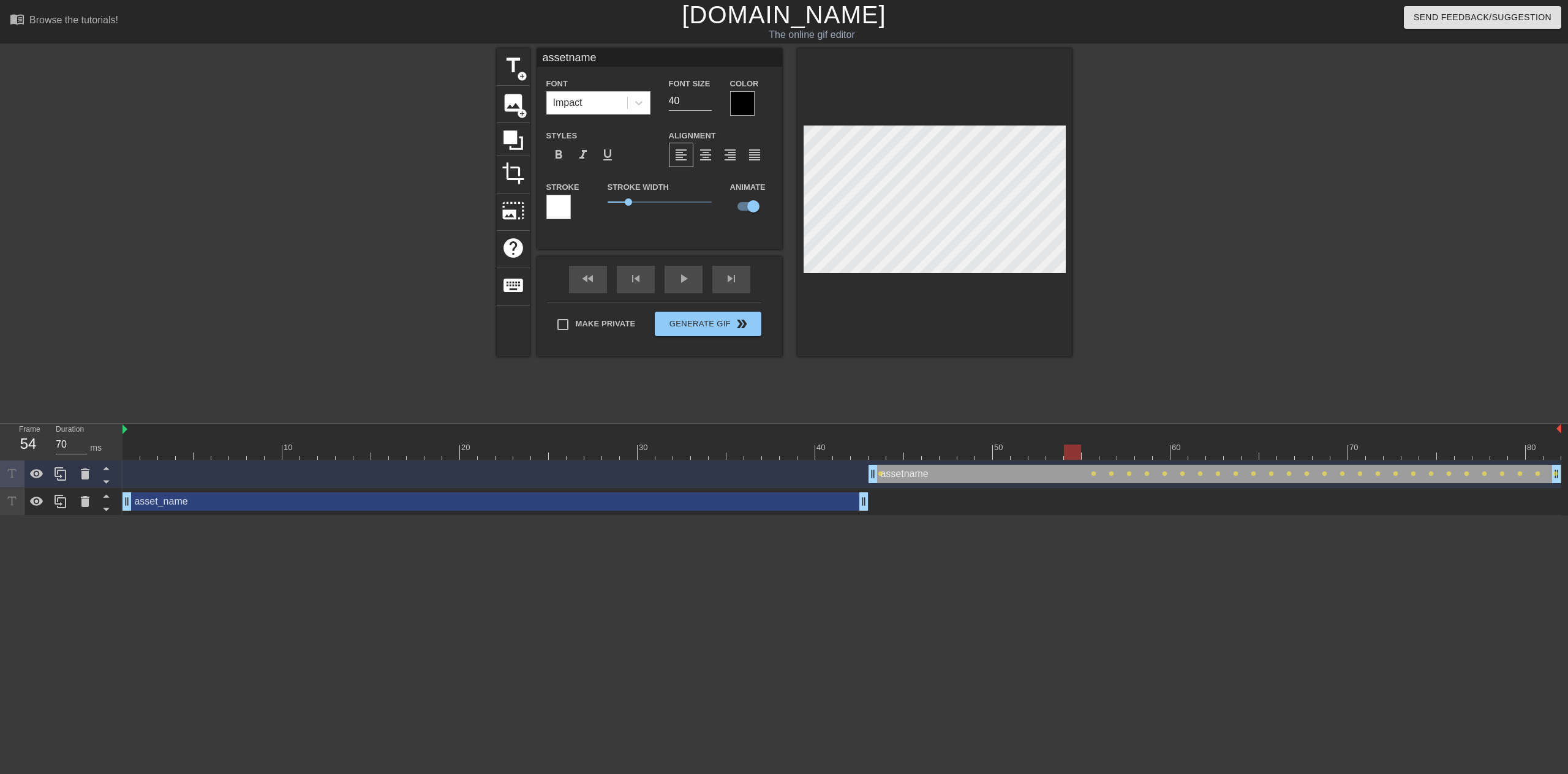
drag, startPoint x: 891, startPoint y: 448, endPoint x: 1067, endPoint y: 445, distance: 176.0
click at [1067, 445] on div at bounding box center [1073, 452] width 17 height 15
click at [1061, 449] on div at bounding box center [842, 452] width 1438 height 15
click at [1057, 473] on span "lens" at bounding box center [1058, 473] width 6 height 6
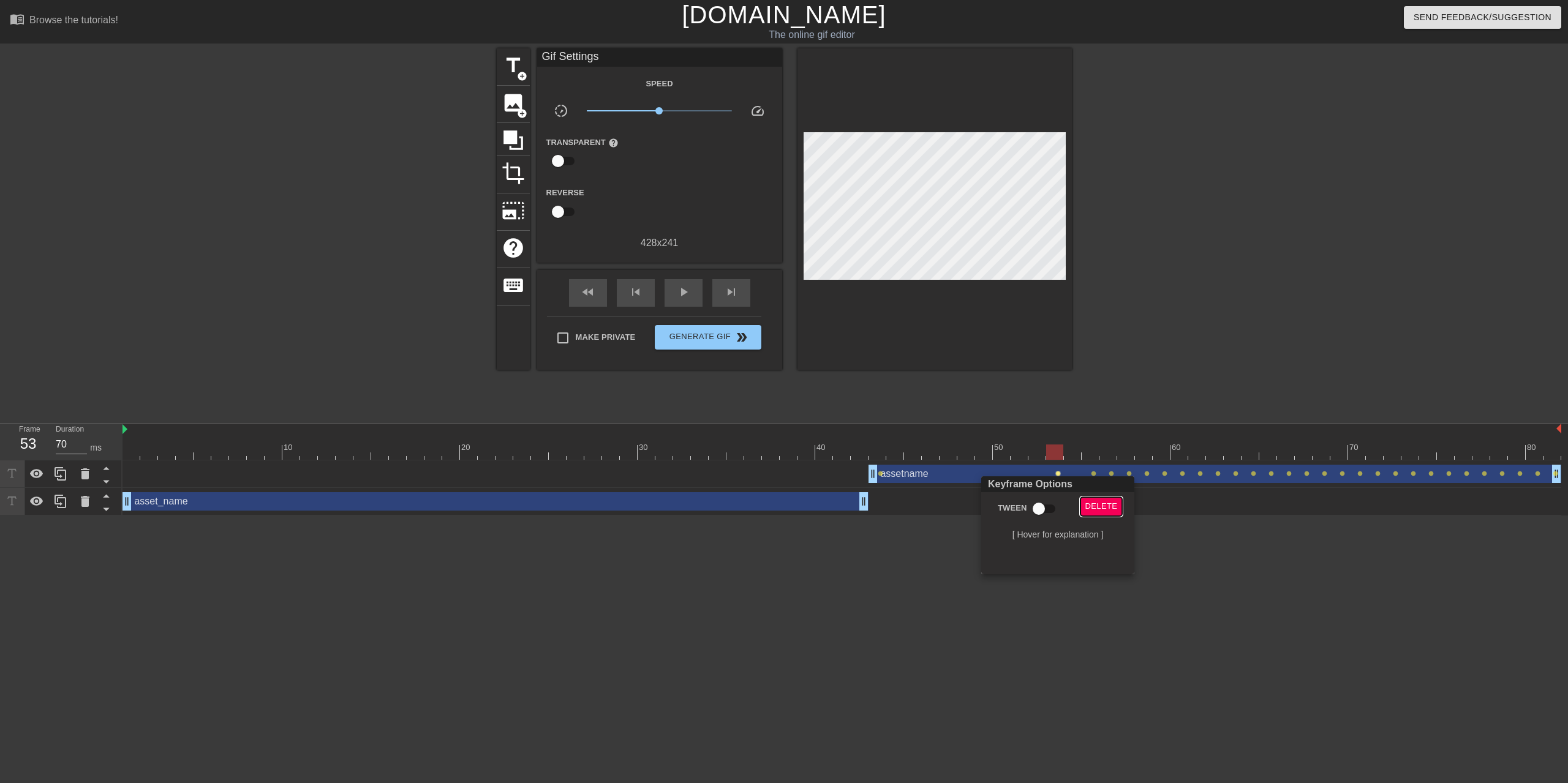
click at [1103, 506] on span "Delete" at bounding box center [1101, 507] width 32 height 14
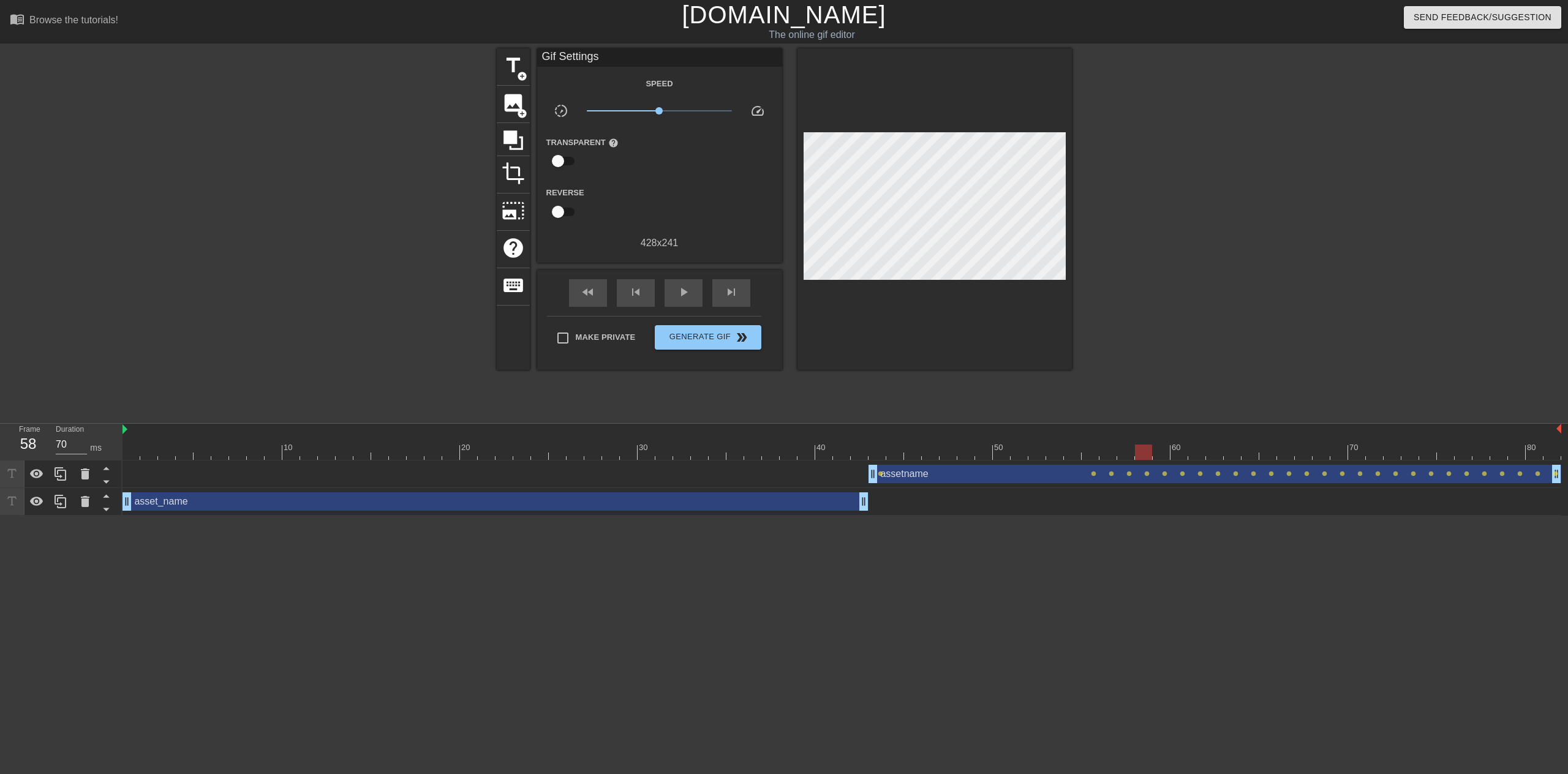
drag, startPoint x: 1050, startPoint y: 454, endPoint x: 1148, endPoint y: 457, distance: 98.0
click at [1148, 457] on div at bounding box center [1143, 452] width 17 height 15
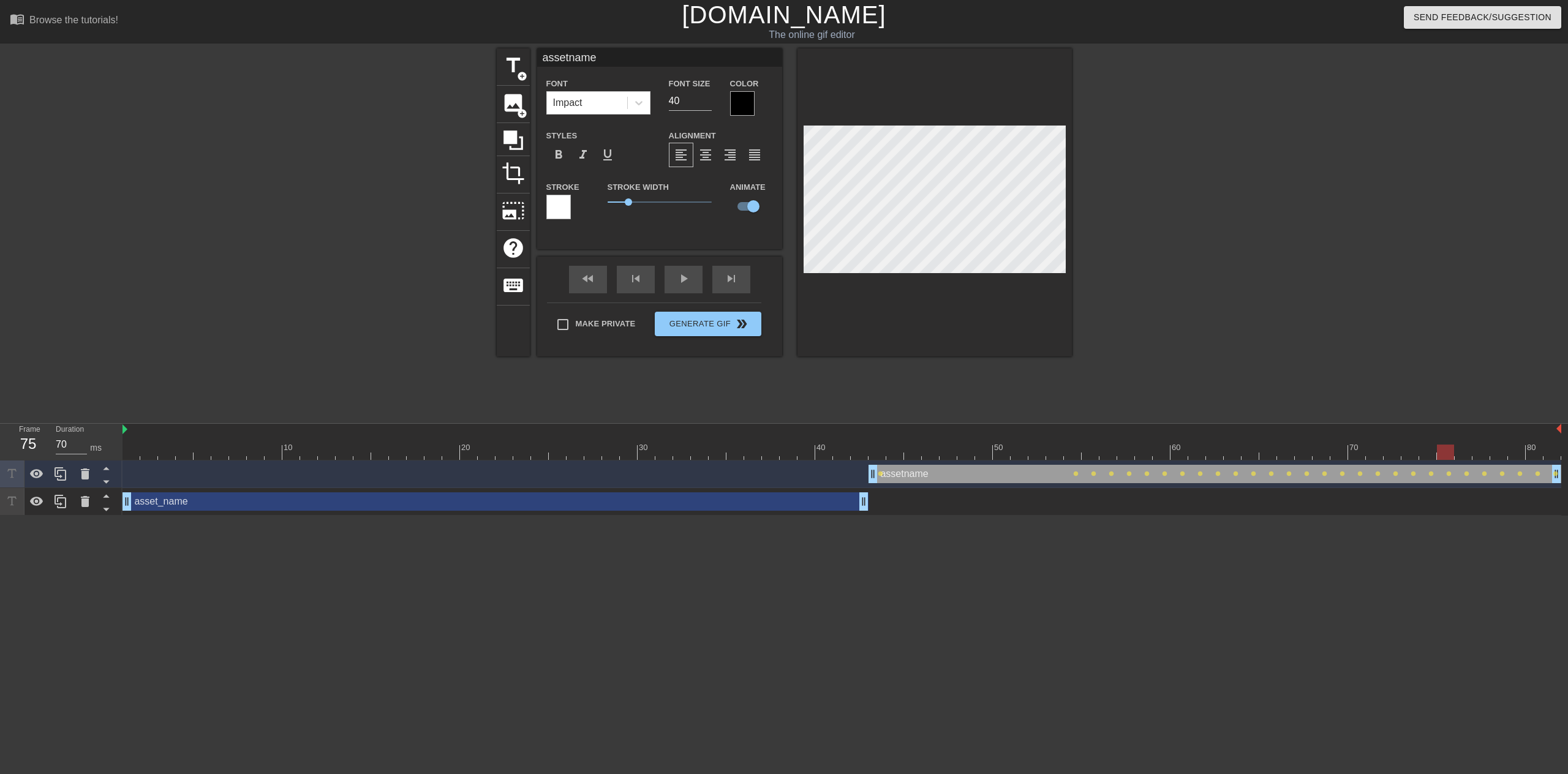
drag, startPoint x: 763, startPoint y: 457, endPoint x: 1472, endPoint y: 447, distance: 709.1
click at [1472, 447] on div at bounding box center [842, 452] width 1438 height 15
click at [687, 322] on div "Make Private Generate Gif double_arrow" at bounding box center [653, 327] width 214 height 49
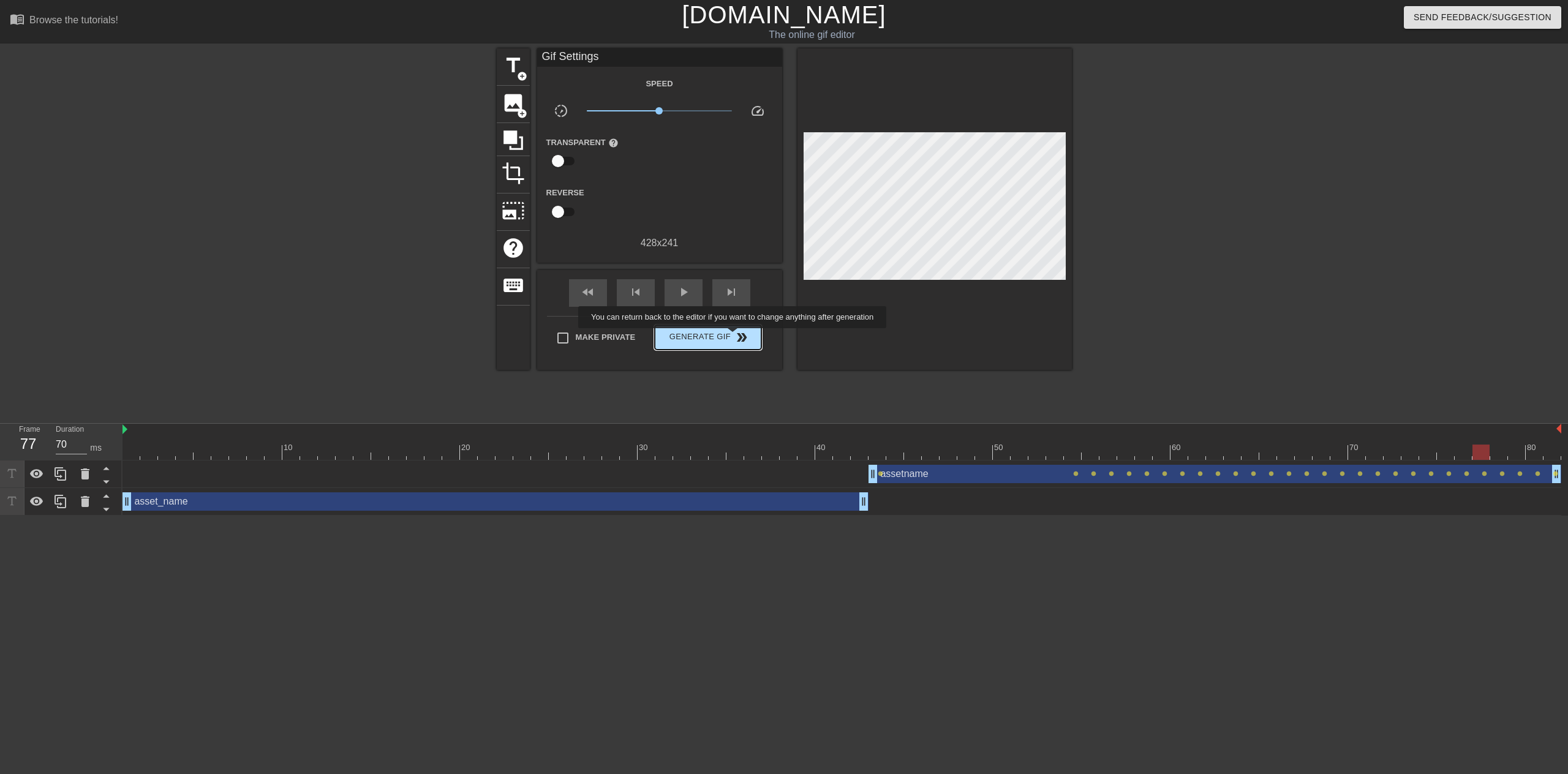
click at [734, 337] on span "Generate Gif double_arrow" at bounding box center [707, 336] width 96 height 14
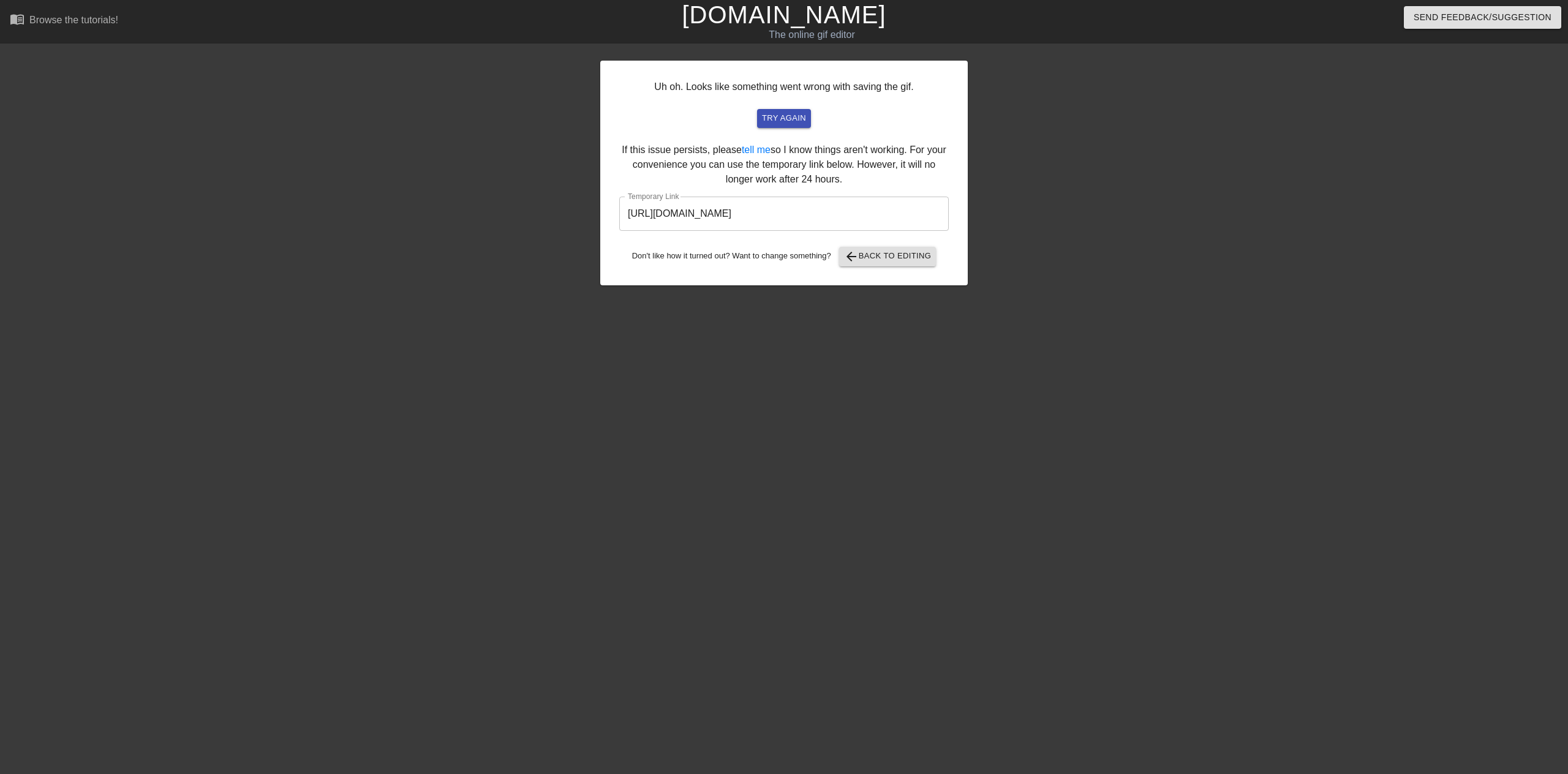
click at [918, 207] on input "https://www.gifntext.com/temp_generations/qwoh0a6A.gif" at bounding box center [784, 213] width 330 height 34
drag, startPoint x: 920, startPoint y: 209, endPoint x: 589, endPoint y: 220, distance: 331.2
click at [589, 220] on div "Uh oh. Looks like something went wrong with saving the gif. try again If this i…" at bounding box center [784, 232] width 1568 height 367
